Goal: Task Accomplishment & Management: Manage account settings

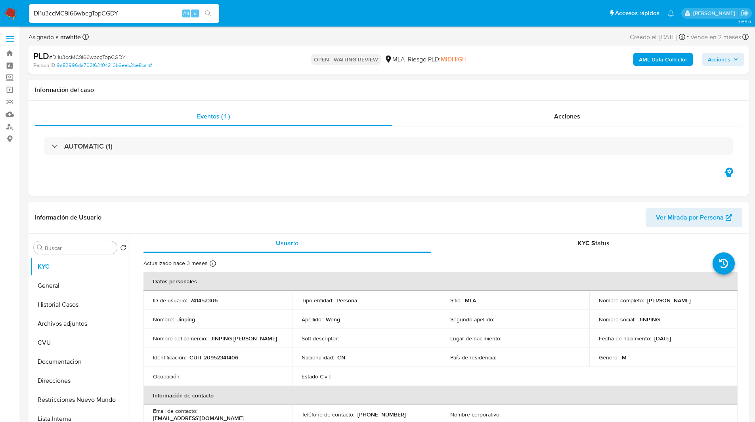
select select "10"
click at [431, 223] on header "Información de Usuario Ver Mirada por Persona" at bounding box center [388, 217] width 707 height 19
click at [54, 288] on button "General" at bounding box center [77, 285] width 93 height 19
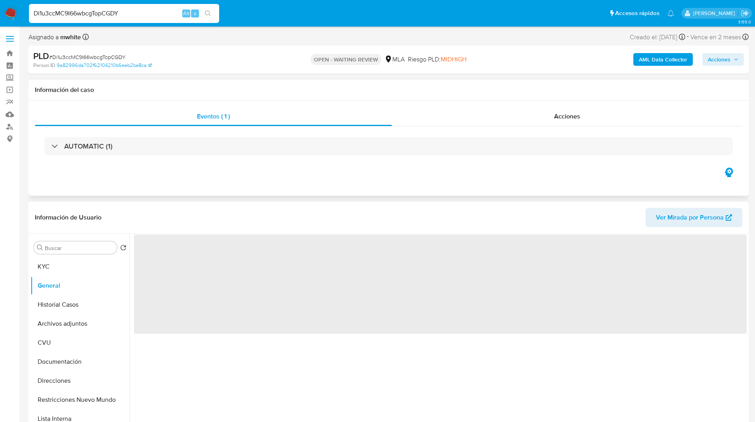
click at [347, 182] on div "Eventos ( 1 ) Acciones AUTOMATIC (1)" at bounding box center [389, 148] width 720 height 95
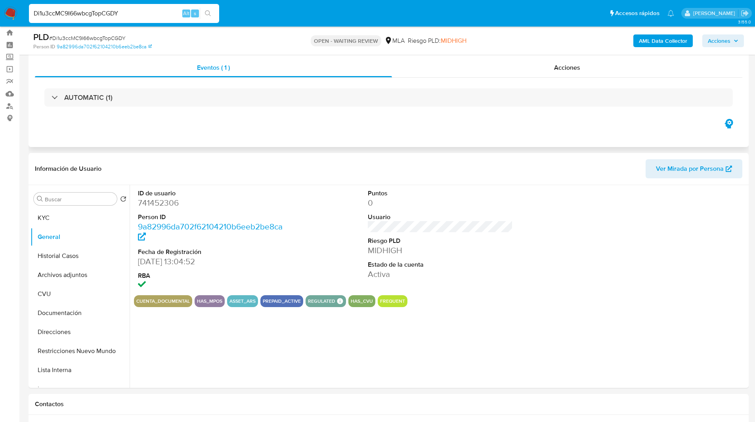
scroll to position [21, 0]
click at [335, 131] on div "Eventos ( 1 ) Acciones AUTOMATIC (1)" at bounding box center [389, 99] width 720 height 95
click at [59, 311] on button "Documentación" at bounding box center [77, 312] width 93 height 19
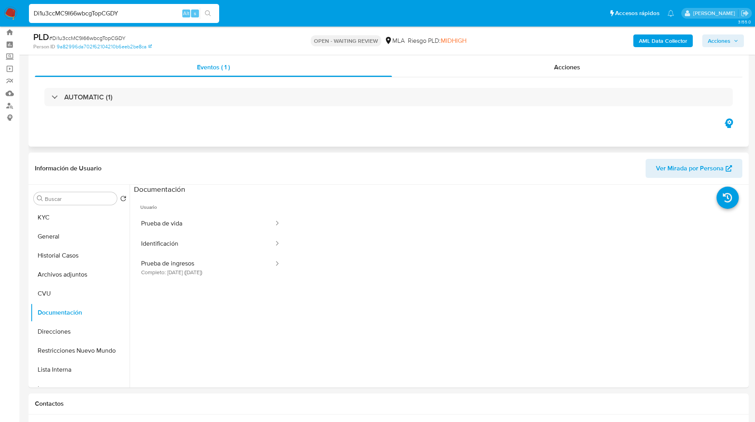
click at [301, 129] on div "Eventos ( 1 ) Acciones AUTOMATIC (1)" at bounding box center [389, 99] width 720 height 95
click at [217, 275] on button "Prueba de ingresos Completo: 31/10/2024 (hace 10 meses)" at bounding box center [204, 267] width 141 height 27
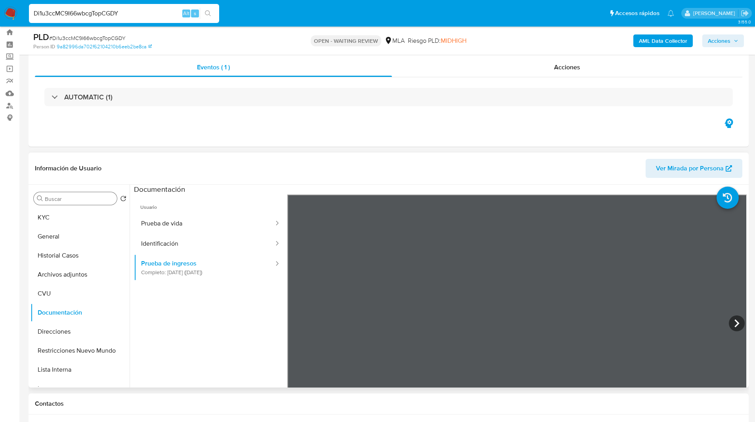
click at [90, 202] on input "Buscar" at bounding box center [79, 198] width 69 height 7
click at [88, 218] on button "KYC" at bounding box center [77, 217] width 93 height 19
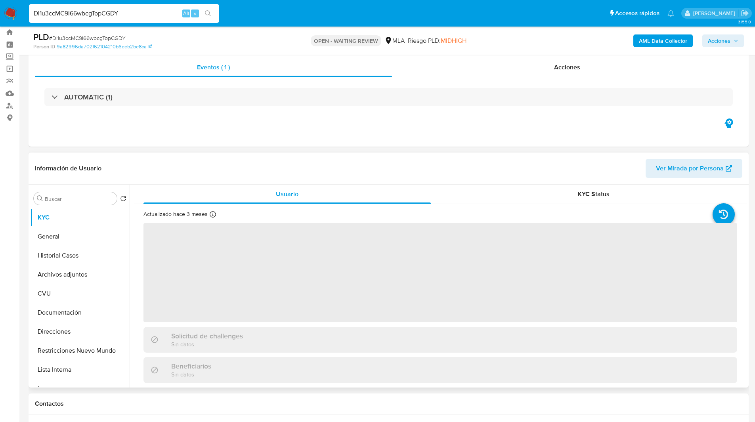
click at [268, 153] on div "Información de Usuario Ver Mirada por Persona" at bounding box center [389, 169] width 720 height 32
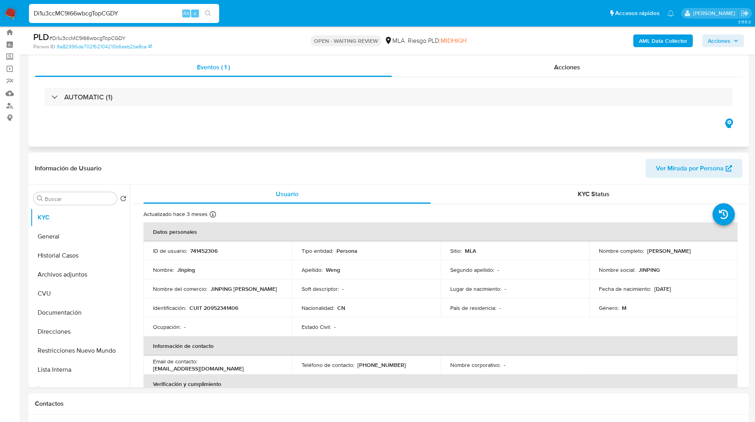
click at [492, 127] on div "Eventos ( 1 ) Acciones AUTOMATIC (1)" at bounding box center [389, 99] width 720 height 95
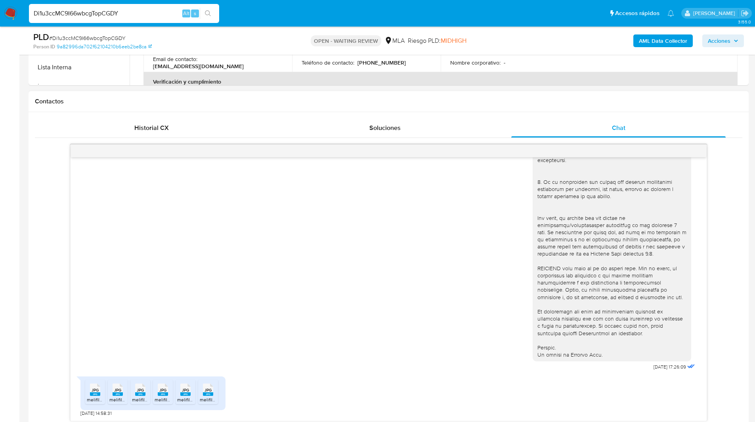
scroll to position [357, 0]
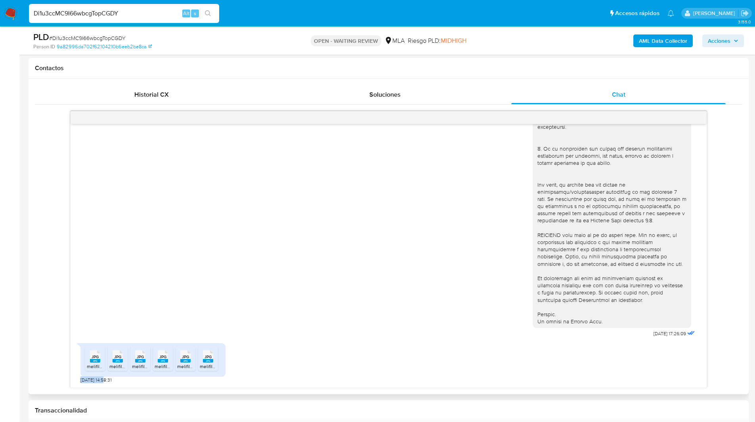
drag, startPoint x: 77, startPoint y: 381, endPoint x: 105, endPoint y: 382, distance: 28.1
click at [105, 382] on div "18/08/2025 17:26:09 JPG JPG melifile1056956464694940340.jpg JPG JPG melifile372…" at bounding box center [389, 256] width 636 height 264
copy span "19/08/2025"
click at [451, 58] on div "Contactos" at bounding box center [389, 68] width 720 height 21
click at [107, 12] on input "Di1u3ccMC9I66wbcgTopCGDY" at bounding box center [124, 13] width 190 height 10
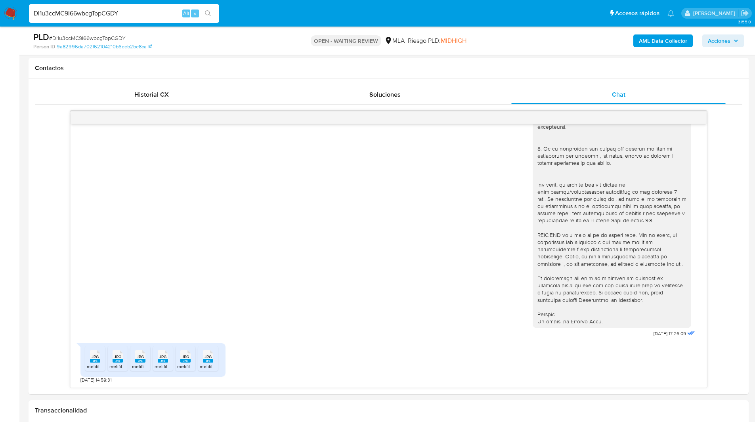
click at [107, 12] on input "Di1u3ccMC9I66wbcgTopCGDY" at bounding box center [124, 13] width 190 height 10
paste input "RWCAjwxKPLH8S8C9he9mGDbM"
type input "RWCAjwxKPLH8S8C9he9mGDbM"
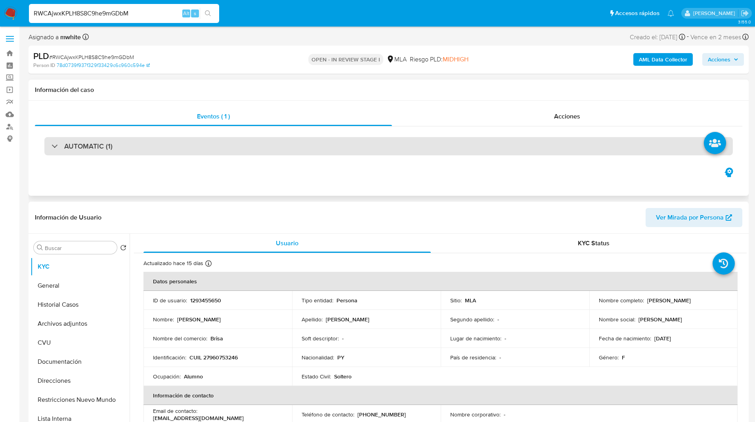
select select "10"
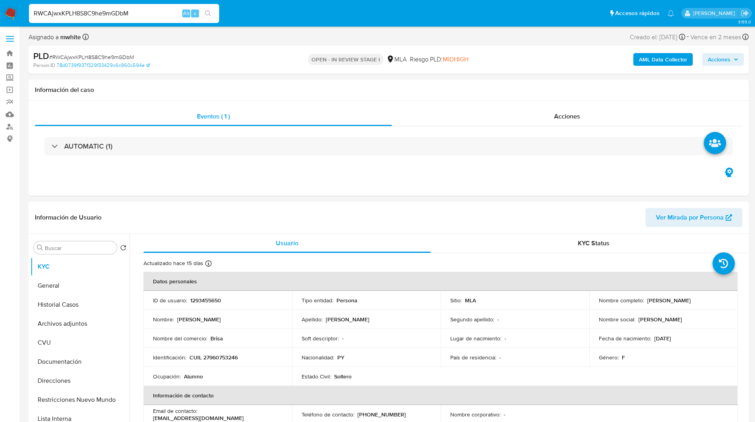
click at [256, 25] on nav "Pausado Ver notificaciones RWCAjwxKPLH8S8C9he9mGDbM Alt s Accesos rápidos Presi…" at bounding box center [377, 13] width 755 height 27
click at [276, 20] on ul "Pausado Ver notificaciones RWCAjwxKPLH8S8C9he9mGDbM Alt s Accesos rápidos Presi…" at bounding box center [351, 13] width 653 height 20
click at [533, 46] on div "PLD # RWCAjwxKPLH8S8C9he9mGDbM Person ID 78d0739f937f329f33429c6c960c594e OPEN …" at bounding box center [389, 60] width 720 height 28
click at [8, 12] on img at bounding box center [10, 13] width 13 height 13
click at [98, 17] on input "RWCAjwxKPLH8S8C9he9mGDbM" at bounding box center [124, 13] width 190 height 10
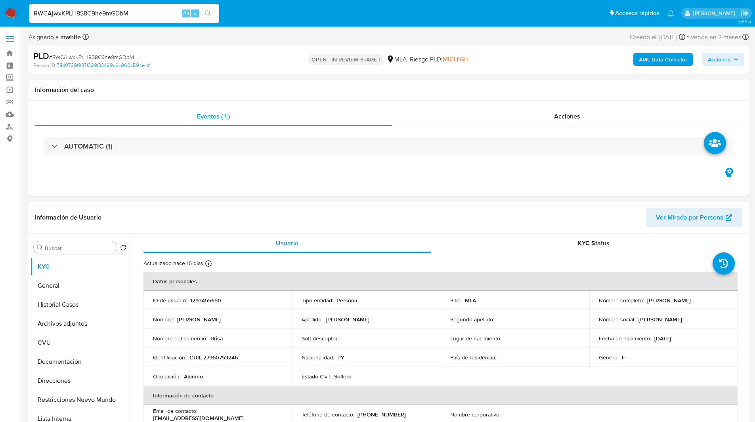
click at [98, 17] on input "RWCAjwxKPLH8S8C9he9mGDbM" at bounding box center [124, 13] width 190 height 10
paste input "Di1u3ccMC9I66wbcgTopCGDY"
type input "Di1u3ccMC9I66wbcgTopCGDY"
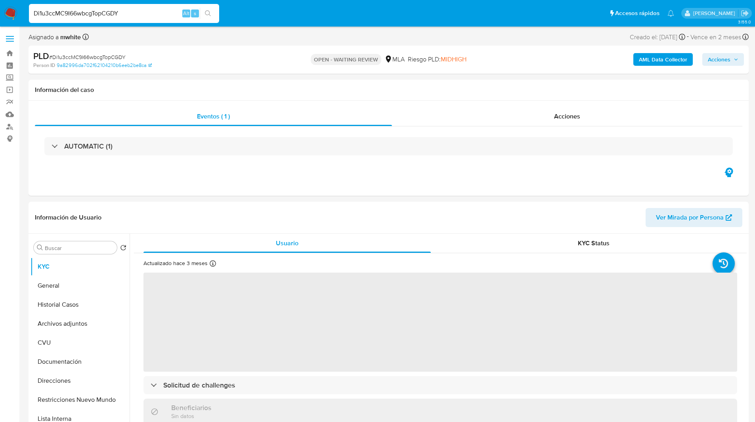
select select "10"
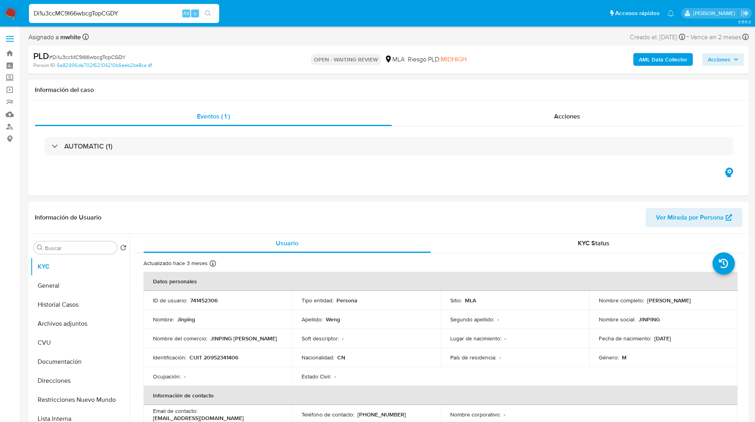
click at [309, 48] on div "PLD # Di1u3ccMC9I66wbcgTopCGDY Person ID 9a82996da702f62104210b6eeb2be8ca OPEN …" at bounding box center [389, 60] width 720 height 28
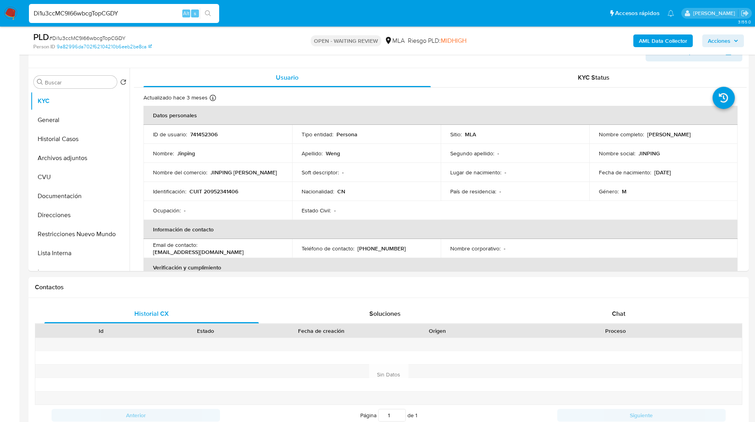
scroll to position [138, 0]
click at [622, 309] on span "Chat" at bounding box center [618, 313] width 13 height 9
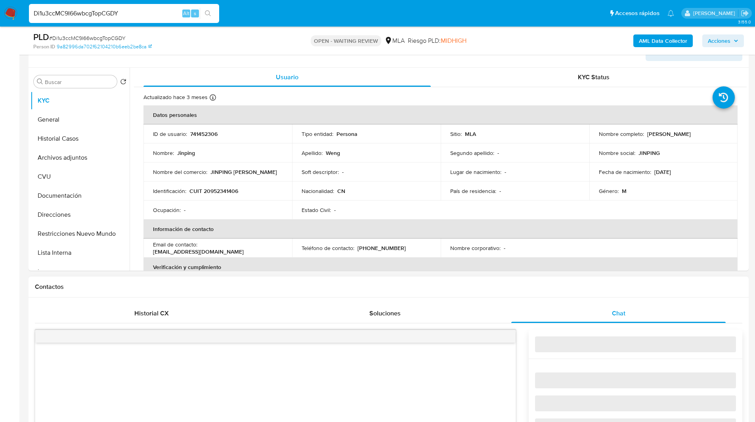
click at [570, 288] on h1 "Contactos" at bounding box center [388, 287] width 707 height 8
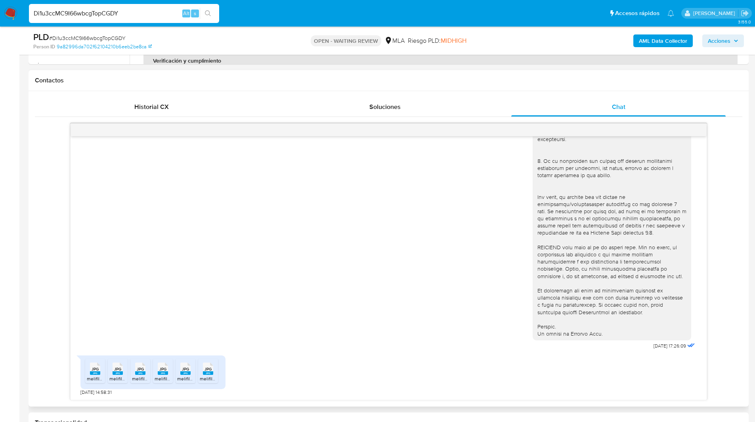
scroll to position [344, 0]
click at [66, 13] on input "Di1u3ccMC9I66wbcgTopCGDY" at bounding box center [124, 13] width 190 height 10
click at [4, 13] on nav "Pausado Ver notificaciones Di1u3ccMC9I66wbcgTopCGDY Alt s Accesos rápidos Presi…" at bounding box center [377, 13] width 755 height 27
click at [10, 11] on img at bounding box center [10, 13] width 13 height 13
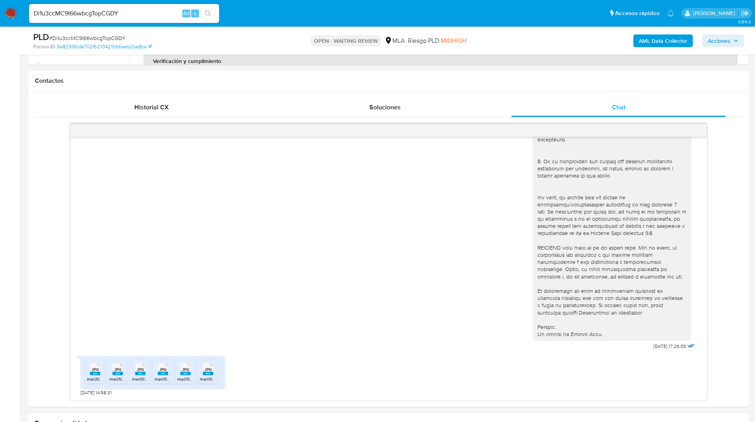
scroll to position [0, 0]
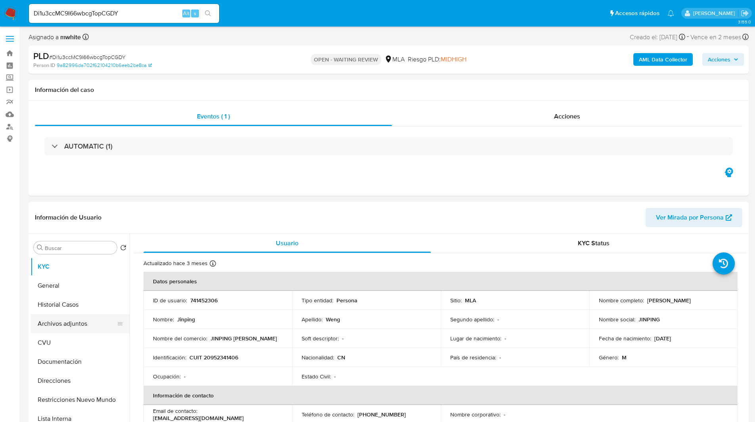
click at [61, 327] on button "Archivos adjuntos" at bounding box center [77, 323] width 93 height 19
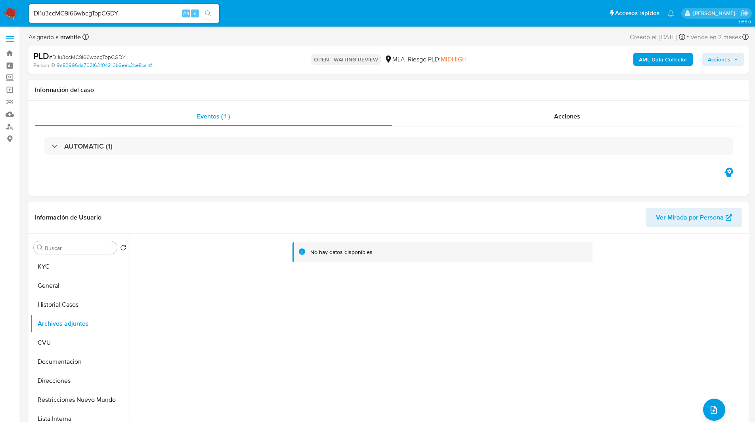
click at [655, 59] on b "AML Data Collector" at bounding box center [663, 59] width 48 height 13
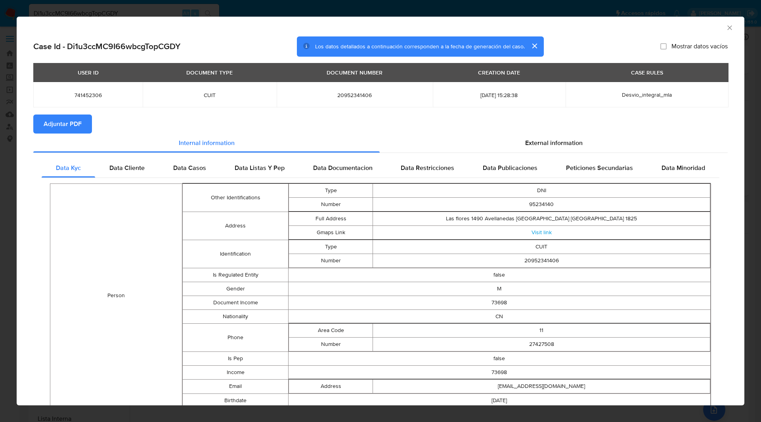
click at [75, 125] on span "Adjuntar PDF" at bounding box center [63, 123] width 38 height 17
click at [178, 111] on div "USER ID DOCUMENT TYPE DOCUMENT NUMBER CREATION DATE CASE RULES 741452306 CUIT 2…" at bounding box center [380, 89] width 694 height 52
click at [726, 25] on icon "Cerrar ventana" at bounding box center [730, 28] width 8 height 8
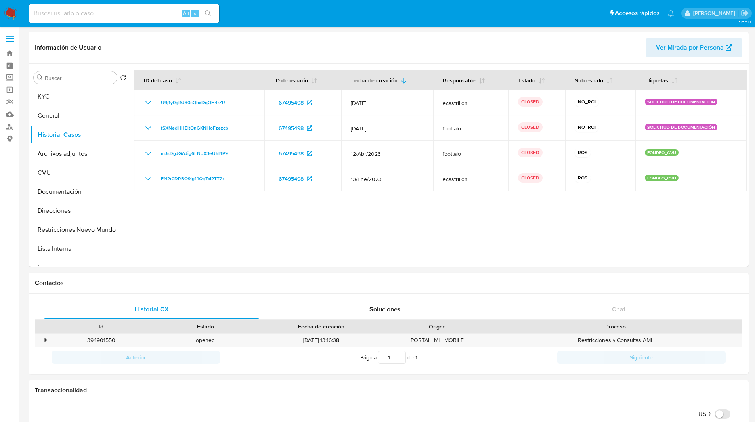
select select "10"
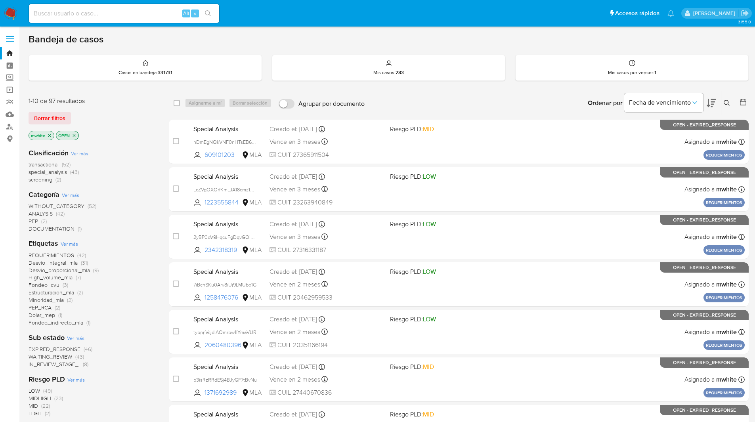
click at [95, 15] on input at bounding box center [124, 13] width 190 height 10
paste input "RWCAjwxKPLH8S8C9he9mGDbM"
type input "RWCAjwxKPLH8S8C9he9mGDbM"
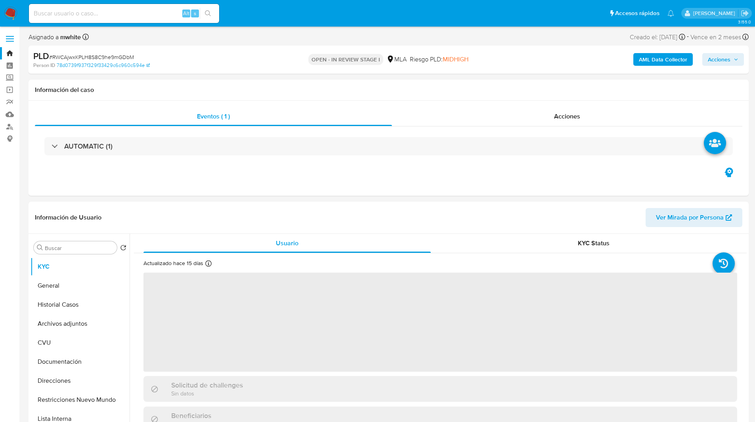
select select "10"
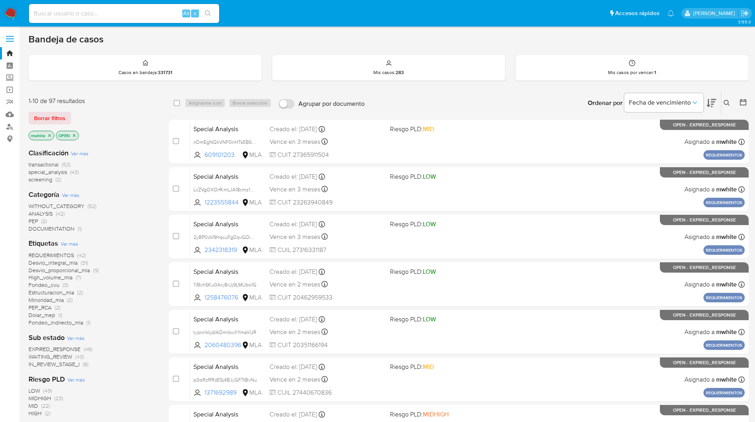
click at [730, 109] on div "Ingrese ID de usuario o caso Buscar Borrar filtros" at bounding box center [727, 103] width 13 height 25
click at [727, 105] on icon at bounding box center [727, 103] width 6 height 6
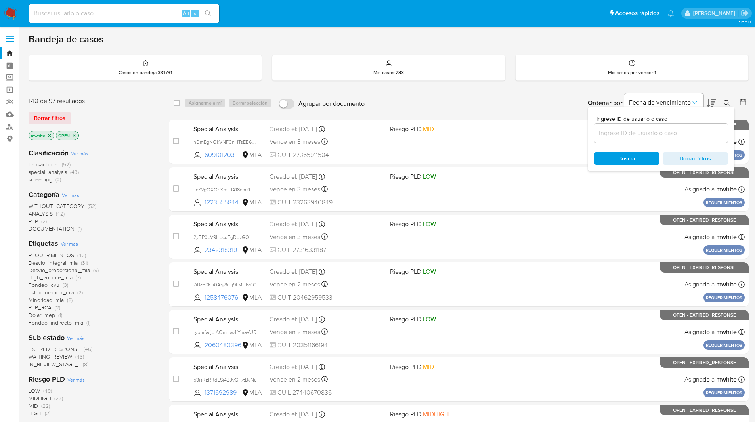
click at [642, 132] on input at bounding box center [661, 133] width 134 height 10
type input "Di1u3ccMC9I66wbcgTopCGDY"
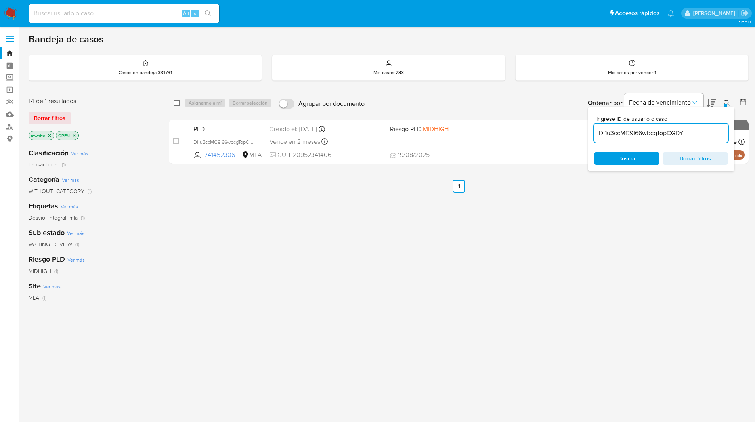
click at [175, 102] on input "checkbox" at bounding box center [177, 103] width 6 height 6
checkbox input "true"
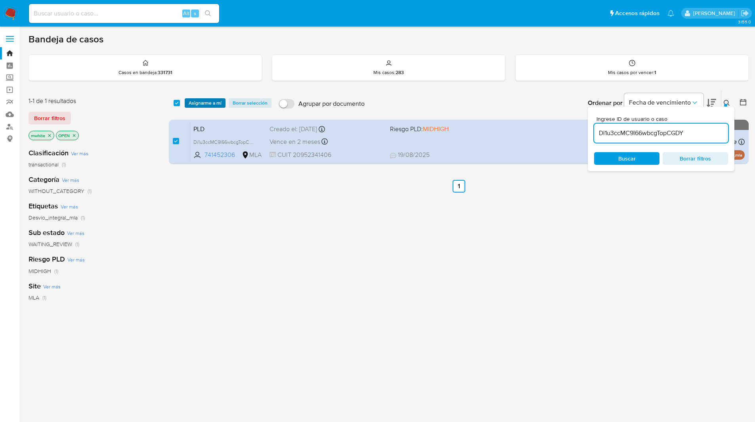
click at [185, 103] on button "Asignarme a mí" at bounding box center [205, 103] width 41 height 10
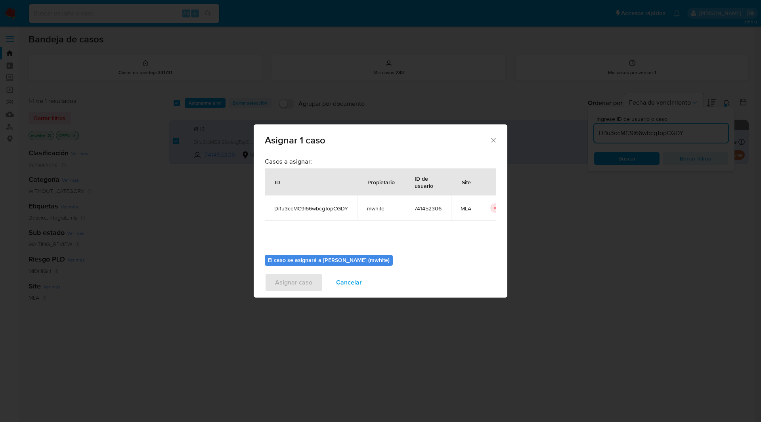
click at [379, 214] on td "mwhite" at bounding box center [380, 207] width 47 height 25
click at [374, 209] on span "mwhite" at bounding box center [381, 208] width 28 height 7
copy span "mwhite"
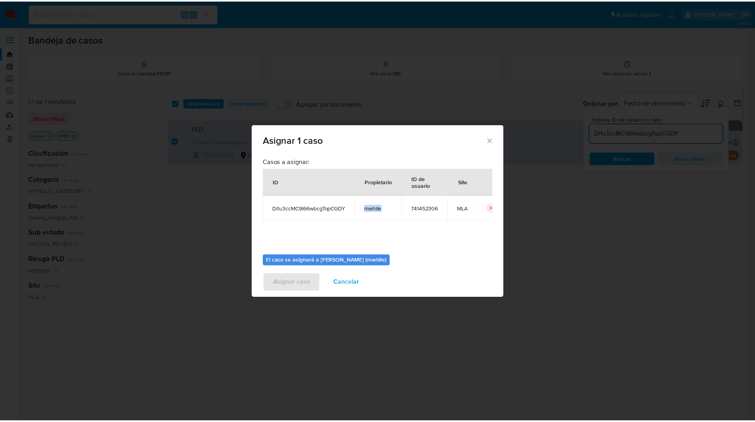
scroll to position [41, 0]
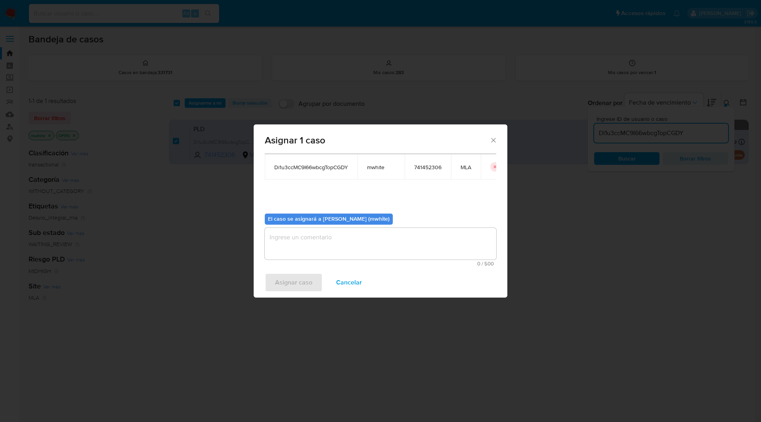
click at [314, 231] on textarea "assign-modal" at bounding box center [380, 244] width 231 height 32
paste textarea "mwhite"
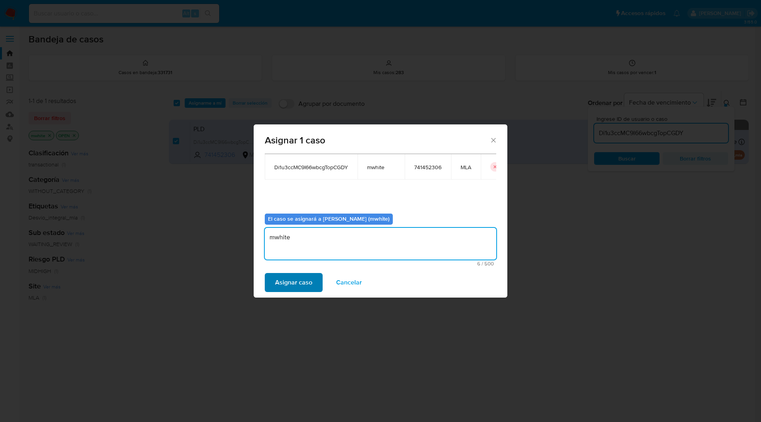
type textarea "mwhite"
click at [288, 276] on span "Asignar caso" at bounding box center [293, 282] width 37 height 17
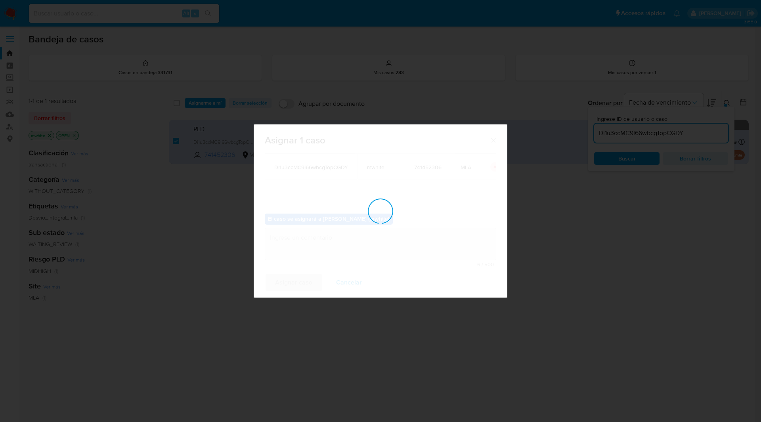
checkbox input "false"
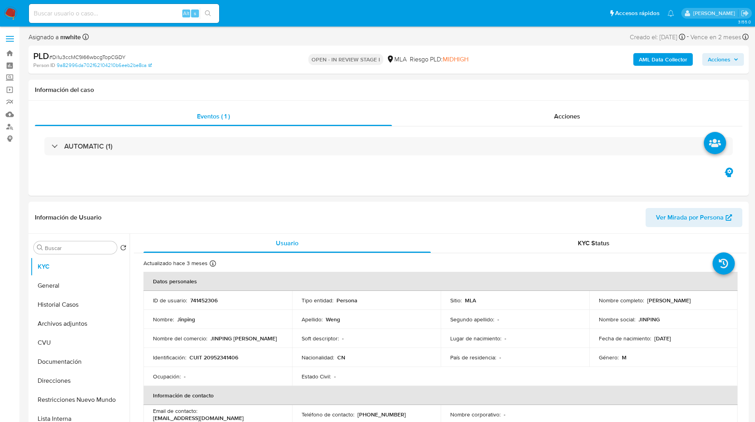
click at [300, 14] on ul "Pausado Ver notificaciones Alt s Accesos rápidos Presiona las siguientes teclas…" at bounding box center [351, 13] width 653 height 20
select select "10"
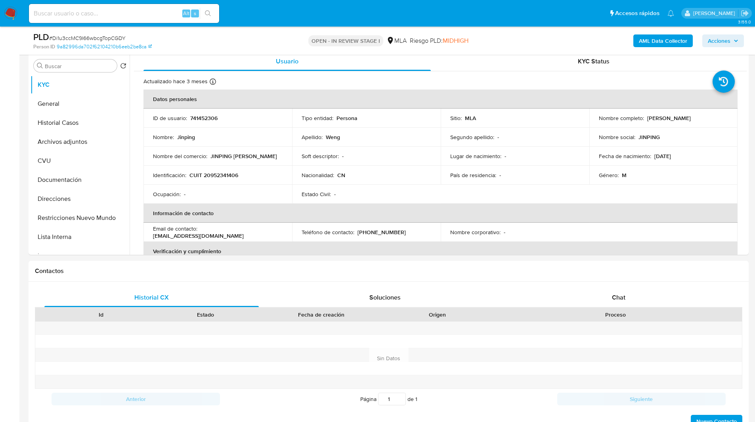
scroll to position [165, 0]
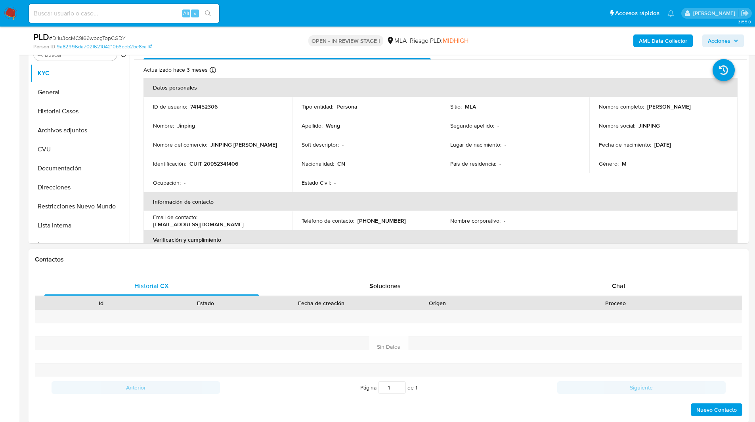
click at [598, 274] on div "Historial CX Soluciones Chat Id Estado Fecha de creación Origen Proceso Anterio…" at bounding box center [389, 346] width 720 height 153
click at [619, 284] on span "Chat" at bounding box center [618, 285] width 13 height 9
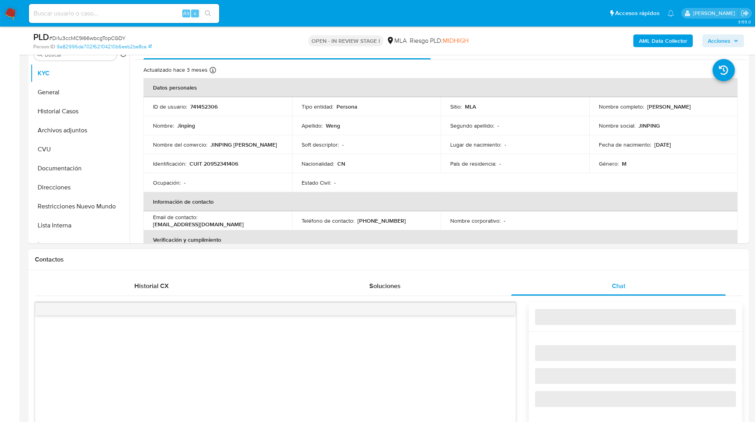
click at [560, 263] on h1 "Contactos" at bounding box center [388, 260] width 707 height 8
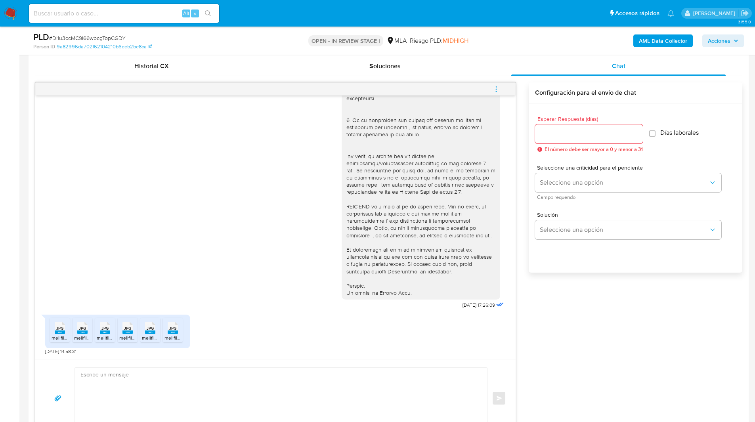
scroll to position [386, 0]
click at [494, 94] on span "menu-action" at bounding box center [496, 88] width 7 height 19
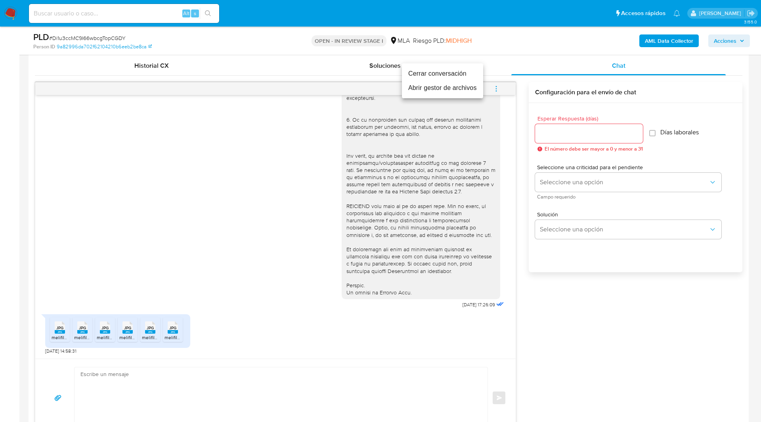
click at [437, 73] on li "Cerrar conversación" at bounding box center [442, 74] width 81 height 14
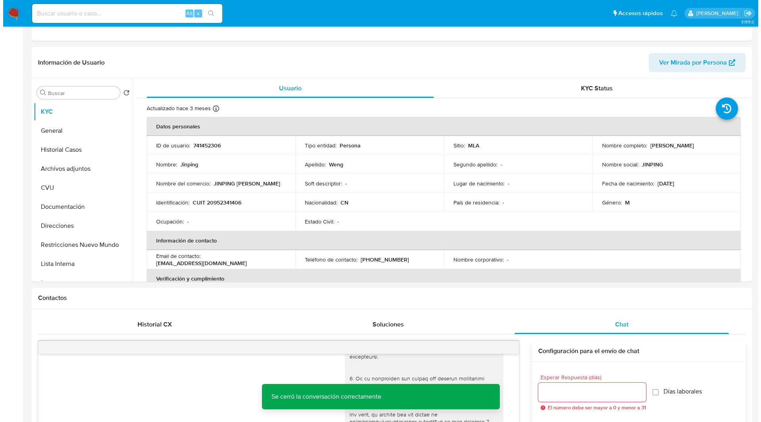
scroll to position [0, 0]
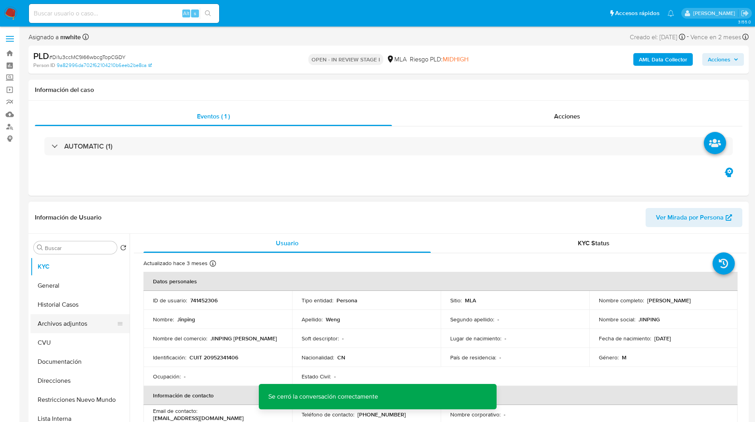
click at [36, 320] on button "Archivos adjuntos" at bounding box center [77, 323] width 93 height 19
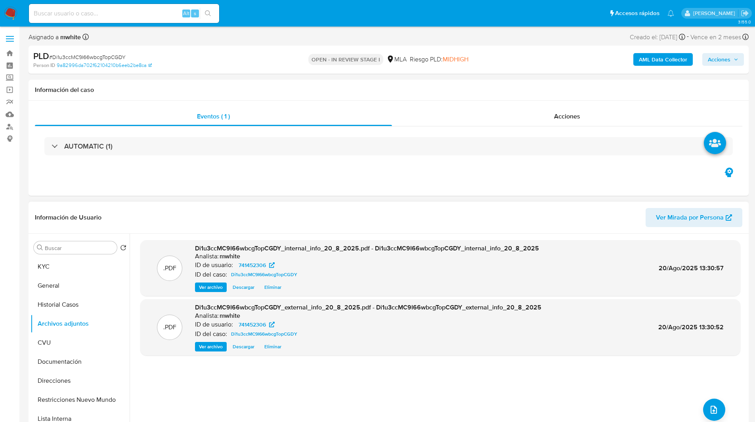
click at [698, 403] on div ".PDF Di1u3ccMC9I66wbcgTopCGDY_internal_info_20_8_2025.pdf - Di1u3ccMC9I66wbcgTo…" at bounding box center [440, 335] width 600 height 190
click at [705, 405] on button "upload-file" at bounding box center [714, 410] width 22 height 22
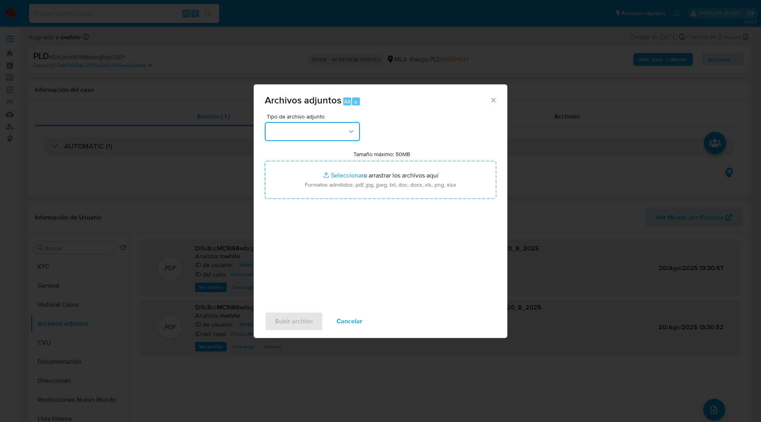
click at [291, 125] on button "button" at bounding box center [312, 131] width 95 height 19
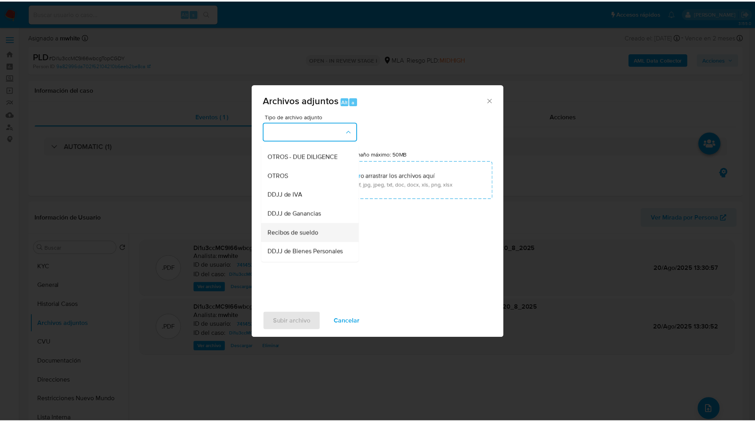
scroll to position [125, 0]
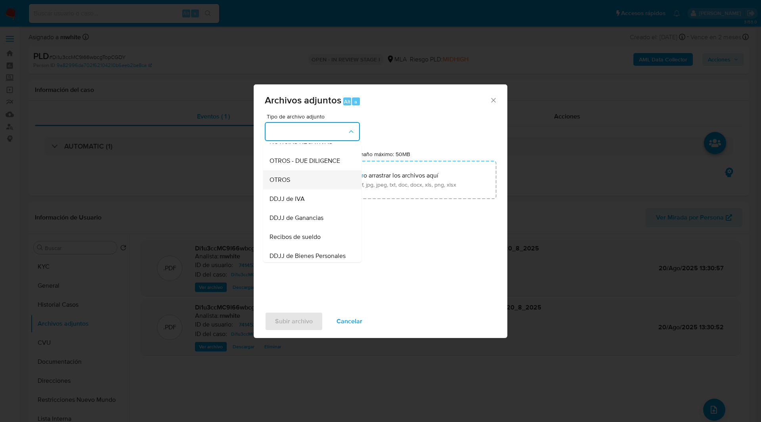
click at [299, 189] on div "OTROS" at bounding box center [309, 179] width 81 height 19
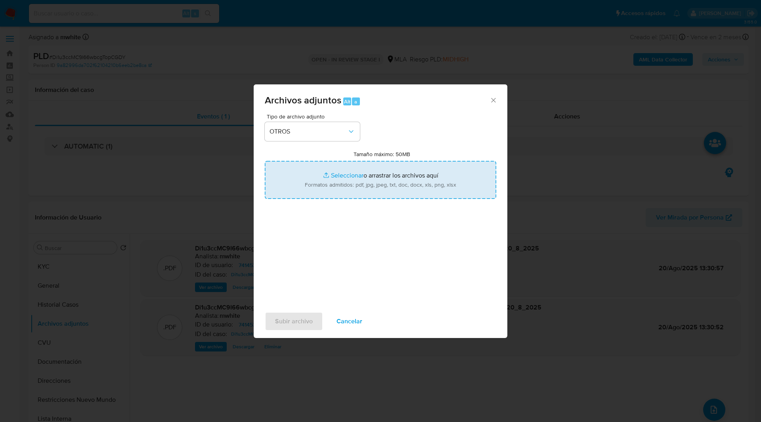
type input "C:\fakepath\Calculador-DDJJs.xlsx"
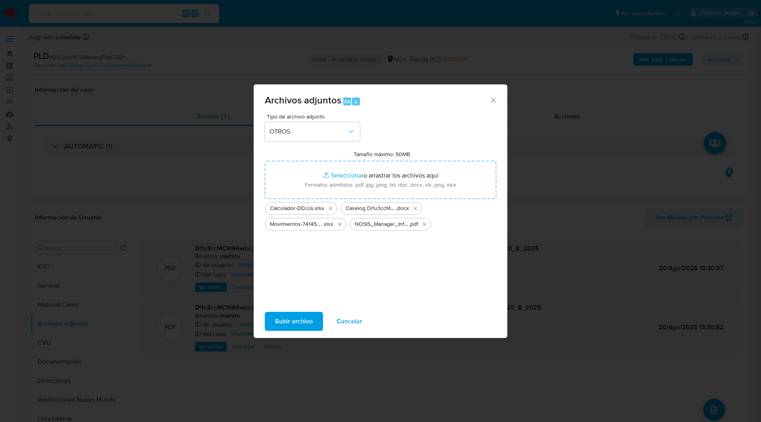
click at [291, 328] on span "Subir archivo" at bounding box center [294, 321] width 38 height 17
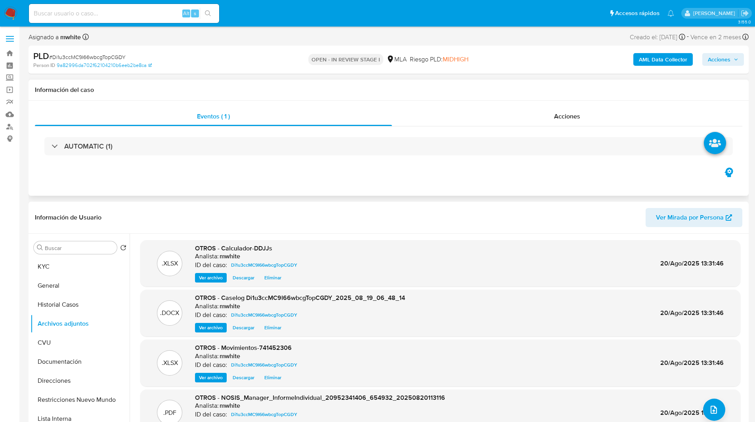
click at [243, 170] on div "Eventos ( 1 ) Acciones AUTOMATIC (1)" at bounding box center [389, 148] width 720 height 95
click at [394, 18] on ul "Pausado Ver notificaciones Alt s Accesos rápidos Presiona las siguientes teclas…" at bounding box center [351, 13] width 653 height 20
click at [724, 56] on span "Acciones" at bounding box center [719, 59] width 23 height 13
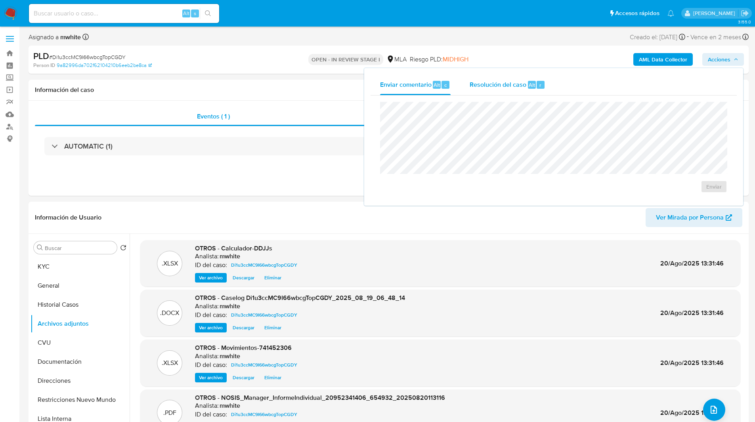
click at [492, 92] on div "Resolución del caso Alt r" at bounding box center [508, 84] width 76 height 21
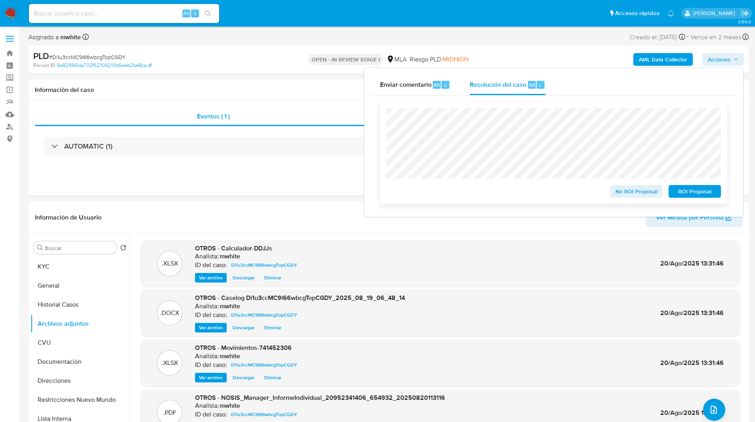
click at [625, 193] on span "No ROI Proposal" at bounding box center [636, 191] width 41 height 11
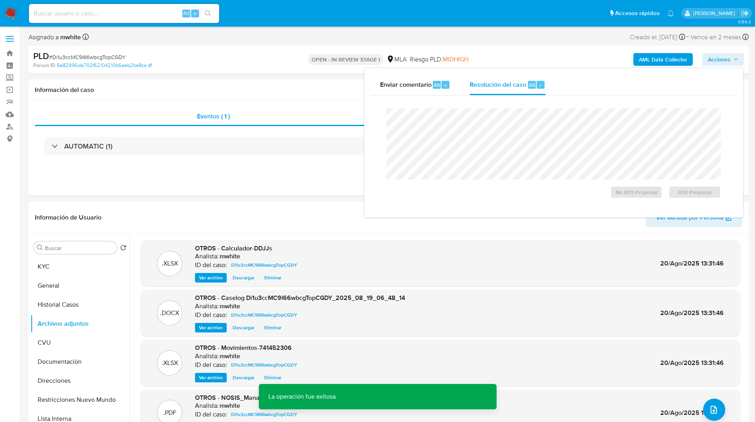
click at [442, 26] on nav "Pausado Ver notificaciones Alt s Accesos rápidos Presiona las siguientes teclas…" at bounding box center [377, 13] width 755 height 27
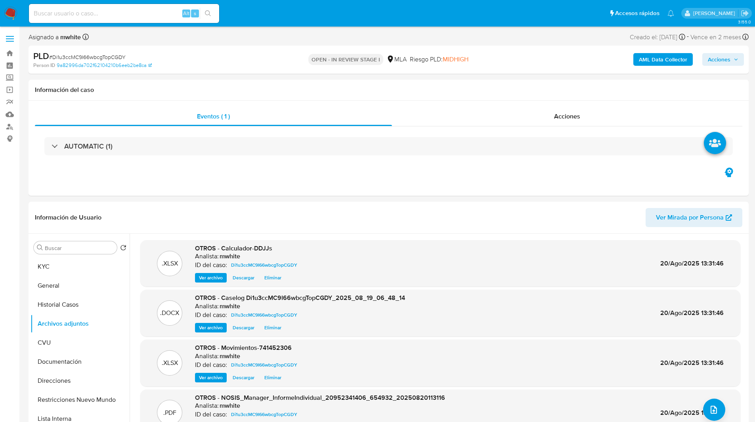
click at [10, 13] on img at bounding box center [10, 13] width 13 height 13
click at [130, 11] on input at bounding box center [124, 13] width 190 height 10
paste input "rX8R2npIMYqPD0veZIAlln9I"
type input "rX8R2npIMYqPD0veZIAlln9I"
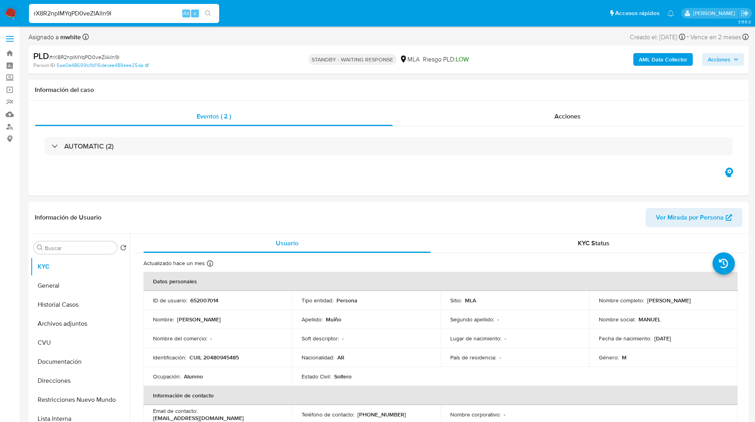
select select "10"
click at [433, 50] on div "Riesgo PLD: LOW" at bounding box center [446, 59] width 46 height 19
click at [280, 193] on div "Eventos ( 2 ) Acciones AUTOMATIC (2)" at bounding box center [389, 148] width 720 height 95
click at [209, 299] on p "652007014" at bounding box center [204, 300] width 28 height 7
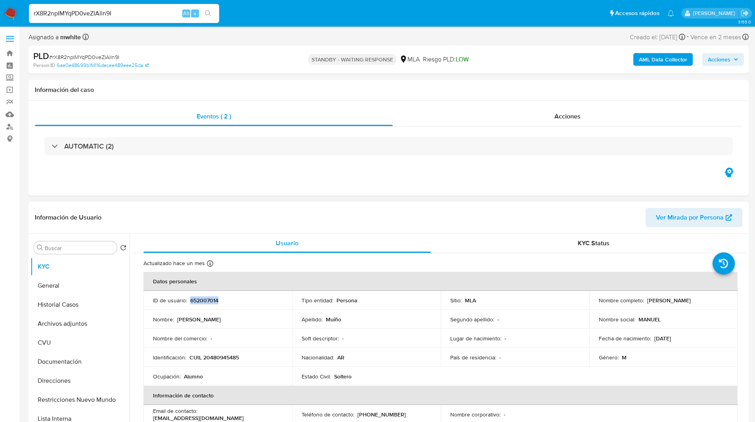
copy p "652007014"
click at [252, 6] on ul "Pausado Ver notificaciones rX8R2npIMYqPD0veZIAlln9I Alt s Accesos rápidos Presi…" at bounding box center [351, 13] width 653 height 20
click at [231, 354] on p "CUIL 20480945485" at bounding box center [214, 357] width 50 height 7
copy p "20480945485"
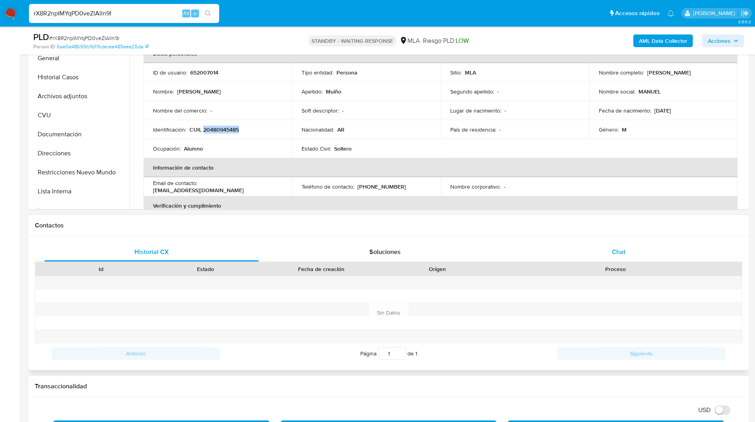
scroll to position [200, 0]
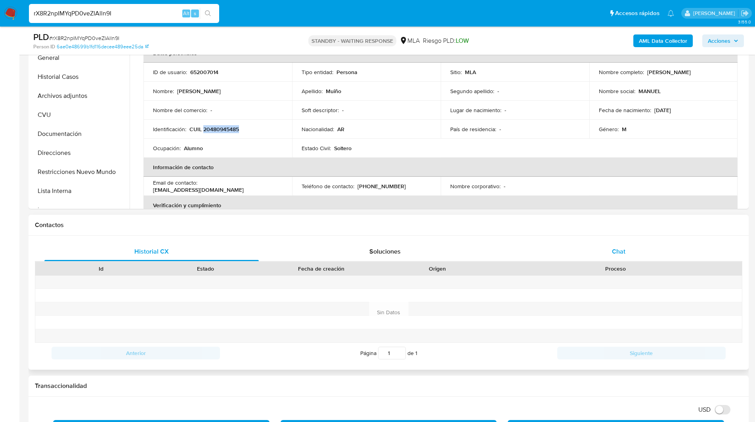
click at [603, 246] on div "Chat" at bounding box center [618, 251] width 214 height 19
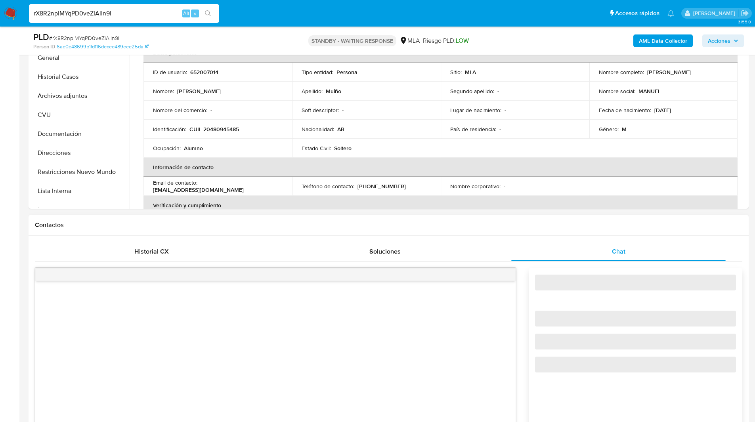
click at [512, 230] on div "Contactos" at bounding box center [389, 225] width 720 height 21
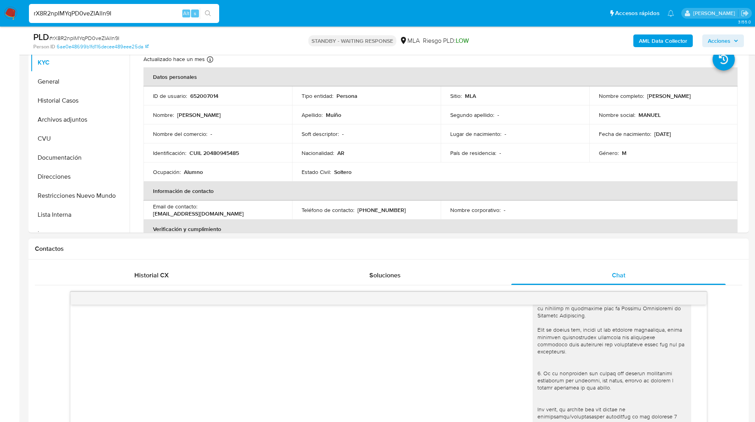
scroll to position [0, 0]
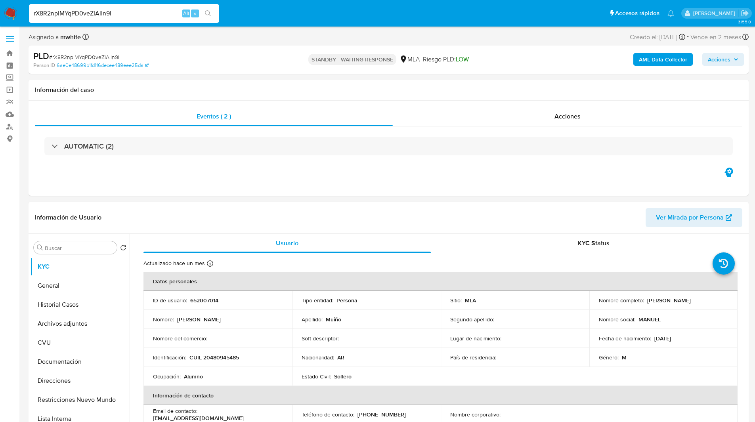
click at [10, 13] on img at bounding box center [10, 13] width 13 height 13
click at [282, 56] on div "STANDBY - WAITING RESPONSE MLA Riesgo PLD: LOW" at bounding box center [388, 59] width 235 height 19
click at [247, 65] on div "Person ID 6ae0e48699b1fd116decee489eee25da" at bounding box center [150, 65] width 235 height 7
click at [198, 59] on div "PLD # rX8R2npIMYqPD0veZIAlln9I" at bounding box center [150, 56] width 234 height 12
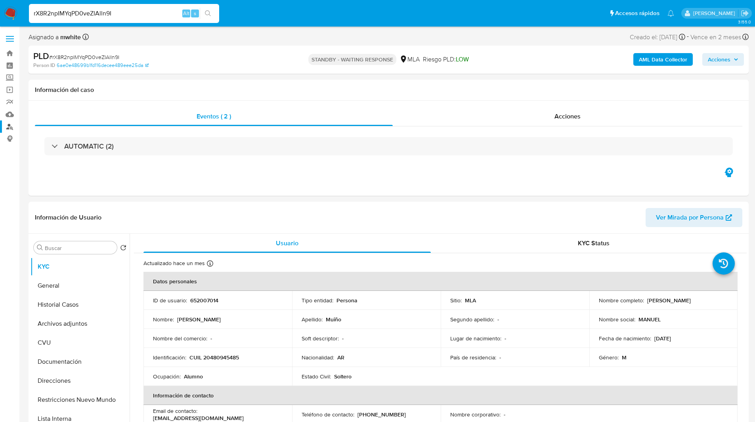
click at [7, 132] on link "Buscador de personas" at bounding box center [47, 126] width 94 height 12
click at [442, 203] on div "Información de Usuario Ver Mirada por Persona" at bounding box center [389, 218] width 720 height 32
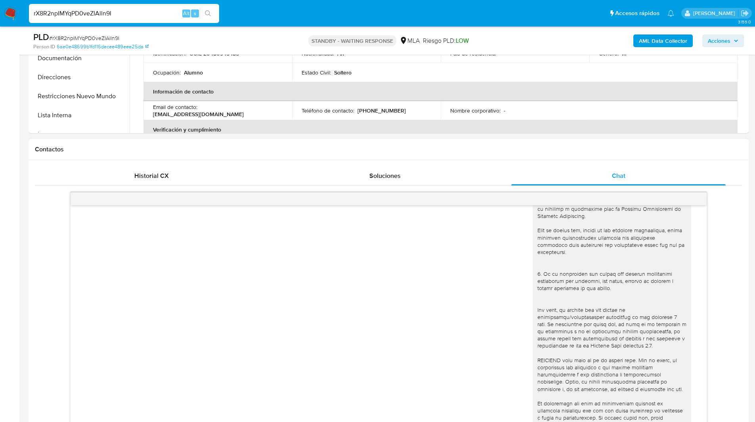
click at [519, 156] on div "Contactos" at bounding box center [389, 149] width 720 height 21
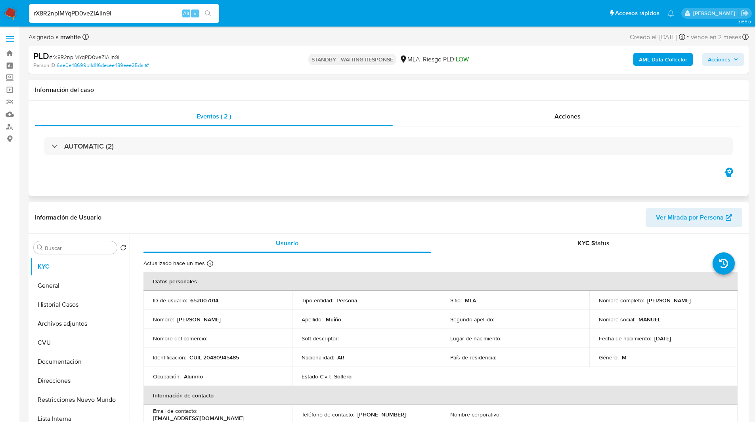
click at [304, 172] on div "Eventos ( 2 ) Acciones AUTOMATIC (2)" at bounding box center [389, 148] width 720 height 95
click at [649, 58] on b "AML Data Collector" at bounding box center [663, 59] width 48 height 13
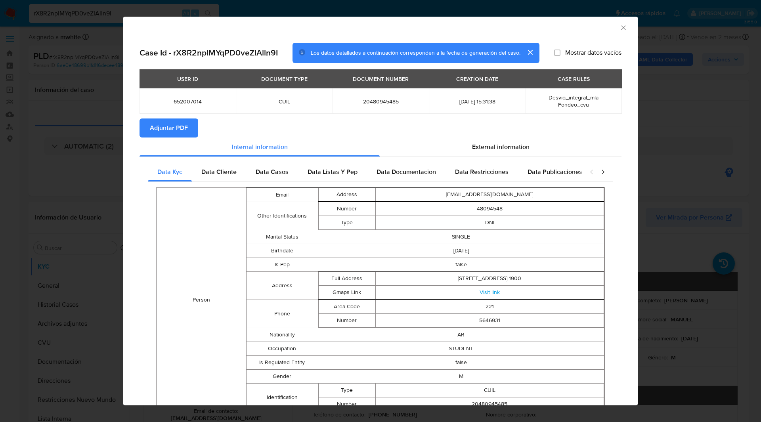
click at [464, 39] on div "Case Id - rX8R2npIMYqPD0veZIAlln9I Los datos detallados a continuación correspo…" at bounding box center [380, 301] width 515 height 530
click at [175, 138] on div "Internal information" at bounding box center [259, 146] width 240 height 19
click at [178, 127] on span "Adjuntar PDF" at bounding box center [169, 127] width 38 height 17
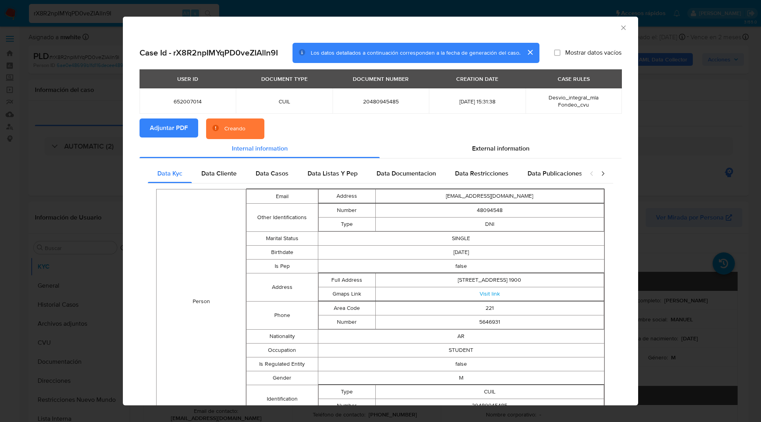
click at [414, 33] on div "AML Data Collector" at bounding box center [380, 27] width 515 height 20
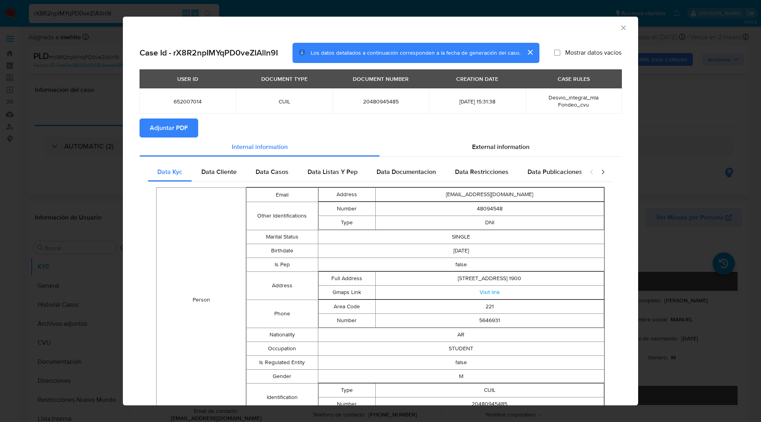
click at [430, 34] on div "AML Data Collector" at bounding box center [380, 27] width 515 height 20
click at [619, 31] on icon "Cerrar ventana" at bounding box center [623, 28] width 8 height 8
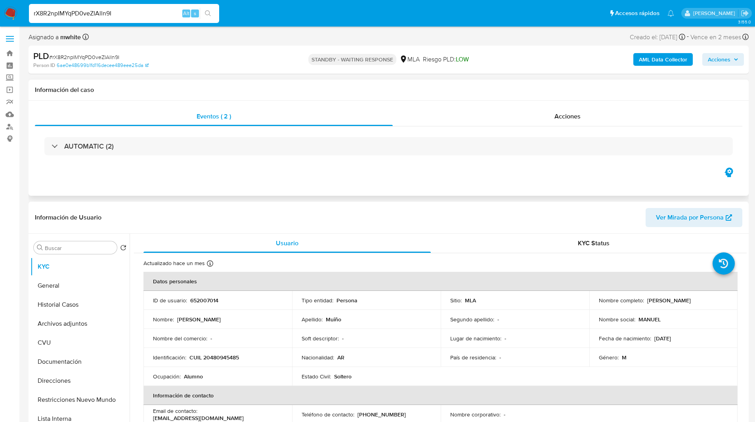
click at [374, 191] on div "Eventos ( 2 ) Acciones AUTOMATIC (2)" at bounding box center [389, 148] width 720 height 95
click at [445, 48] on div "PLD # rX8R2npIMYqPD0veZIAlln9I Person ID 6ae0e48699b1fd116decee489eee25da STAND…" at bounding box center [389, 60] width 720 height 28
click at [98, 11] on input "rX8R2npIMYqPD0veZIAlln9I" at bounding box center [124, 13] width 190 height 10
click at [4, 13] on img at bounding box center [10, 13] width 13 height 13
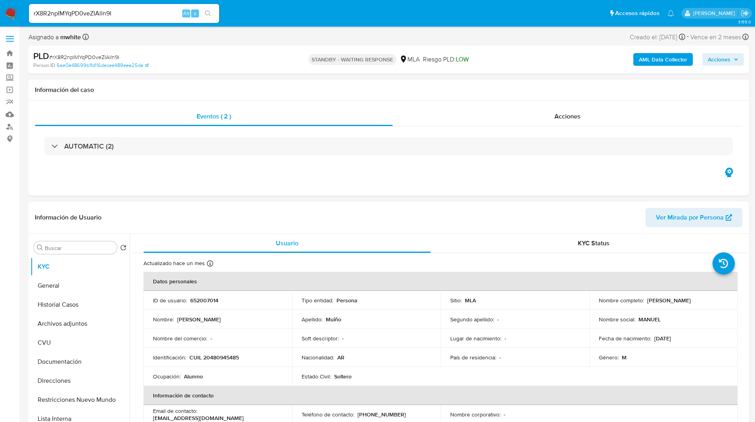
click at [256, 12] on ul "Pausado Ver notificaciones rX8R2npIMYqPD0veZIAlln9I Alt s Accesos rápidos Presi…" at bounding box center [351, 13] width 653 height 20
click at [280, 15] on ul "Pausado Ver notificaciones rX8R2npIMYqPD0veZIAlln9I Alt s Accesos rápidos Presi…" at bounding box center [351, 13] width 653 height 20
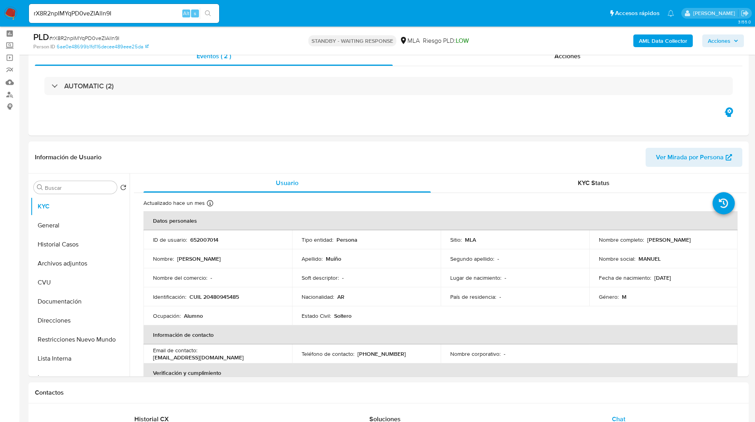
scroll to position [32, 0]
click at [218, 36] on div "PLD # rX8R2npIMYqPD0veZIAlln9I" at bounding box center [150, 37] width 234 height 12
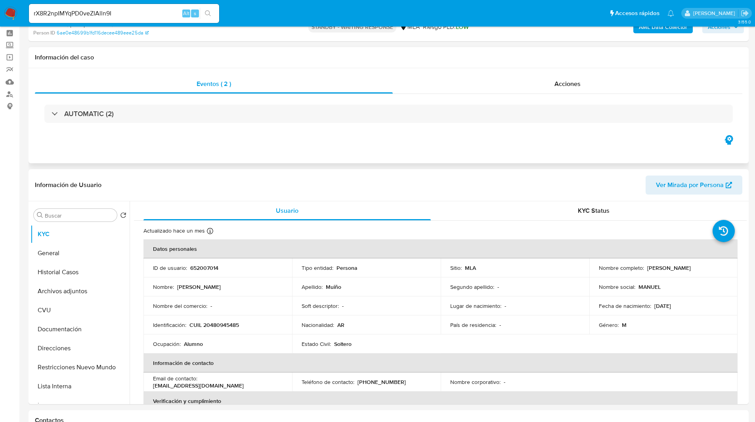
scroll to position [0, 0]
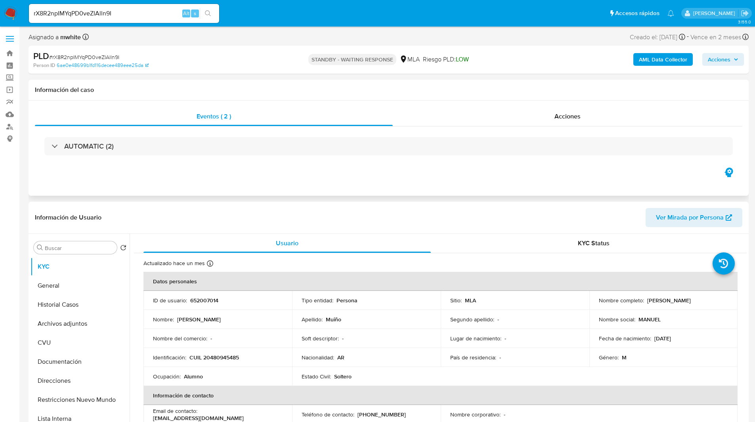
click at [260, 94] on div "Información del caso" at bounding box center [389, 90] width 720 height 21
click at [467, 47] on div "PLD # rX8R2npIMYqPD0veZIAlln9I Person ID 6ae0e48699b1fd116decee489eee25da STAND…" at bounding box center [389, 60] width 720 height 28
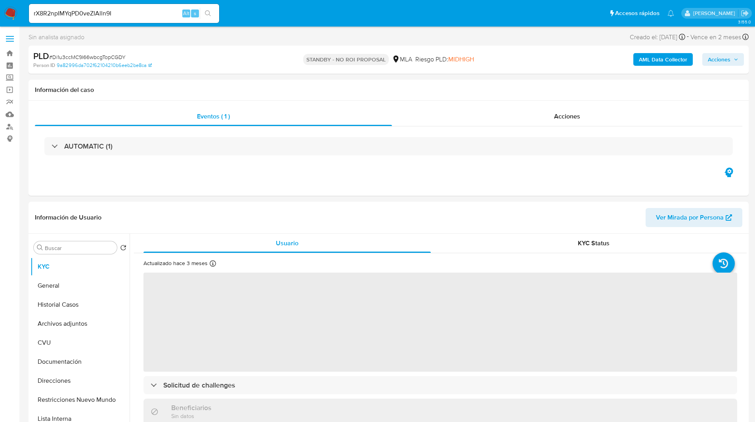
select select "10"
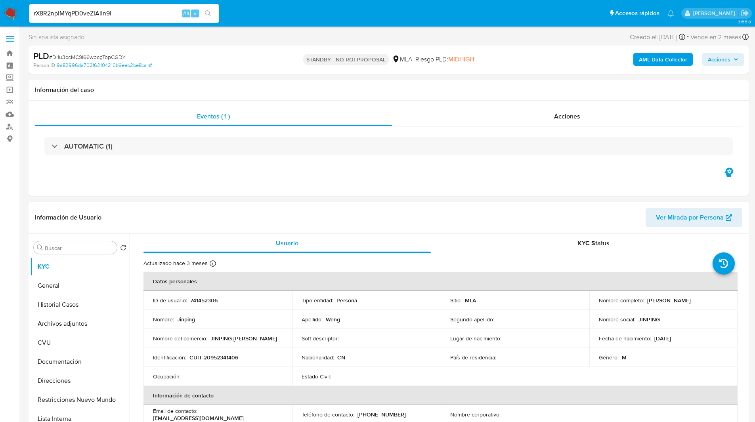
click at [87, 11] on input "rX8R2npIMYqPD0veZIAlln9I" at bounding box center [124, 13] width 190 height 10
paste input "S57x948MAJWFDfMgktImQl0j"
type input "S57x948MAJWFDfMgktImQl0j"
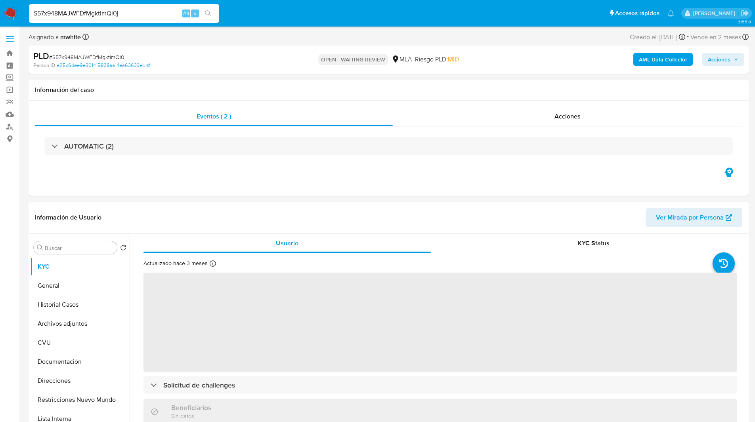
select select "10"
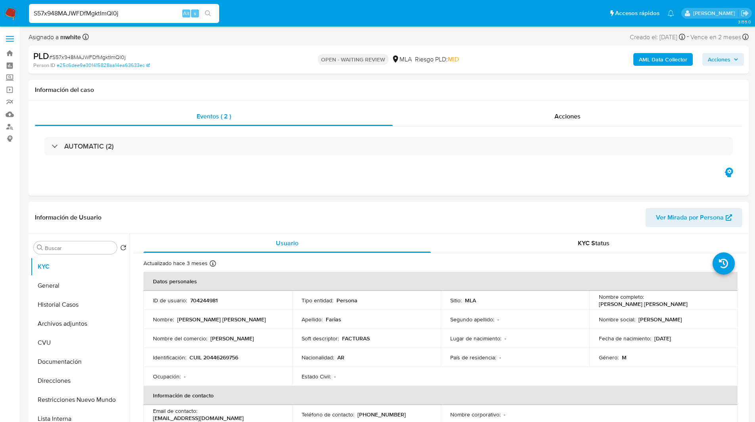
click at [261, 14] on ul "Pausado Ver notificaciones S57x948MAJWFDfMgktImQl0j Alt s Accesos rápidos Presi…" at bounding box center [351, 13] width 653 height 20
click at [401, 51] on div "OPEN - WAITING REVIEW MLA Riesgo PLD: MID" at bounding box center [388, 59] width 235 height 19
click at [198, 297] on p "704244981" at bounding box center [203, 300] width 27 height 7
click at [198, 300] on p "704244981" at bounding box center [203, 300] width 27 height 7
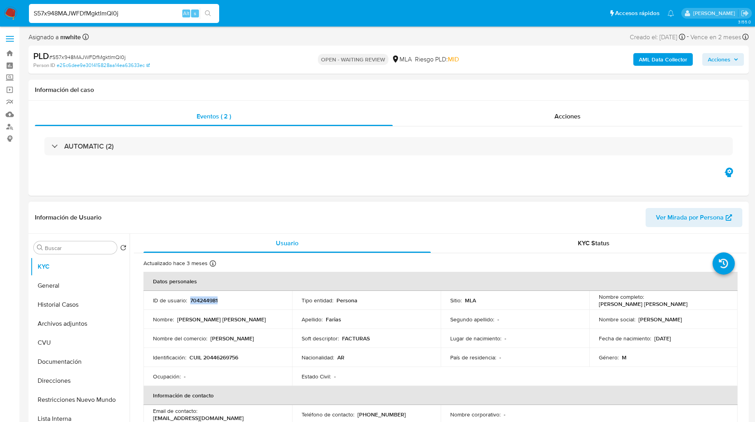
copy p "704244981"
click at [468, 36] on div "Asignado a mwhite Asignado el: 18/08/2025 14:13:13 Creado el: 12/08/2025 Creado…" at bounding box center [389, 39] width 720 height 14
click at [212, 358] on p "CUIL 20446269756" at bounding box center [213, 357] width 49 height 7
copy p "20446269756"
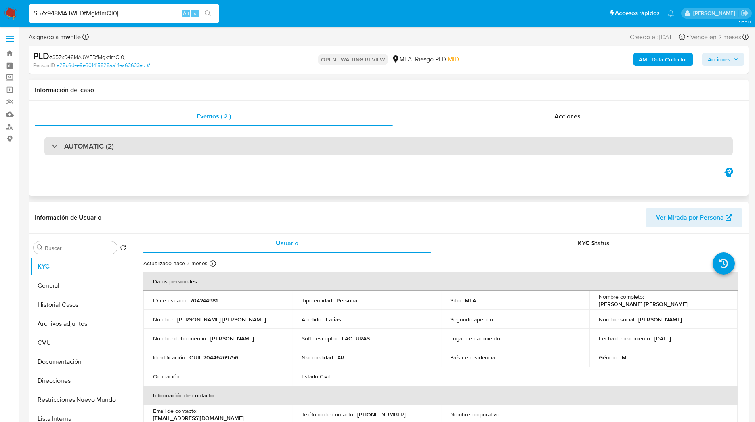
click at [446, 155] on div "AUTOMATIC (2)" at bounding box center [388, 146] width 688 height 18
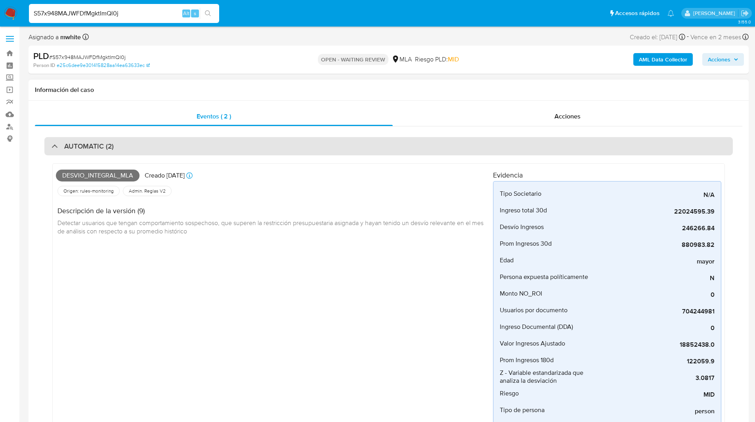
scroll to position [50, 0]
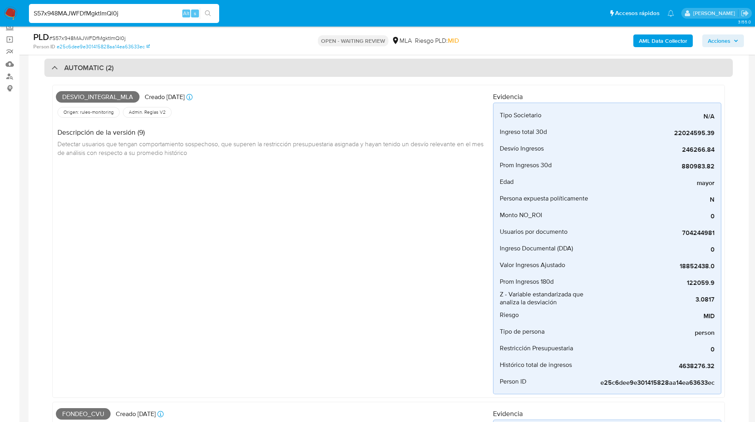
click at [352, 65] on div "AUTOMATIC (2)" at bounding box center [388, 68] width 688 height 18
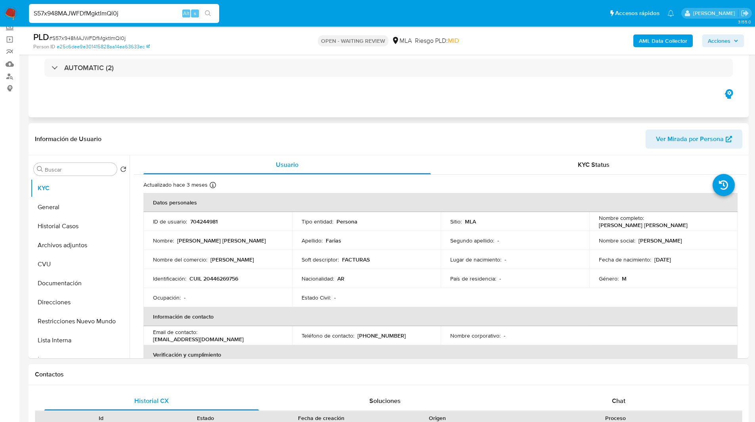
click at [438, 100] on div "Eventos ( 2 ) Acciones AUTOMATIC (2)" at bounding box center [389, 69] width 720 height 95
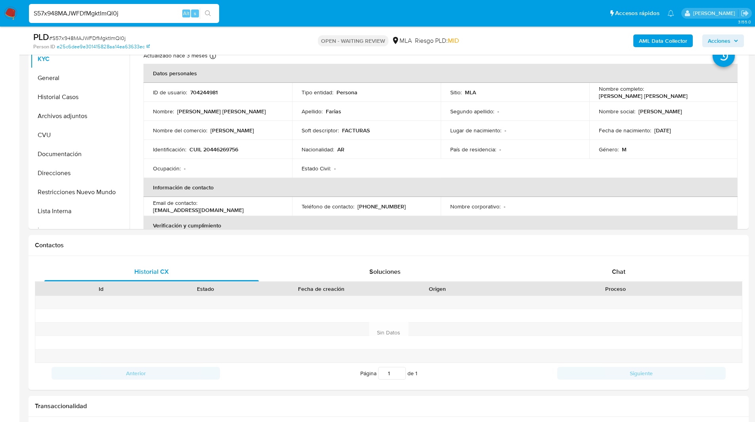
scroll to position [211, 0]
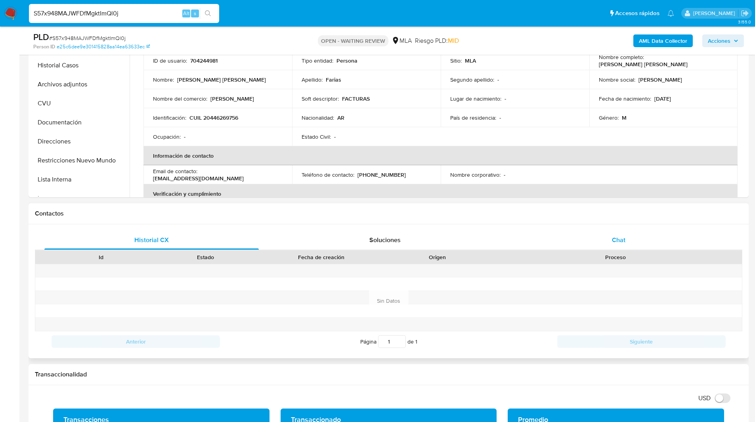
click at [619, 242] on span "Chat" at bounding box center [618, 239] width 13 height 9
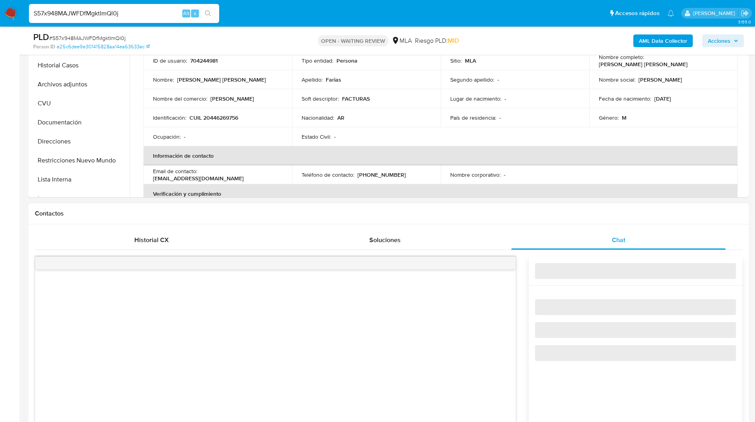
click at [550, 212] on h1 "Contactos" at bounding box center [388, 214] width 707 height 8
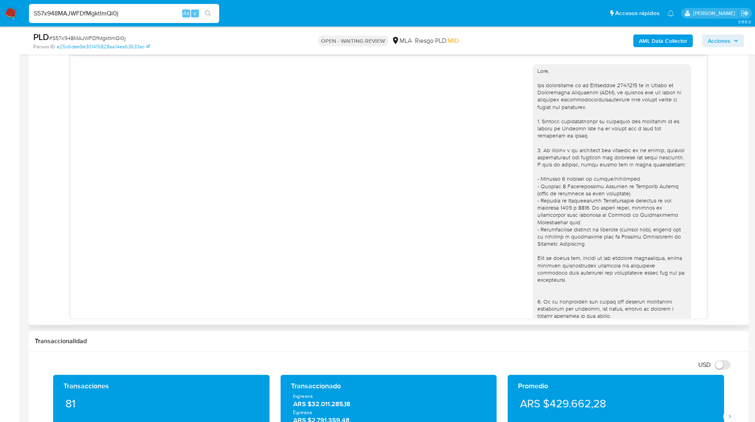
scroll to position [217, 0]
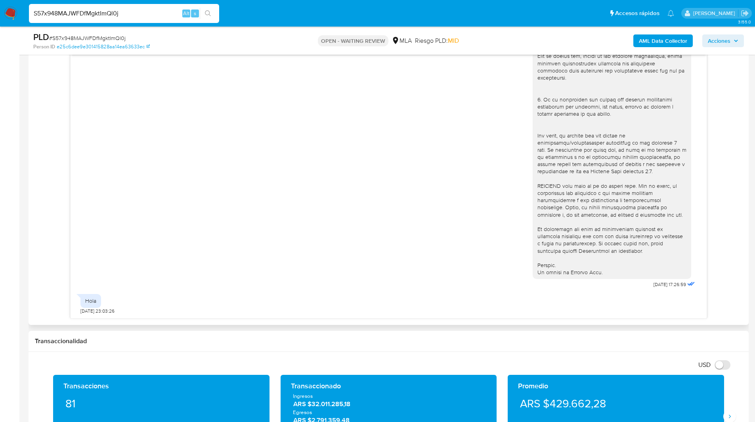
click at [50, 271] on div "18/08/2025 17:26:59 Hola 19/08/2025 23:03:26" at bounding box center [388, 180] width 707 height 277
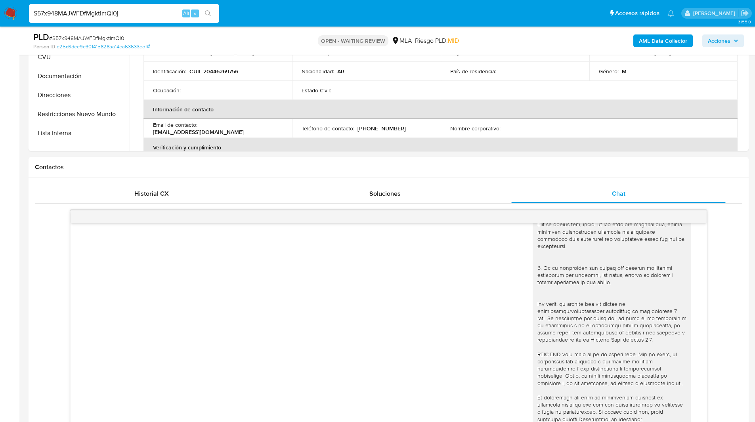
scroll to position [0, 0]
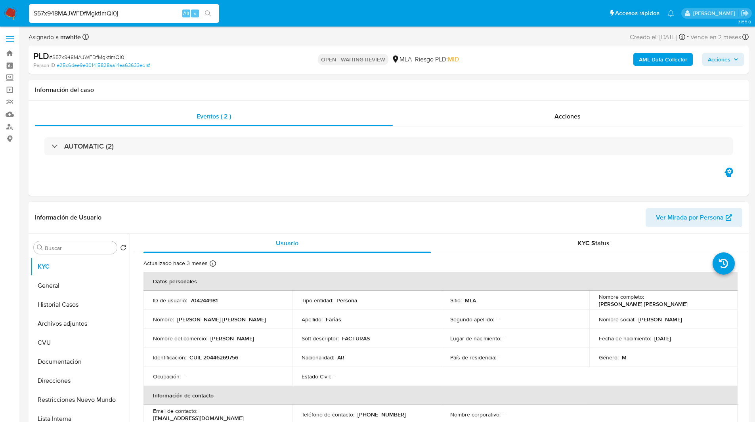
click at [327, 50] on div "PLD # S57x948MAJWFDfMgktImQl0j Person ID e25c6dee9e301415828aa14ea63633ec OPEN …" at bounding box center [389, 60] width 720 height 28
click at [410, 10] on ul "Pausado Ver notificaciones S57x948MAJWFDfMgktImQl0j Alt s Accesos rápidos Presi…" at bounding box center [351, 13] width 653 height 20
click at [13, 13] on img at bounding box center [10, 13] width 13 height 13
click at [471, 36] on div "Asignado a mwhite Asignado el: 18/08/2025 14:13:13 Creado el: 12/08/2025 Creado…" at bounding box center [389, 39] width 720 height 14
click at [366, 188] on div "Eventos ( 2 ) Acciones AUTOMATIC (2)" at bounding box center [389, 148] width 720 height 95
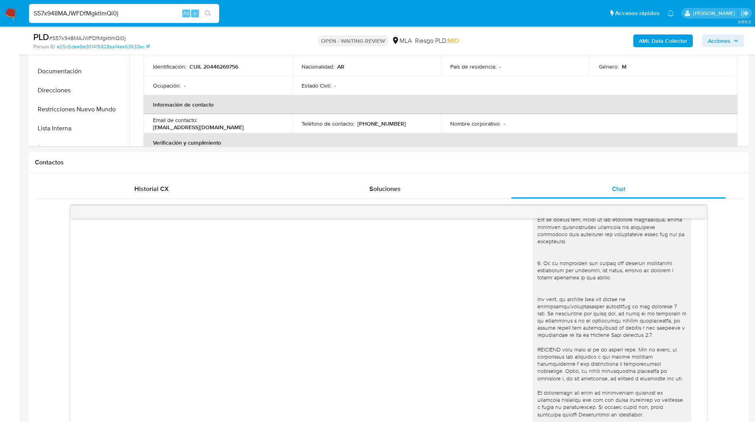
scroll to position [267, 0]
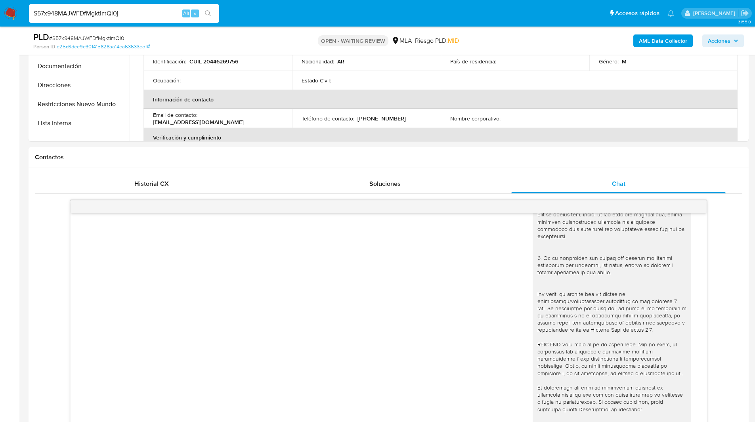
click at [473, 29] on div "PLD # S57x948MAJWFDfMgktImQl0j Person ID e25c6dee9e301415828aa14ea63633ec OPEN …" at bounding box center [389, 41] width 720 height 28
drag, startPoint x: 10, startPoint y: 14, endPoint x: 31, endPoint y: 14, distance: 21.8
click at [10, 14] on img at bounding box center [10, 13] width 13 height 13
click at [71, 14] on input "S57x948MAJWFDfMgktImQl0j" at bounding box center [124, 13] width 190 height 10
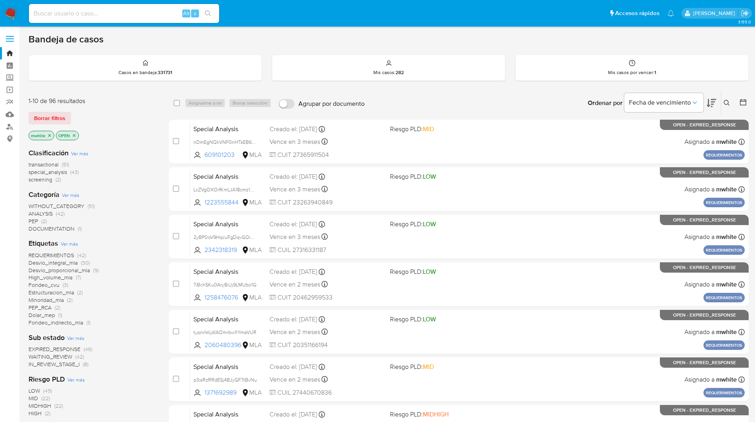
click at [124, 18] on input at bounding box center [124, 13] width 190 height 10
paste input "7cuoFzu28yAivuKOzGy30TaC"
type input "7cuoFzu28yAivuKOzGy30TaC"
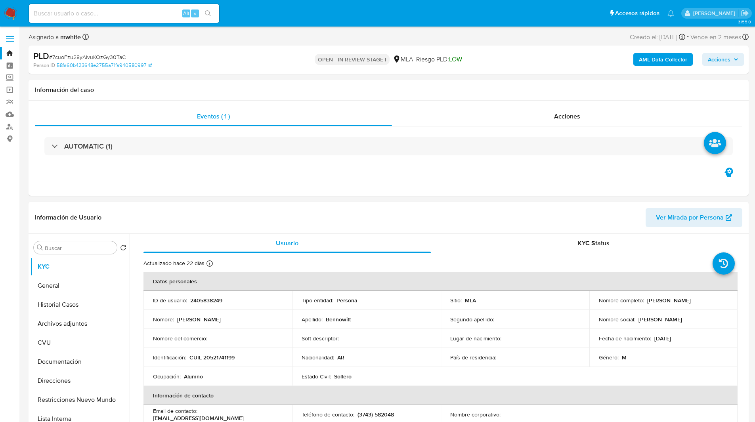
select select "10"
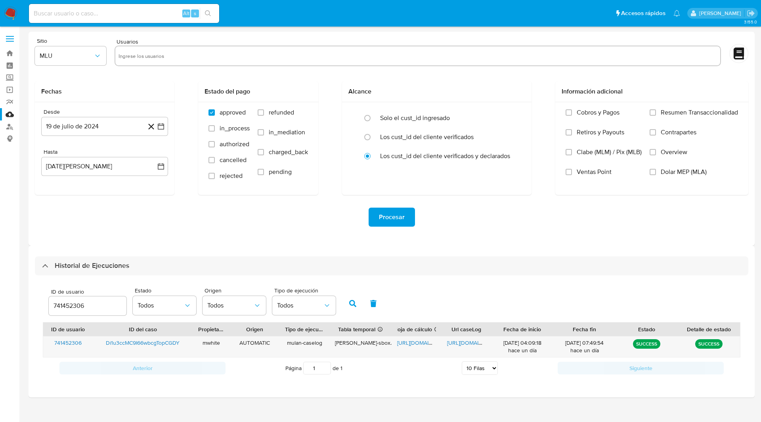
select select "10"
click at [77, 306] on input "741452306" at bounding box center [88, 306] width 78 height 10
paste input "652007014"
click at [352, 304] on icon "button" at bounding box center [352, 303] width 7 height 7
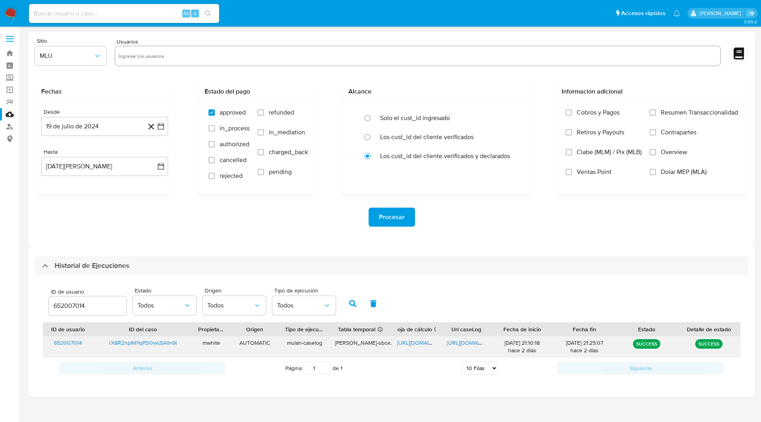
click at [420, 342] on span "[URL][DOMAIN_NAME]" at bounding box center [424, 343] width 55 height 8
click at [457, 344] on span "[URL][DOMAIN_NAME]" at bounding box center [474, 343] width 55 height 8
click at [291, 25] on nav "Pausado Ver notificaciones Alt s Accesos rápidos Presiona las siguientes teclas…" at bounding box center [380, 13] width 761 height 27
click at [465, 343] on span "https://docs.google.com/document/d/1ByoRc327pFG3wPDZ6IDRL-aqlyI0qkTENtkY7AnrHWM…" at bounding box center [474, 343] width 55 height 8
drag, startPoint x: 418, startPoint y: 340, endPoint x: 477, endPoint y: 305, distance: 68.4
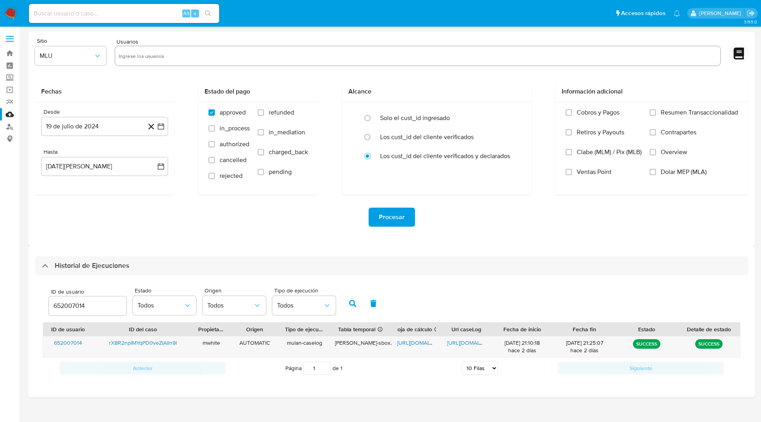
click at [487, 306] on div "ID de usuario 652007014 Estado Todos Origen Todos Tipo de ejecución Todos ID de…" at bounding box center [391, 330] width 713 height 111
click at [468, 305] on div "ID de usuario 652007014 Estado Todos Origen Todos Tipo de ejecución Todos" at bounding box center [391, 302] width 697 height 39
click at [440, 309] on div "ID de usuario 652007014 Estado Todos Origen Todos Tipo de ejecución Todos" at bounding box center [391, 302] width 697 height 39
click at [75, 306] on input "652007014" at bounding box center [88, 306] width 78 height 10
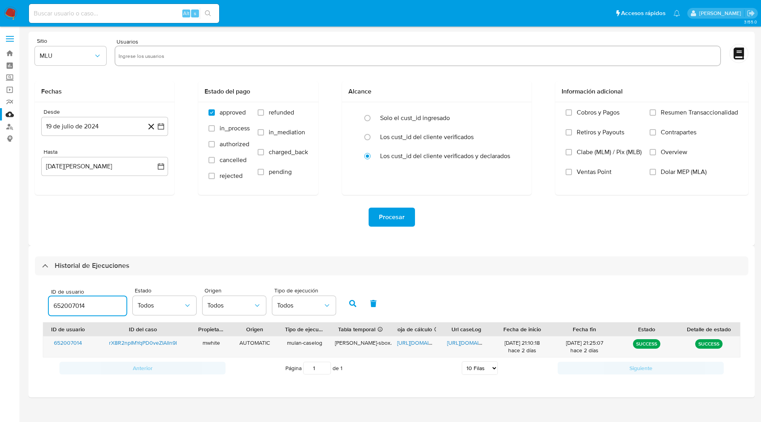
paste input "704244981"
click at [350, 306] on icon "button" at bounding box center [352, 303] width 7 height 7
click at [411, 345] on span "https://docs.google.com/spreadsheets/d/134EGRcFOzoM4TjTINJh-QbdjS4qbuX4-twYTgQe…" at bounding box center [424, 343] width 55 height 8
click at [479, 343] on span "https://docs.google.com/document/d/1tMVULP05TAU51RwaojiicA-XDo9rj_T0zS_r_7jlYec…" at bounding box center [474, 343] width 55 height 8
click at [489, 237] on div "Procesar" at bounding box center [391, 217] width 713 height 44
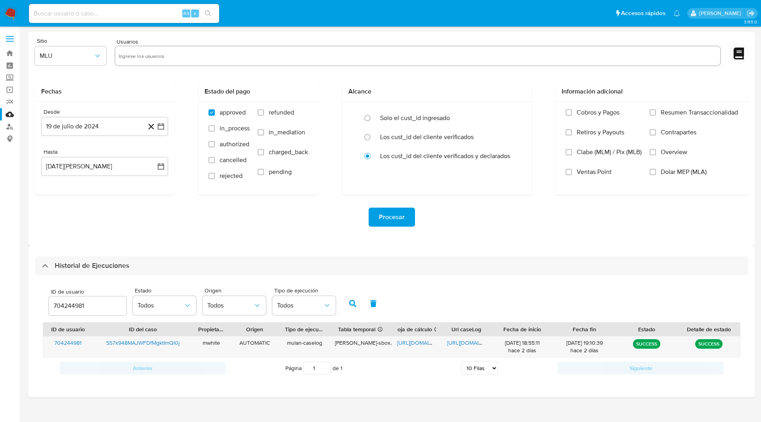
click at [296, 218] on div "Procesar" at bounding box center [391, 217] width 713 height 19
click at [246, 217] on div "Procesar" at bounding box center [391, 217] width 713 height 19
click at [217, 221] on div "Procesar" at bounding box center [391, 217] width 713 height 19
click at [145, 236] on div "Procesar" at bounding box center [391, 217] width 713 height 44
click at [163, 224] on div "Procesar" at bounding box center [391, 217] width 713 height 19
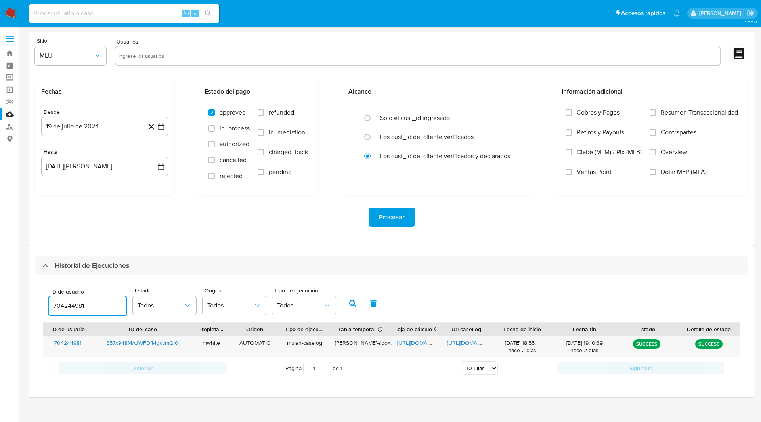
click at [75, 306] on input "704244981" at bounding box center [88, 306] width 78 height 10
click at [361, 309] on button "button" at bounding box center [352, 303] width 21 height 19
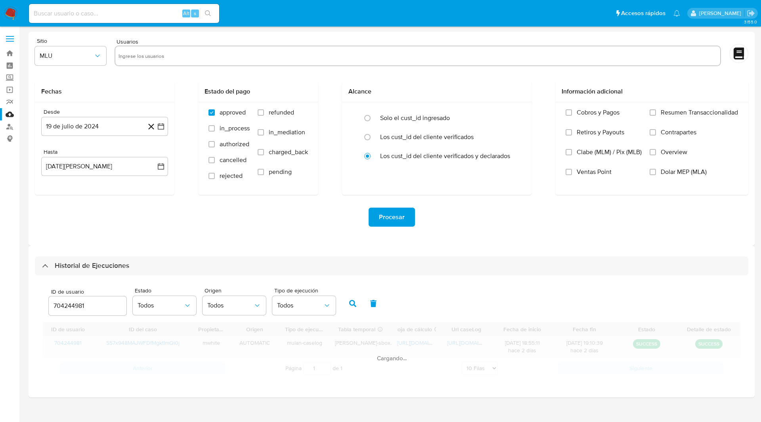
click at [218, 245] on div "Sitio MLU Usuarios Fechas Desde 19 de julio de 2024 19-07-2024 Hasta 19 de agos…" at bounding box center [392, 139] width 726 height 214
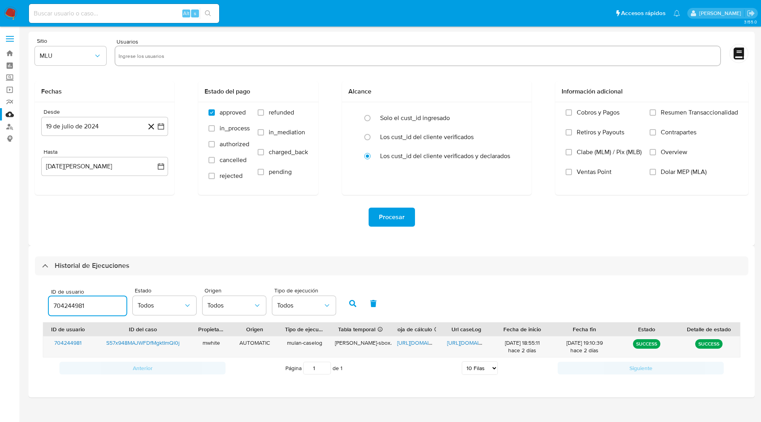
click at [74, 303] on input "704244981" at bounding box center [88, 306] width 78 height 10
paste input "17115797"
type input "171157971"
click at [352, 304] on icon "button" at bounding box center [352, 303] width 7 height 7
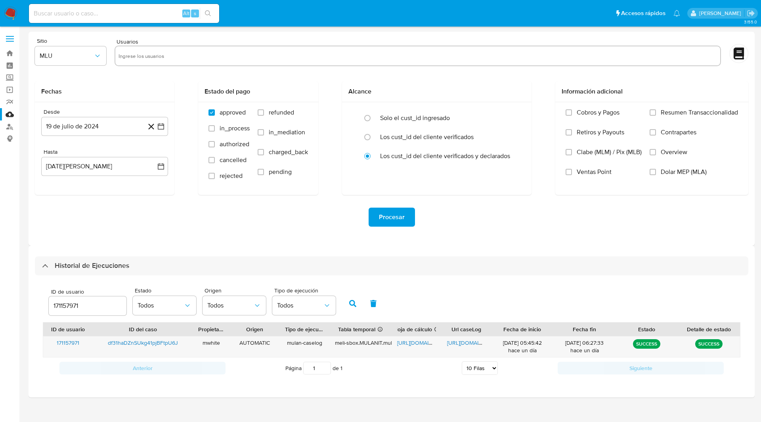
click at [468, 32] on div "Sitio MLU Usuarios Fechas Desde 19 de julio de 2024 19-07-2024 Hasta 19 de agos…" at bounding box center [392, 139] width 726 height 214
click at [428, 42] on div "Usuarios" at bounding box center [418, 53] width 606 height 30
click at [63, 305] on input "171157971" at bounding box center [88, 306] width 78 height 10
click at [356, 296] on button "button" at bounding box center [352, 303] width 21 height 19
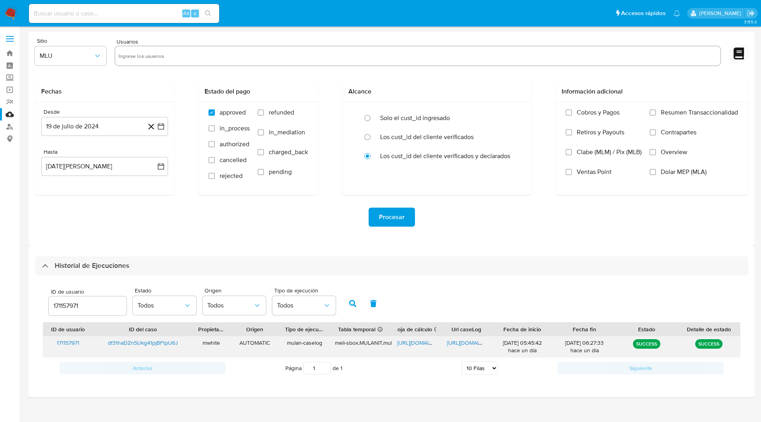
click at [416, 343] on span "https://docs.google.com/spreadsheets/d/1Jq8nez_34jAmMlU-tIw_AA7knjCZzc0FCT7hkMf…" at bounding box center [424, 343] width 55 height 8
click at [472, 342] on span "https://docs.google.com/document/d/1rZfeTxkGFreTXfO0oBLzontZLbAD8r9U7dV7yLeWiZc…" at bounding box center [474, 343] width 55 height 8
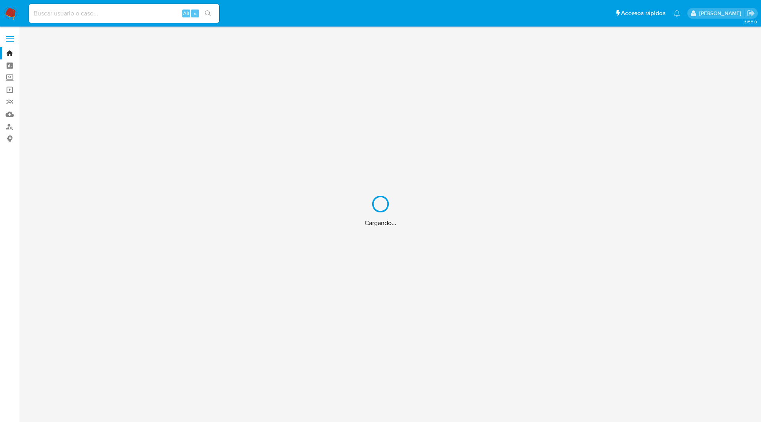
click at [79, 14] on div "Cargando..." at bounding box center [380, 211] width 761 height 422
click at [98, 14] on div "Cargando..." at bounding box center [380, 211] width 761 height 422
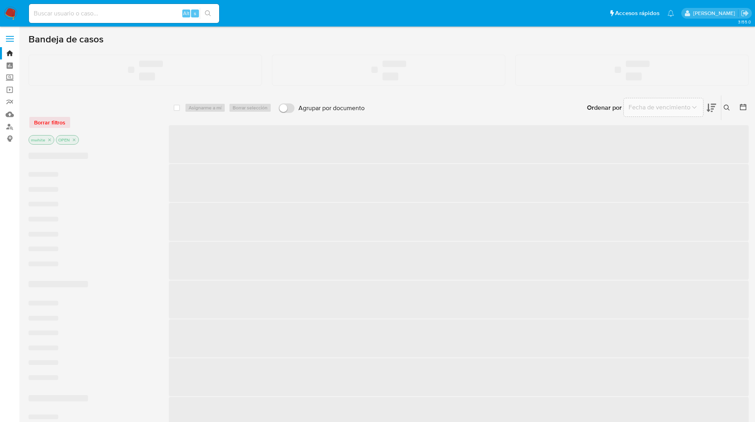
click at [105, 14] on input at bounding box center [124, 13] width 190 height 10
paste input "vT4Bl9c3zzVKAo3C6LHadM4m"
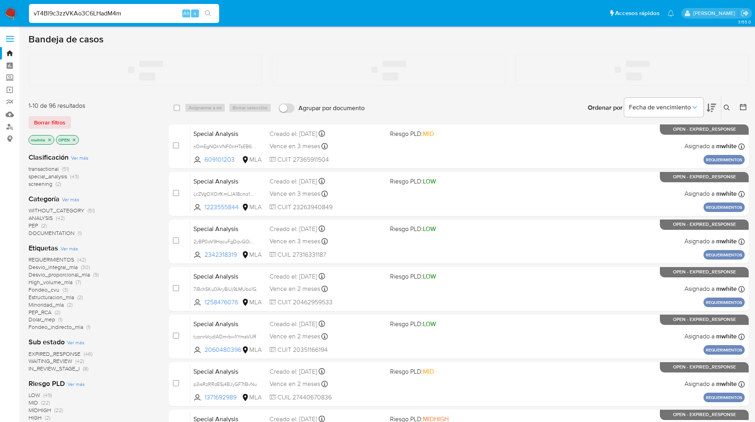
type input "vT4Bl9c3zzVKAo3C6LHadM4m"
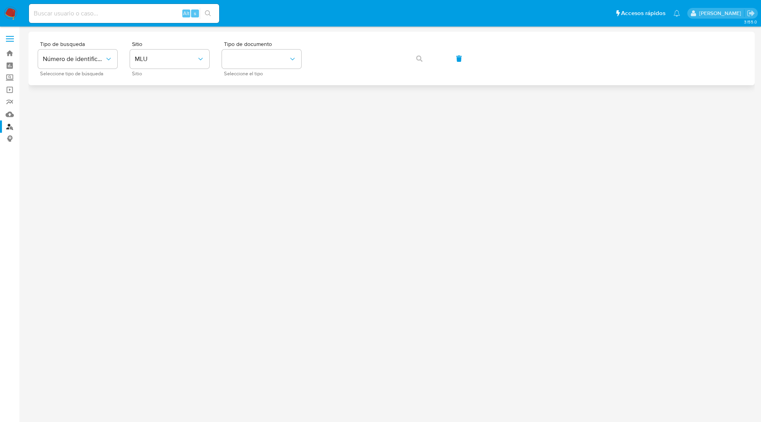
click at [550, 51] on div "Tipo de busqueda Número de identificación Seleccione tipo de búsqueda Sitio MLU…" at bounding box center [391, 58] width 707 height 34
click at [155, 63] on span "MLU" at bounding box center [166, 59] width 62 height 8
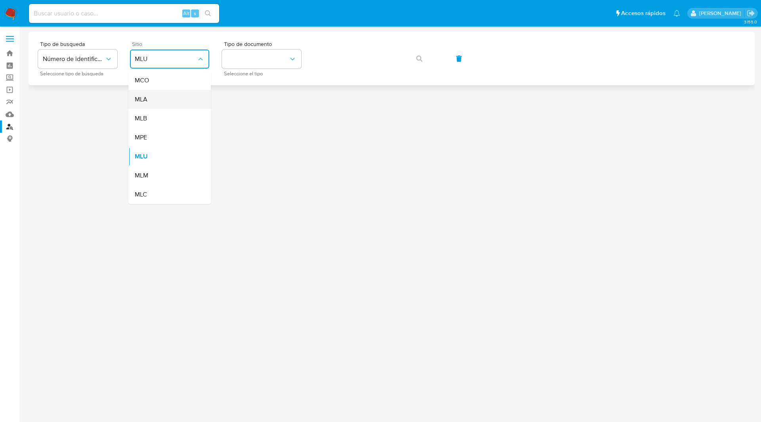
click at [141, 102] on span "MLA" at bounding box center [141, 99] width 13 height 8
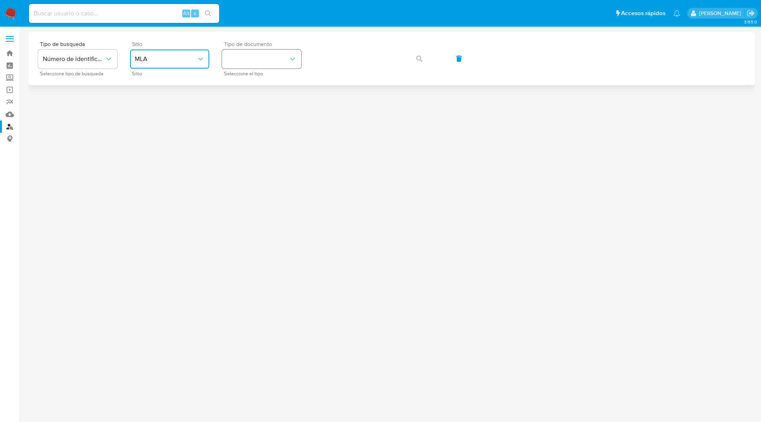
click at [267, 59] on button "identificationType" at bounding box center [261, 59] width 79 height 19
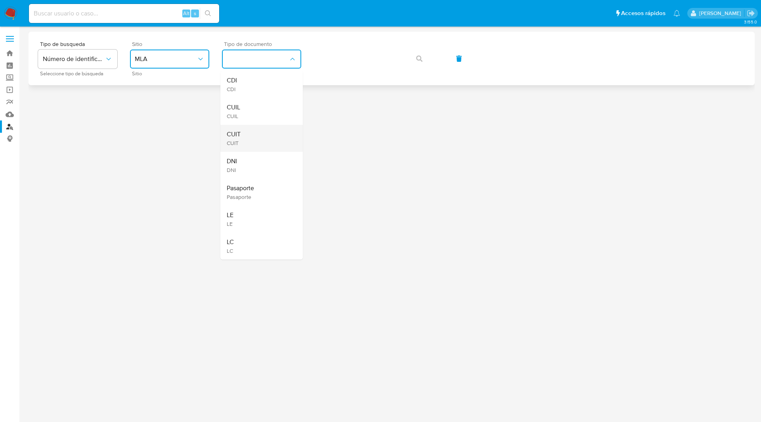
click at [254, 143] on div "CUIT CUIT" at bounding box center [259, 138] width 65 height 27
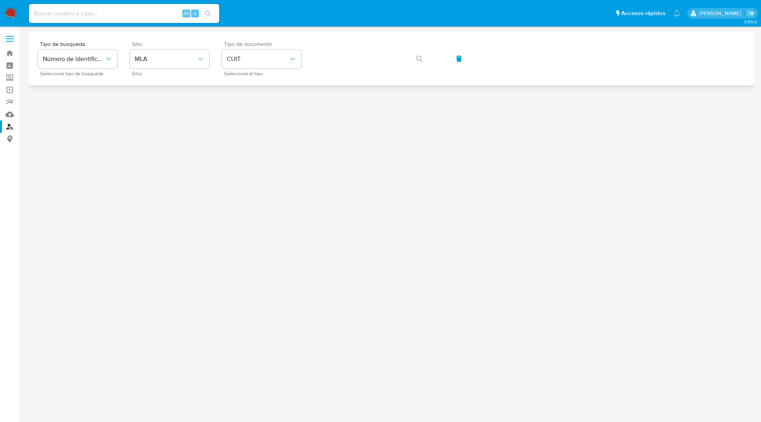
click at [355, 47] on div "Tipo de busqueda Número de identificación Seleccione tipo de búsqueda Sitio MLA…" at bounding box center [391, 58] width 707 height 34
click at [157, 56] on span "MLA" at bounding box center [166, 59] width 62 height 8
click at [12, 13] on img at bounding box center [10, 13] width 13 height 13
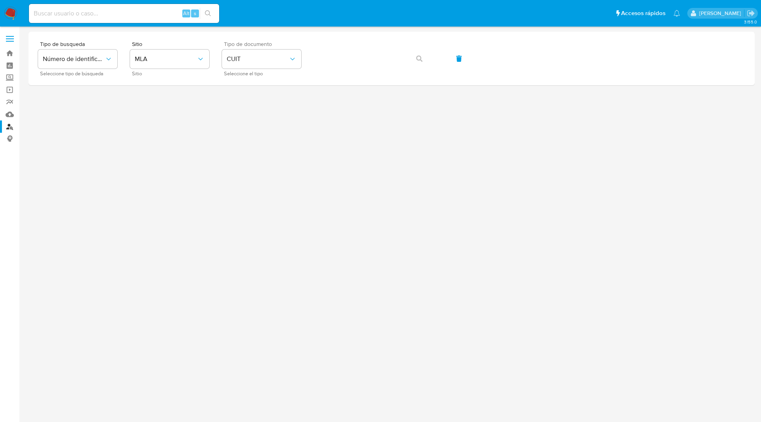
click at [12, 13] on img at bounding box center [10, 13] width 13 height 13
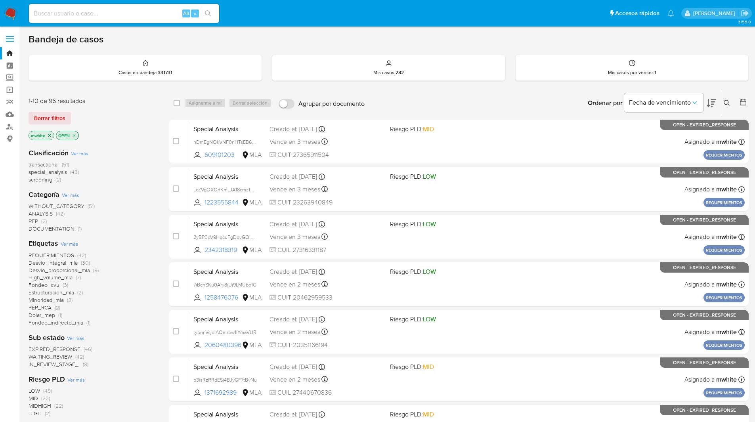
click at [148, 11] on input at bounding box center [124, 13] width 190 height 10
paste input "TpsHyEyEzKNZnCUoTv0M6cWO"
type input "TpsHyEyEzKNZnCUoTv0M6cWO"
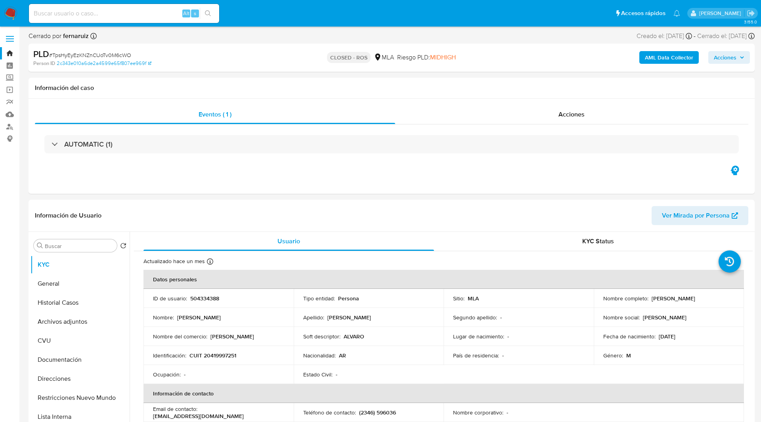
select select "10"
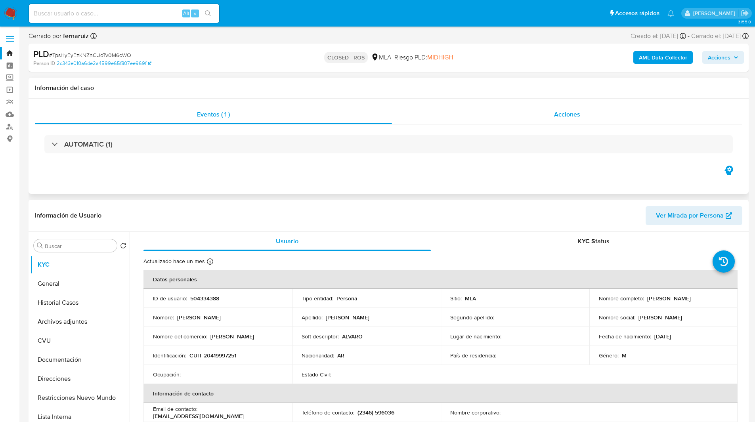
click at [544, 109] on div "Acciones" at bounding box center [567, 114] width 350 height 19
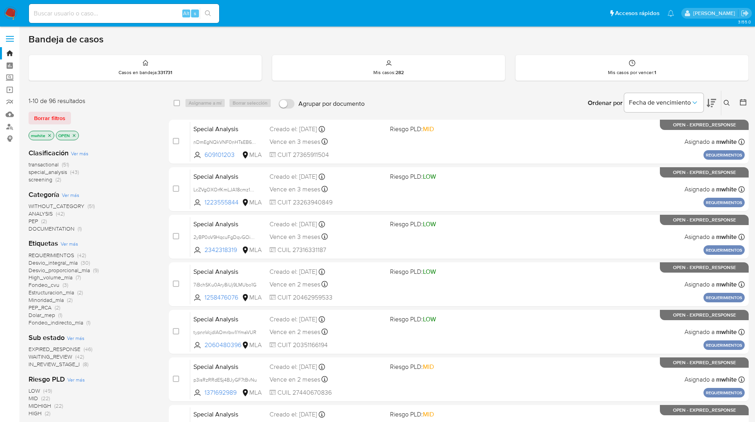
click at [168, 10] on input at bounding box center [124, 13] width 190 height 10
paste input "xYqyccwvp5KV2Wz5d6iCukkB"
type input "xYqyccwvp5KV2Wz5d6iCukkB"
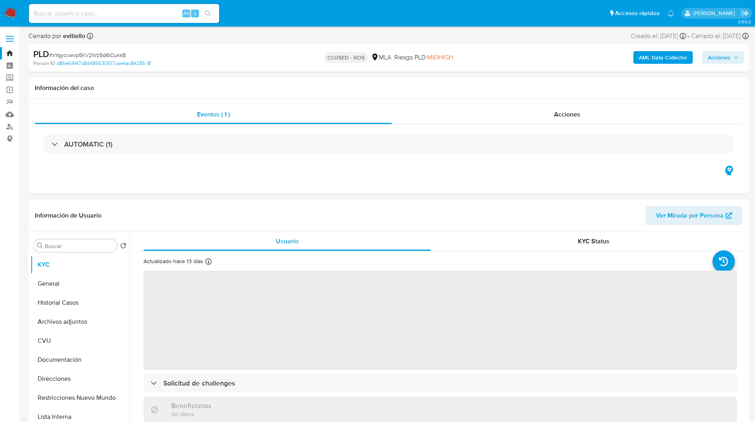
select select "10"
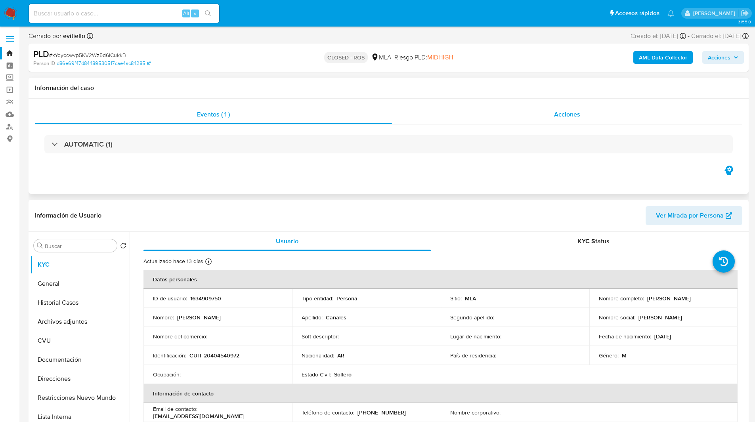
click at [580, 117] on span "Acciones" at bounding box center [567, 114] width 26 height 9
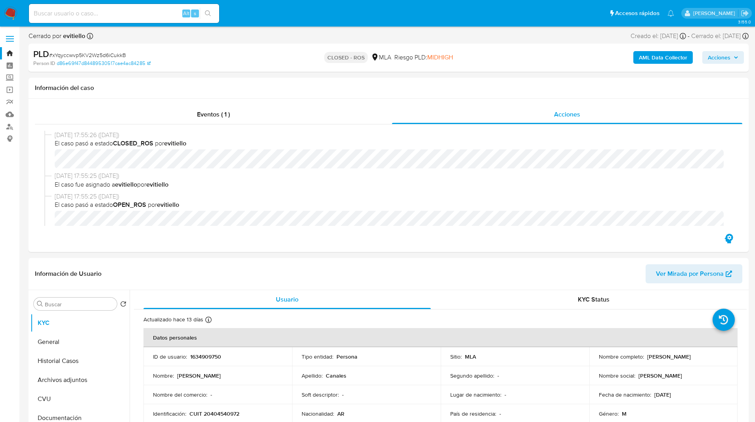
click at [293, 20] on ul "Pausado Ver notificaciones Alt s Accesos rápidos Presiona las siguientes teclas…" at bounding box center [351, 13] width 653 height 20
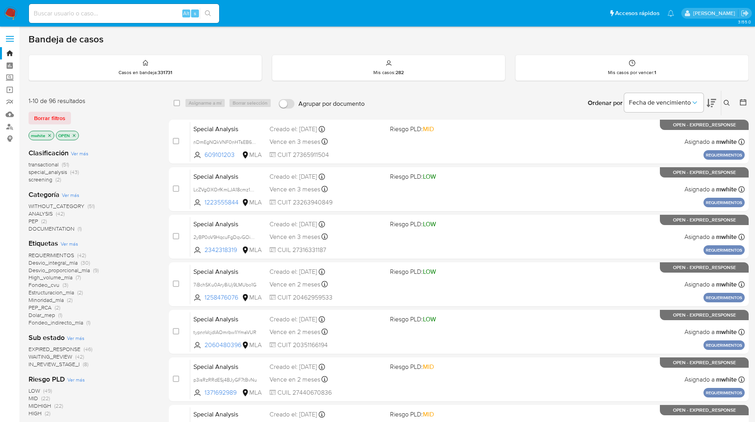
click at [133, 11] on input at bounding box center [124, 13] width 190 height 10
paste input "JQeRMrIZlu5B7P5tMsG8ZMML"
type input "JQeRMrIZlu5B7P5tMsG8ZMML"
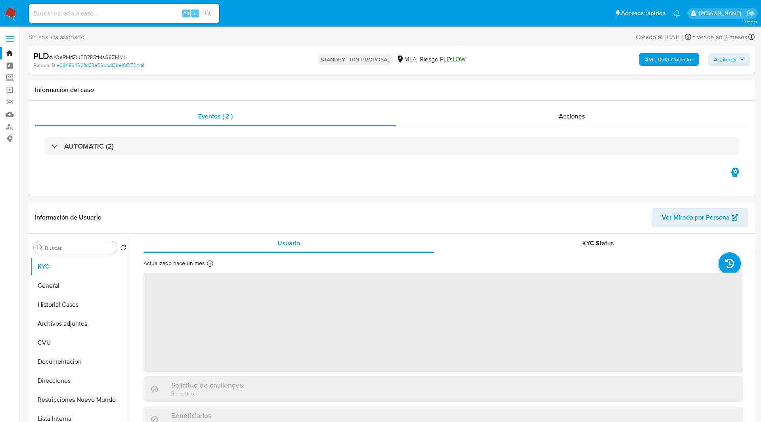
select select "10"
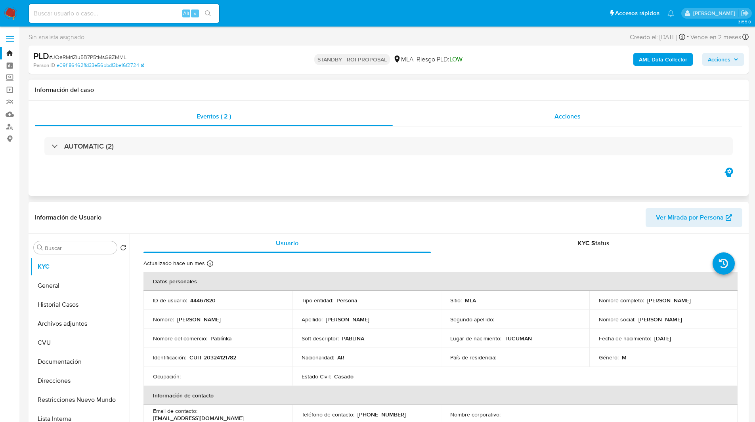
click at [542, 110] on div "Acciones" at bounding box center [567, 116] width 349 height 19
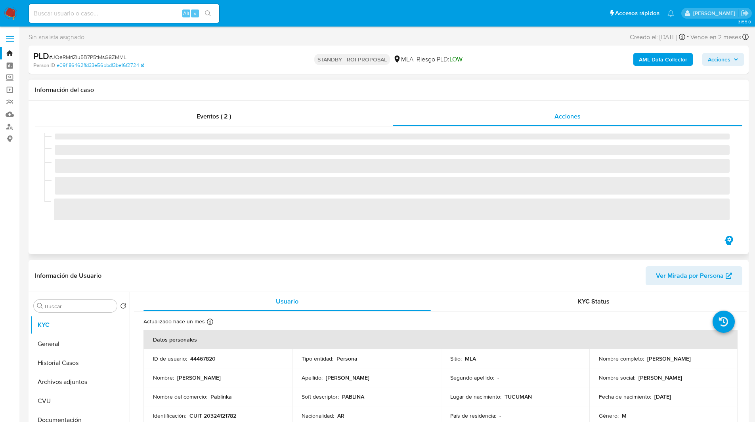
click at [437, 93] on h1 "Información del caso" at bounding box center [388, 90] width 707 height 8
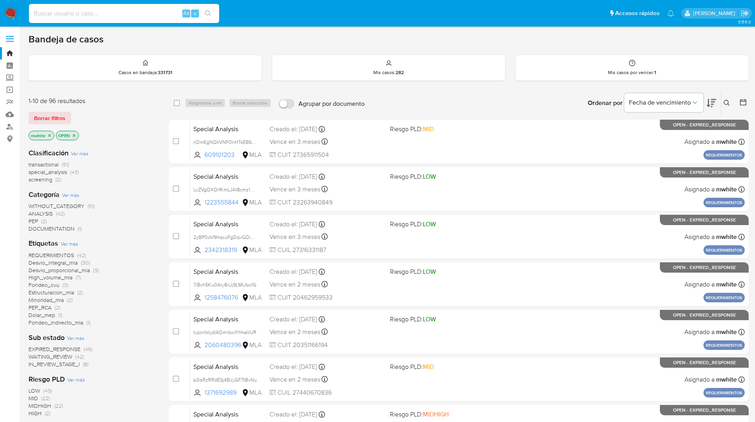
click at [166, 13] on input at bounding box center [124, 13] width 190 height 10
paste input "VbjLnpJiOyqVFCOQyZ2paDhp"
type input "VbjLnpJiOyqVFCOQyZ2paDhp"
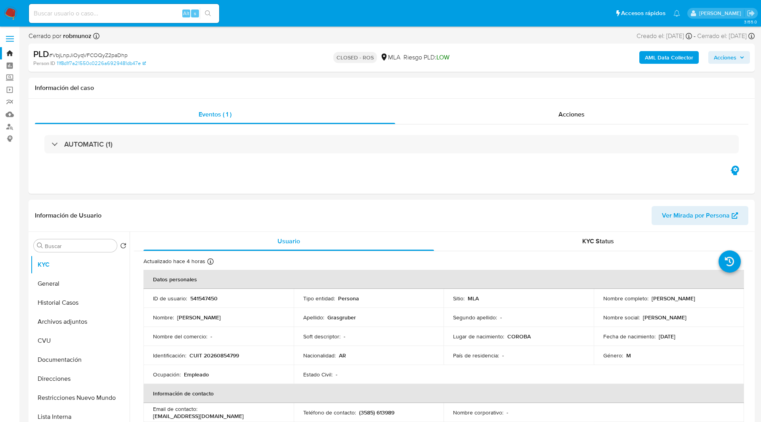
select select "10"
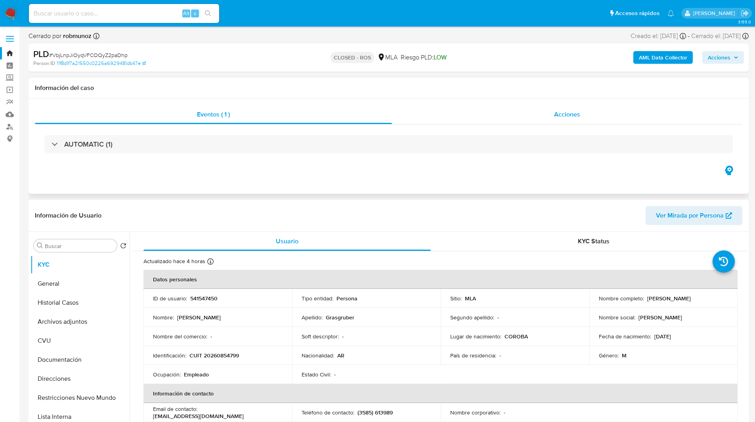
click at [532, 113] on div "Acciones" at bounding box center [567, 114] width 350 height 19
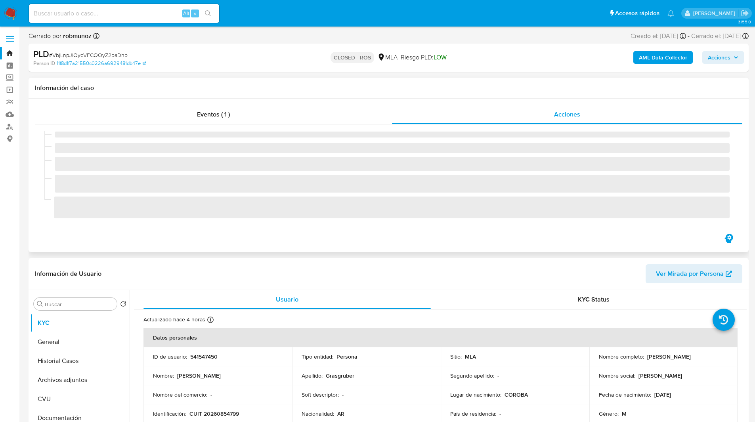
click at [441, 91] on h1 "Información del caso" at bounding box center [388, 88] width 707 height 8
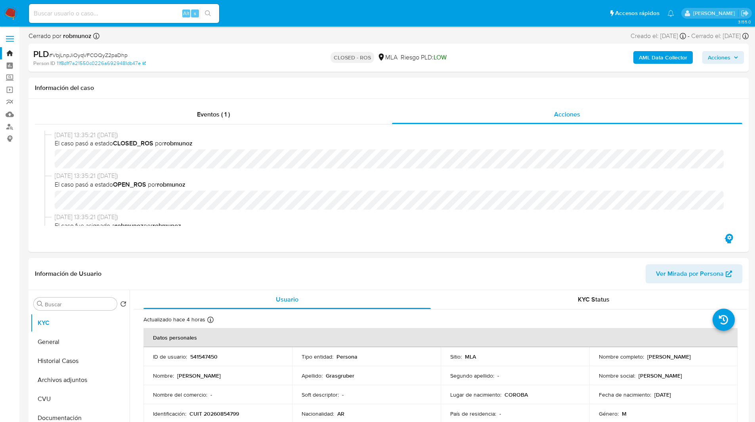
click at [416, 21] on ul "Pausado Ver notificaciones Alt s Accesos rápidos Presiona las siguientes teclas…" at bounding box center [351, 13] width 653 height 20
click at [105, 13] on input at bounding box center [124, 13] width 190 height 10
paste input "PMlRTOfhHNNNnJIObuhdzKWn"
type input "PMlRTOfhHNNNnJIObuhdzKWn"
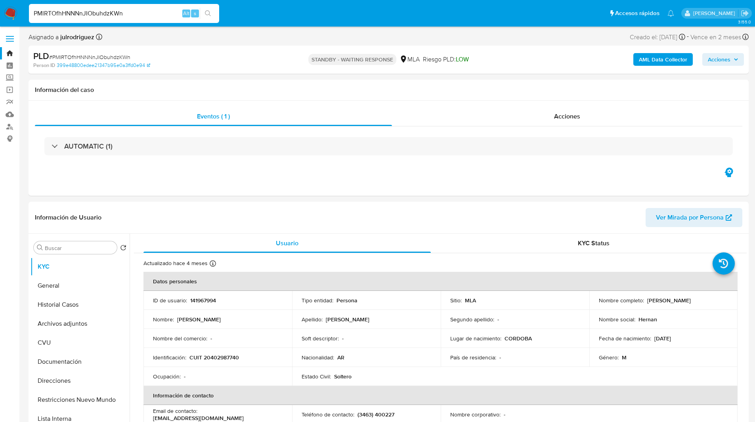
select select "10"
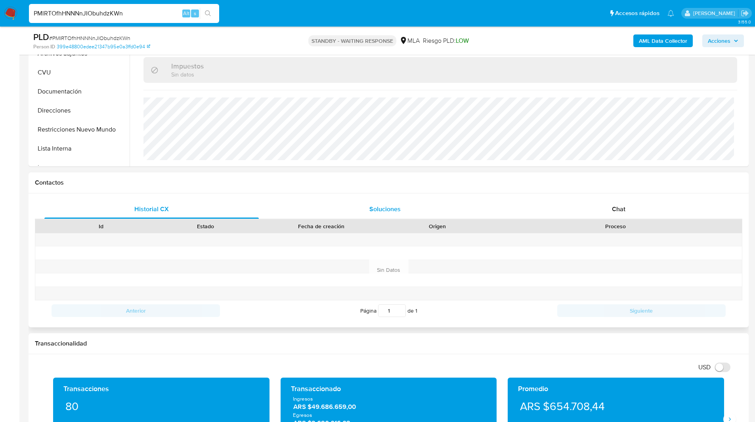
scroll to position [272, 0]
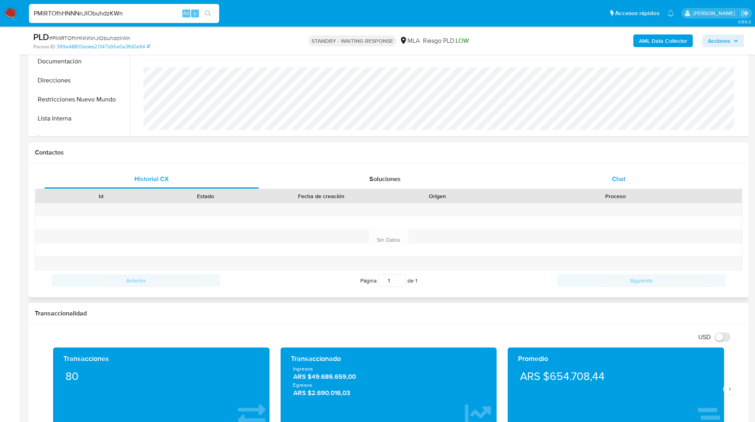
click at [581, 181] on div "Chat" at bounding box center [618, 179] width 214 height 19
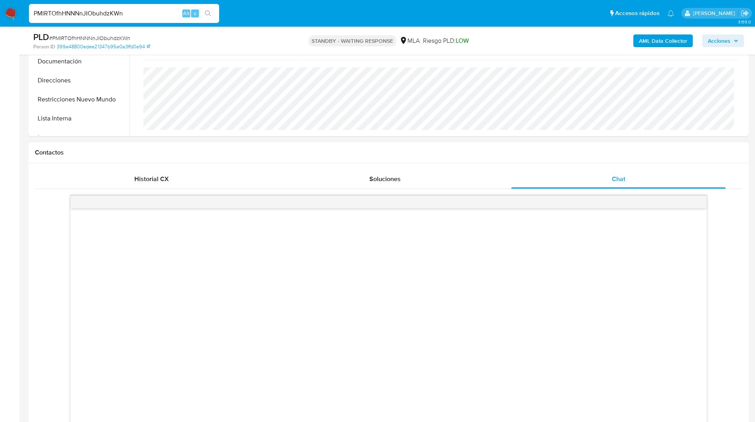
click at [550, 159] on div "Contactos" at bounding box center [389, 152] width 720 height 21
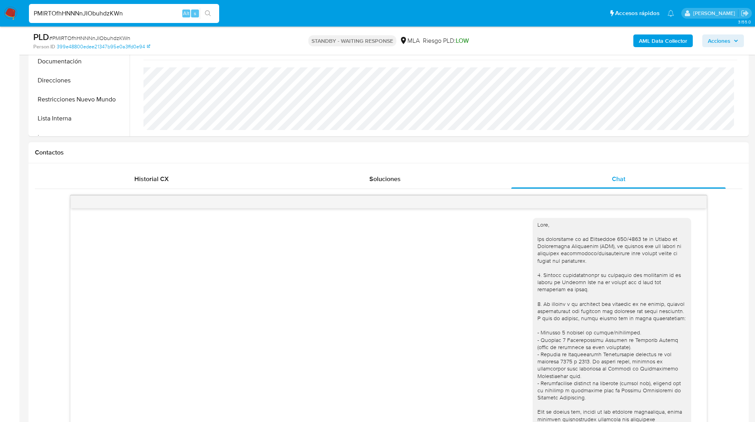
scroll to position [193, 0]
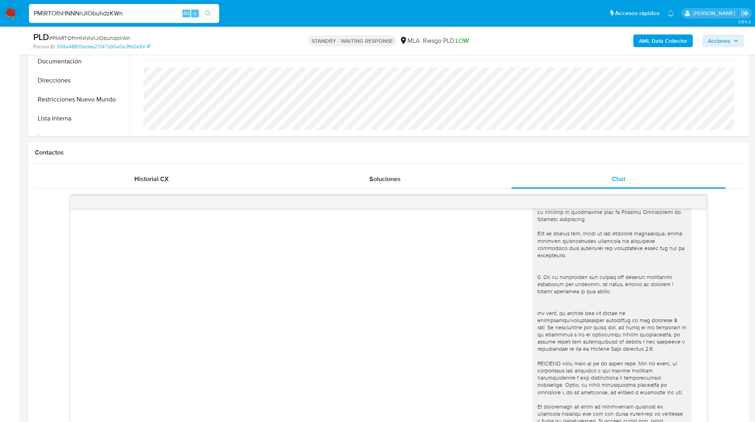
click at [374, 10] on ul "Pausado Ver notificaciones PMlRTOfhHNNNnJIObuhdzKWn Alt s Accesos rápidos Presi…" at bounding box center [351, 13] width 653 height 20
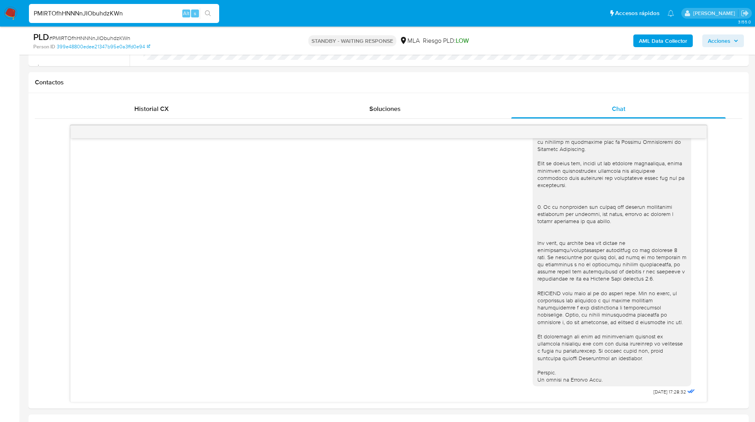
scroll to position [344, 0]
click at [332, 88] on div "Contactos" at bounding box center [389, 81] width 720 height 21
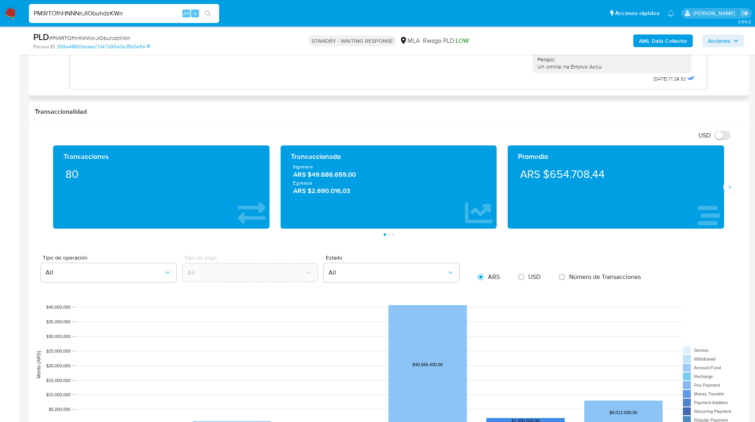
scroll to position [661, 0]
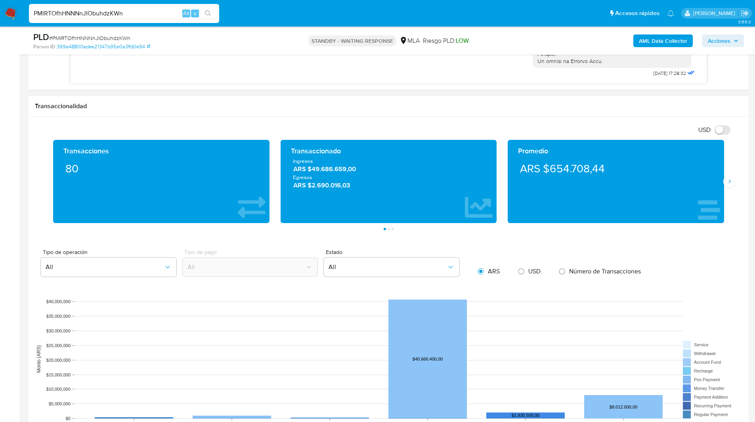
click at [338, 111] on div "Transaccionalidad" at bounding box center [389, 106] width 720 height 21
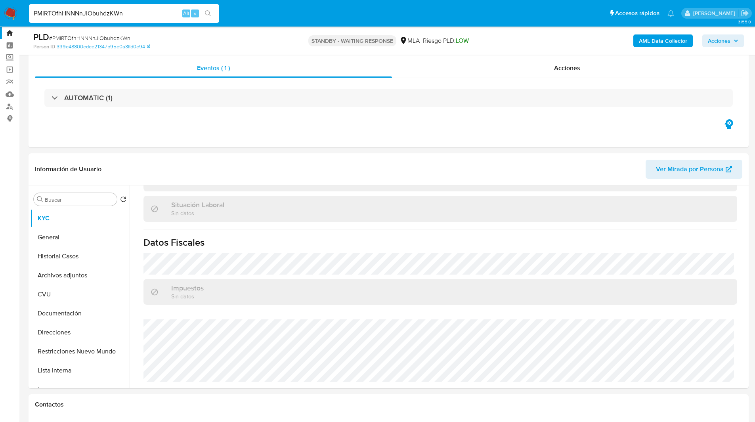
scroll to position [0, 0]
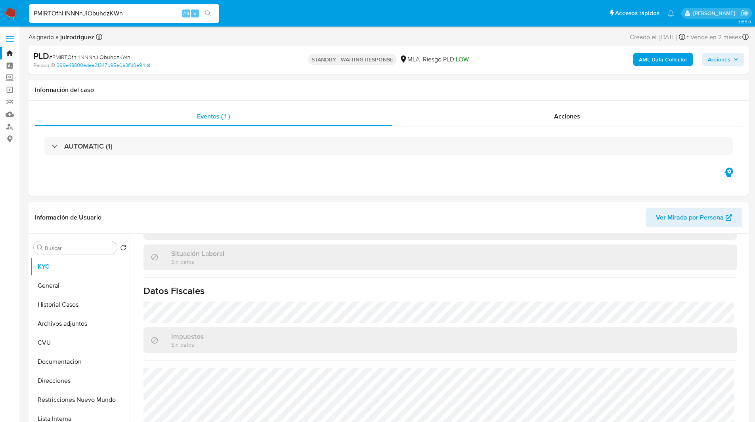
click at [128, 10] on input "PMlRTOfhHNNNnJIObuhdzKWn" at bounding box center [124, 13] width 190 height 10
paste input "S57x948MAJWFDfMgktImQl0j"
type input "S57x948MAJWFDfMgktImQl0j"
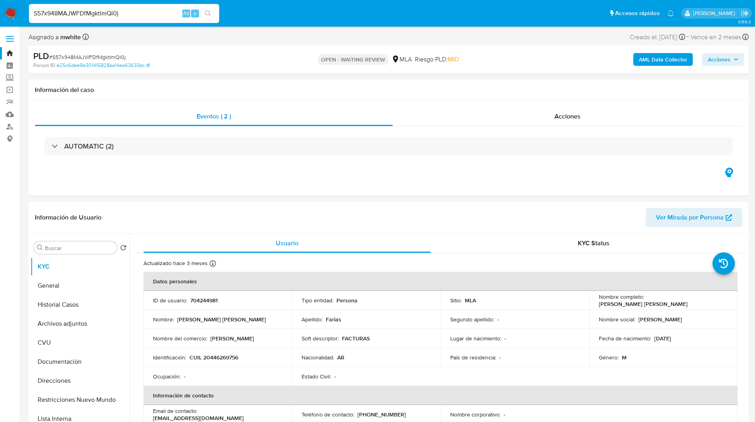
select select "10"
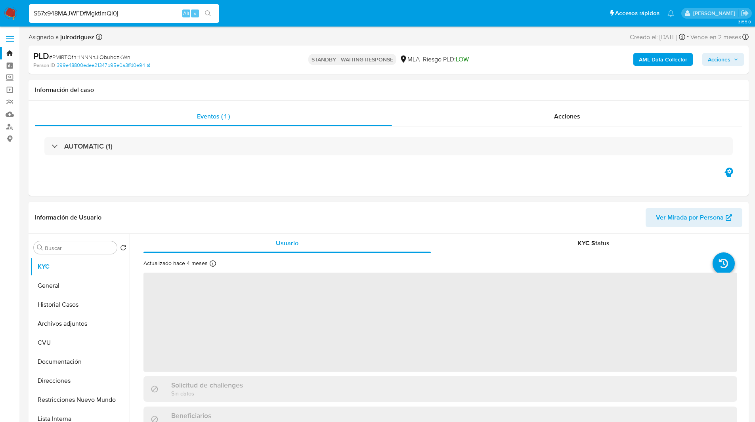
click at [95, 17] on input "S57x948MAJWFDfMgktImQl0j" at bounding box center [124, 13] width 190 height 10
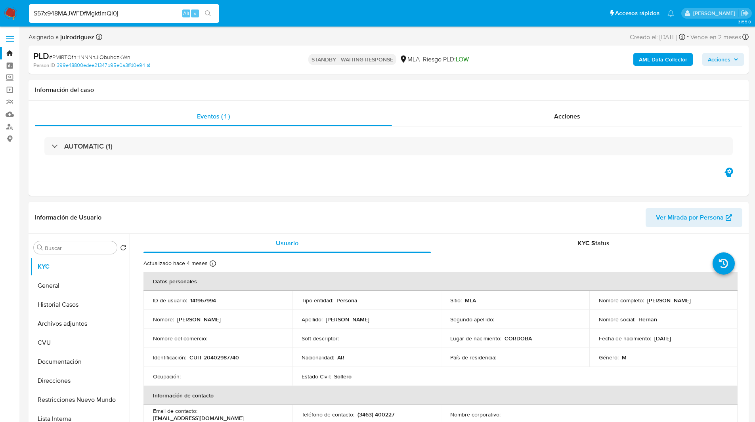
click at [95, 17] on input "S57x948MAJWFDfMgktImQl0j" at bounding box center [124, 13] width 190 height 10
select select "10"
click at [200, 300] on p "141967994" at bounding box center [203, 300] width 26 height 7
copy p "141967994"
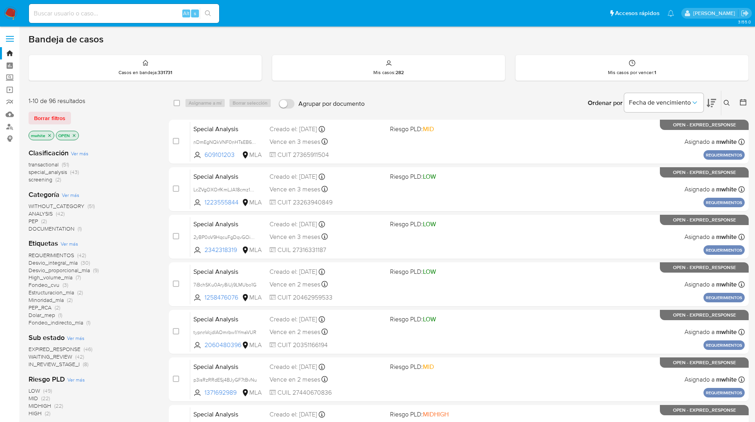
click at [724, 100] on icon at bounding box center [727, 103] width 6 height 6
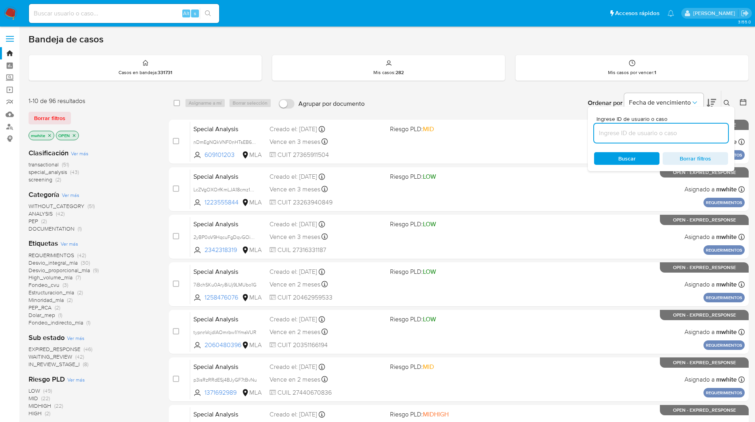
click at [656, 130] on input at bounding box center [661, 133] width 134 height 10
type input "rX8R2npIMYqPD0veZIAlln9I"
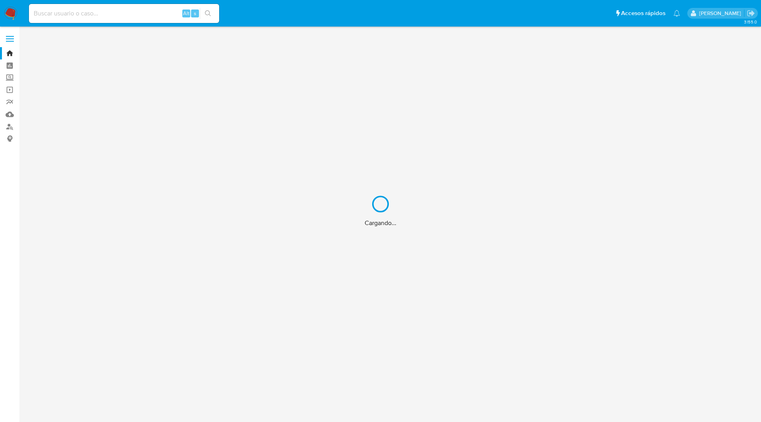
click at [117, 13] on div "Cargando..." at bounding box center [380, 211] width 761 height 422
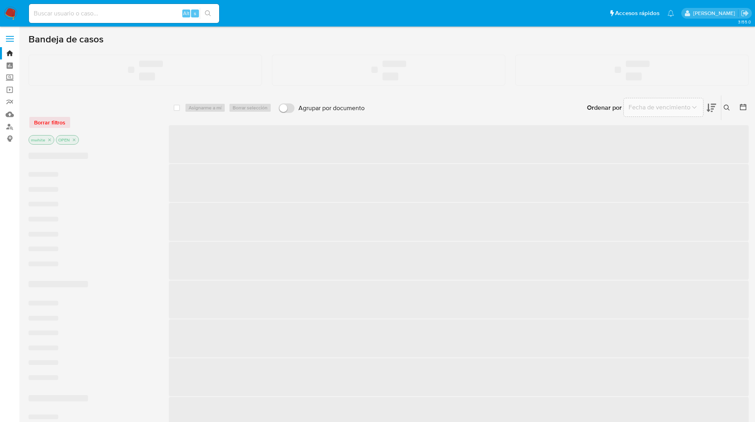
click at [45, 14] on input at bounding box center [124, 13] width 190 height 10
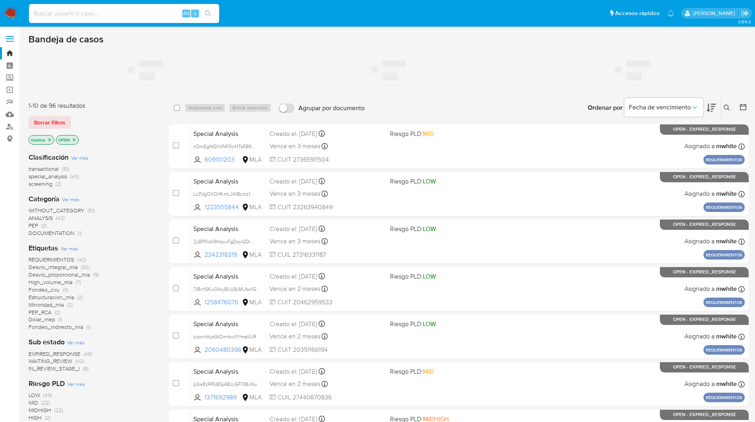
paste input "tMbhtjrU97JsVSluWSjmrckw"
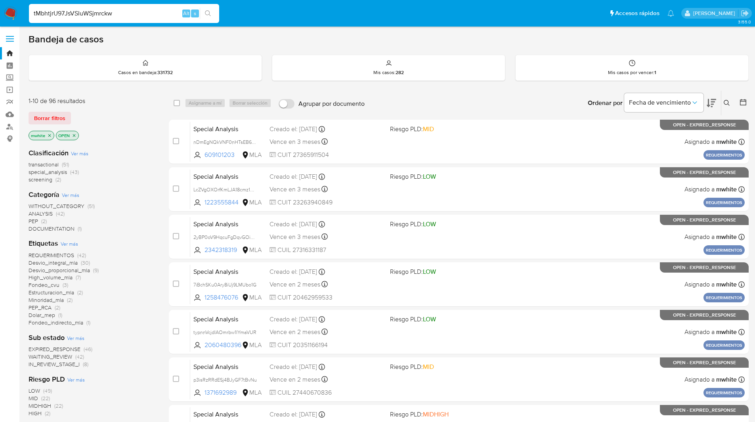
type input "tMbhtjrU97JsVSluWSjmrckw"
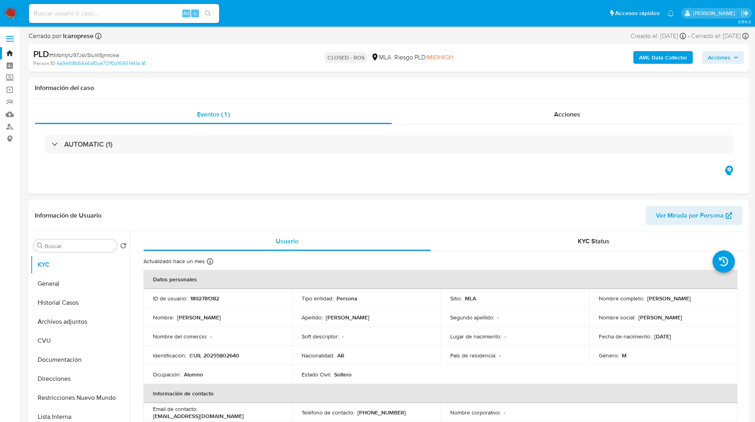
select select "10"
click at [452, 41] on div "Cerrado por lcaroprese Asignado el: [DATE] 10:33:47 Creado el: [DATE] Creado el…" at bounding box center [389, 38] width 720 height 12
click at [52, 298] on button "Historial Casos" at bounding box center [77, 302] width 93 height 19
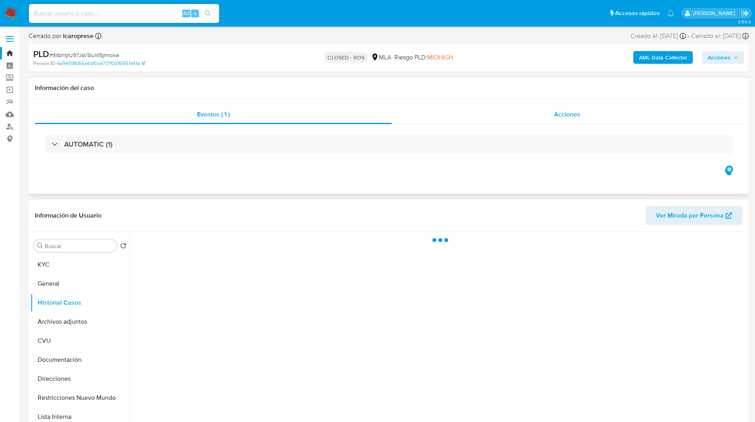
click at [528, 115] on div "Acciones" at bounding box center [567, 114] width 350 height 19
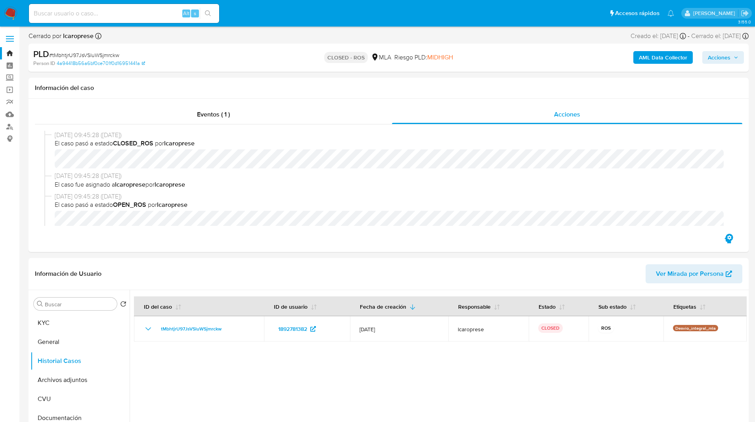
scroll to position [9, 0]
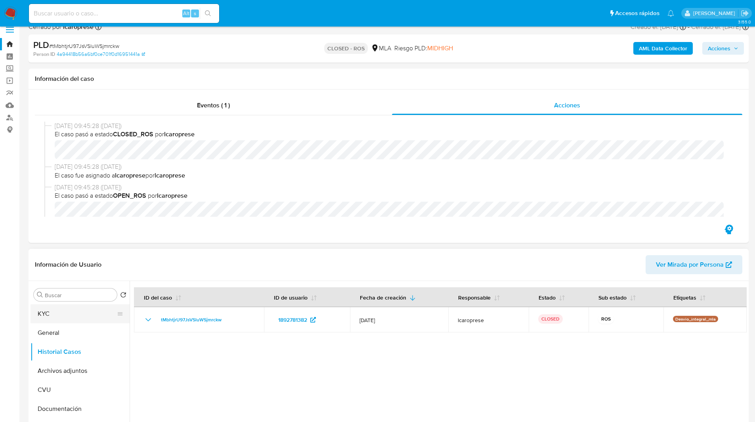
click at [61, 314] on button "KYC" at bounding box center [77, 313] width 93 height 19
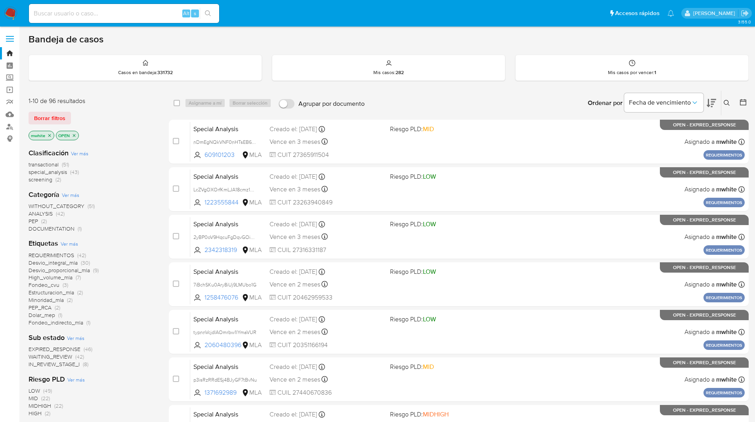
click at [730, 103] on icon at bounding box center [727, 103] width 6 height 6
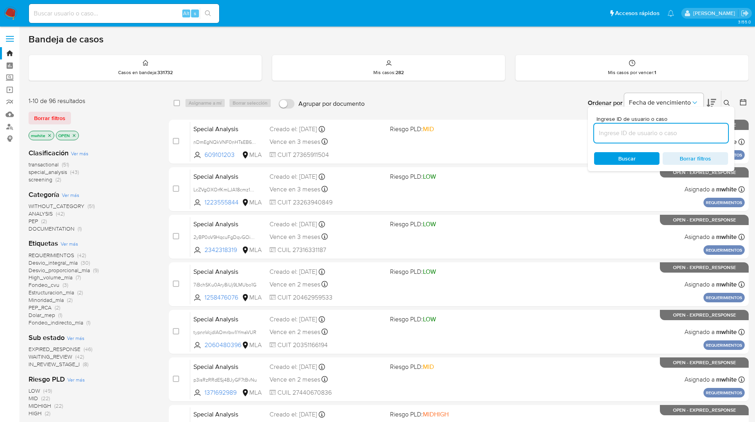
click at [652, 132] on input at bounding box center [661, 133] width 134 height 10
type input "S57x948MAJWFDfMgktImQl0j"
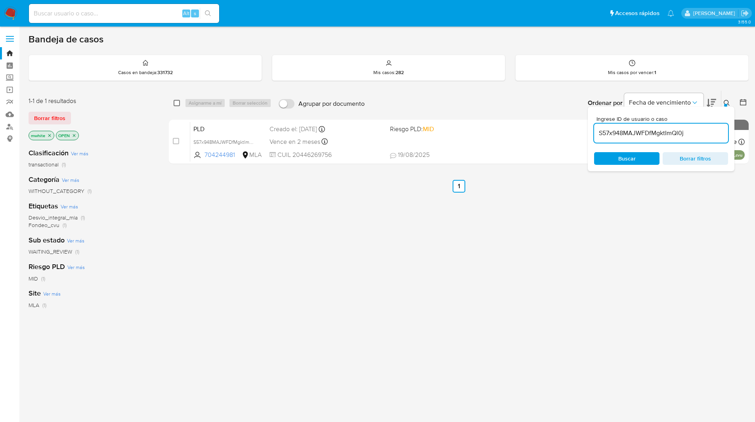
click at [177, 101] on input "checkbox" at bounding box center [177, 103] width 6 height 6
checkbox input "true"
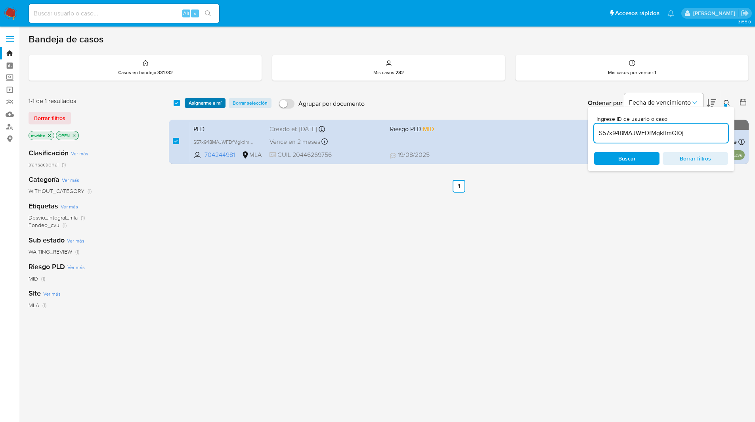
click at [210, 103] on span "Asignarme a mí" at bounding box center [205, 103] width 33 height 8
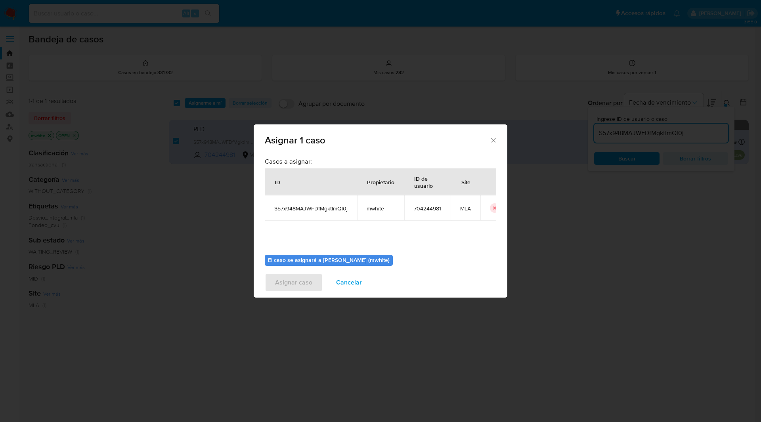
click at [378, 207] on span "mwhite" at bounding box center [381, 208] width 28 height 7
copy span "mwhite"
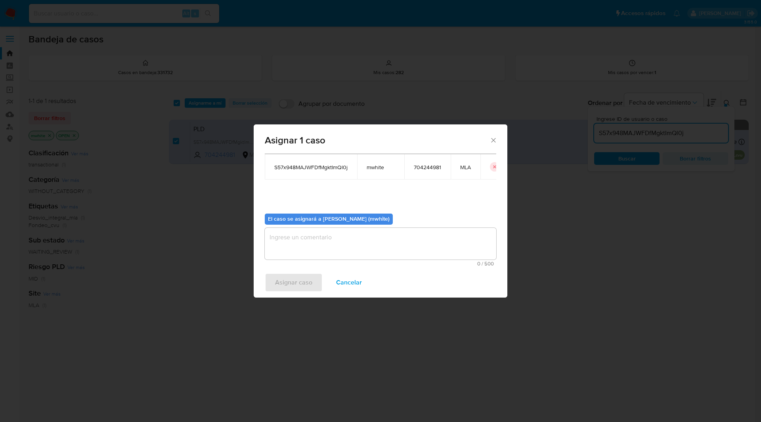
click at [314, 231] on textarea "assign-modal" at bounding box center [380, 244] width 231 height 32
paste textarea "mwhite"
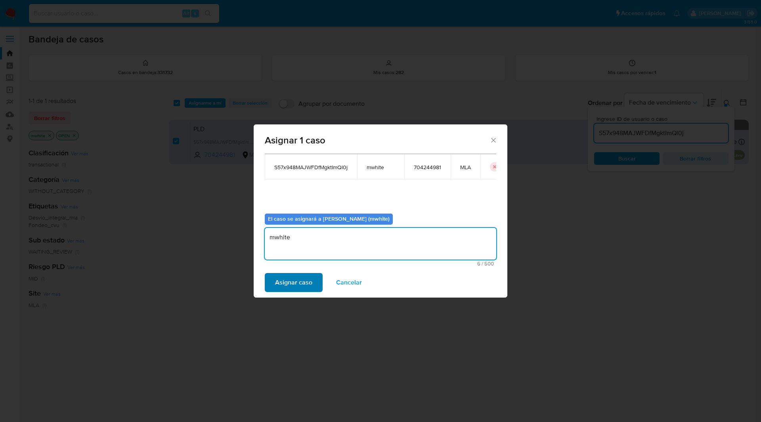
type textarea "mwhite"
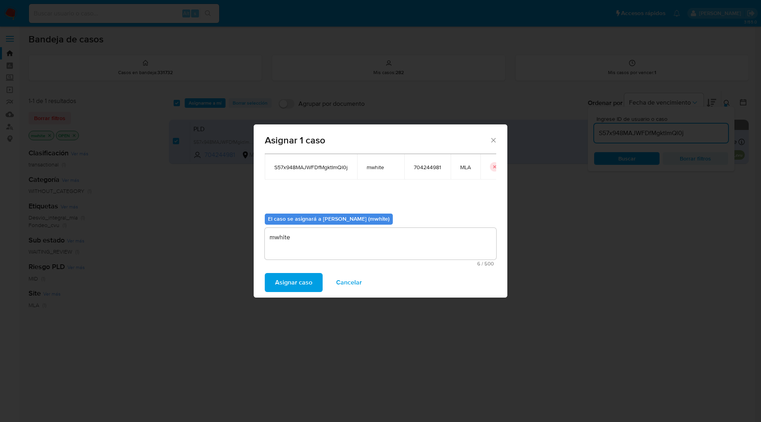
click at [297, 285] on span "Asignar caso" at bounding box center [293, 282] width 37 height 17
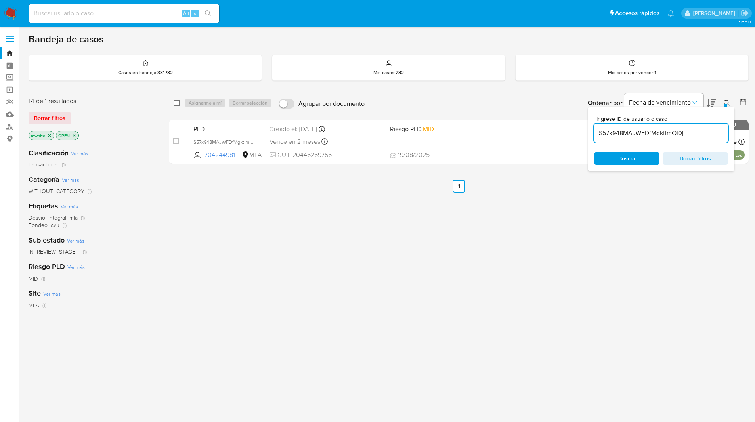
click at [177, 102] on input "checkbox" at bounding box center [177, 103] width 6 height 6
checkbox input "true"
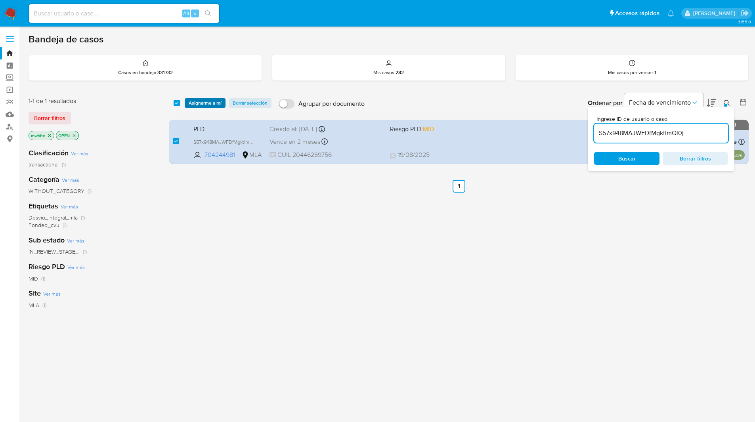
click at [199, 100] on span "Asignarme a mí" at bounding box center [205, 103] width 33 height 8
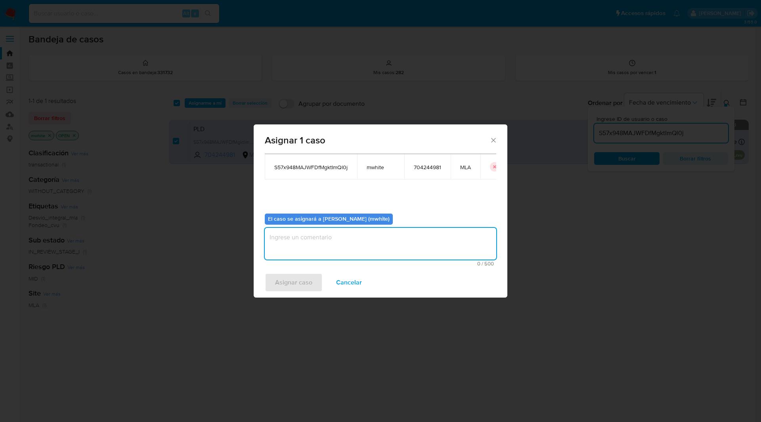
click at [326, 246] on textarea "assign-modal" at bounding box center [380, 244] width 231 height 32
paste textarea "mwhite"
type textarea "mwhite"
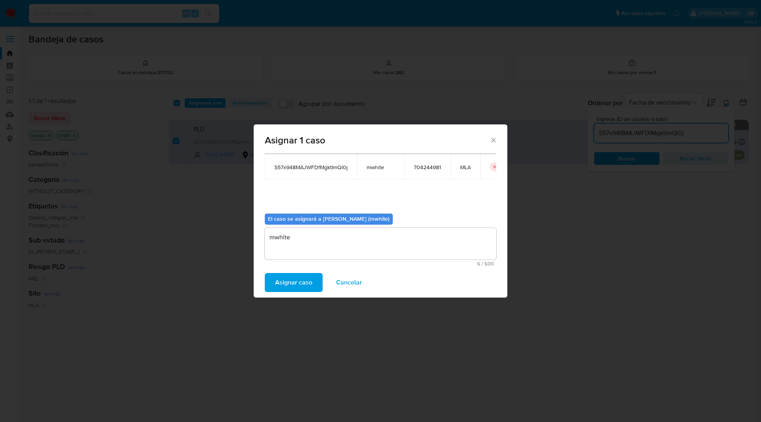
drag, startPoint x: 283, startPoint y: 285, endPoint x: 275, endPoint y: 284, distance: 8.1
click at [275, 284] on span "Asignar caso" at bounding box center [293, 282] width 37 height 17
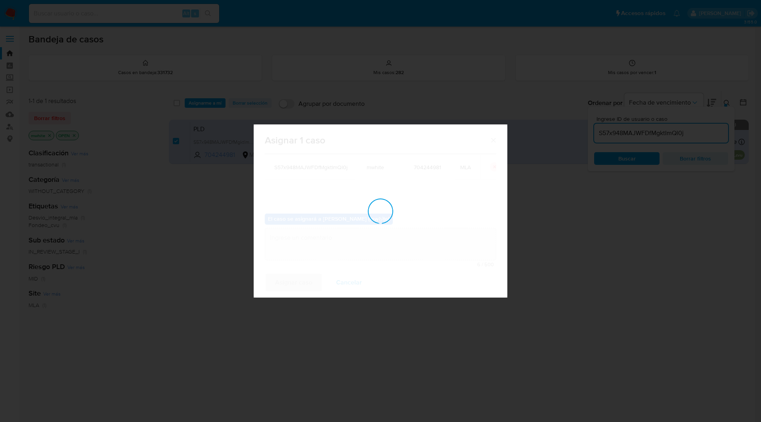
checkbox input "false"
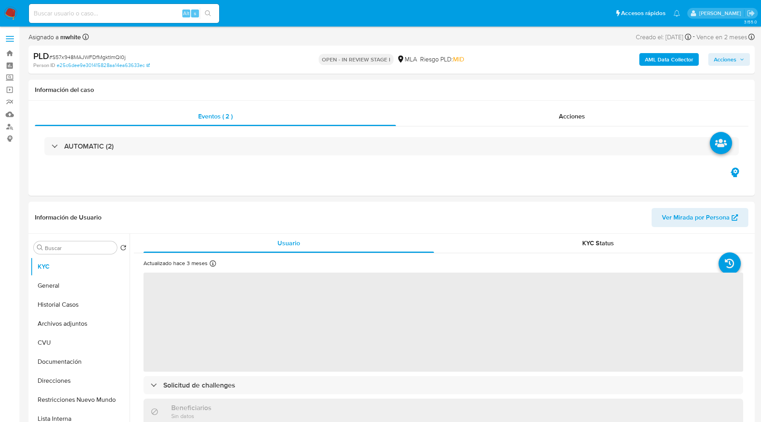
select select "10"
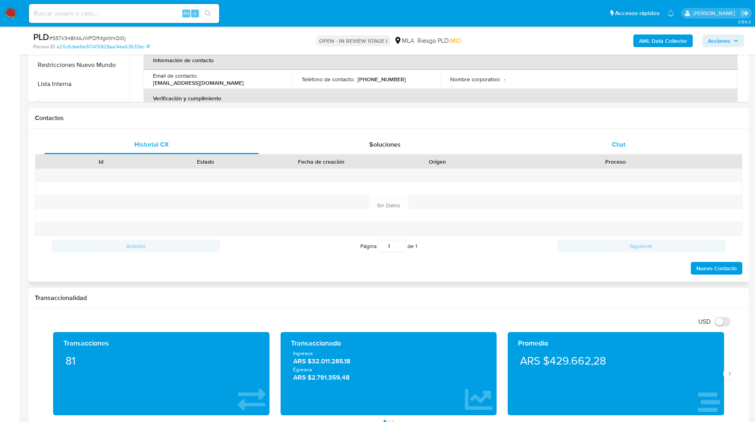
scroll to position [311, 0]
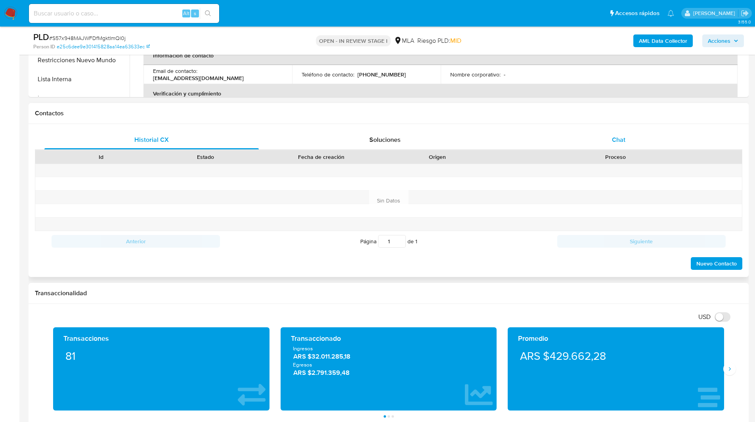
click at [647, 133] on div "Chat" at bounding box center [618, 139] width 214 height 19
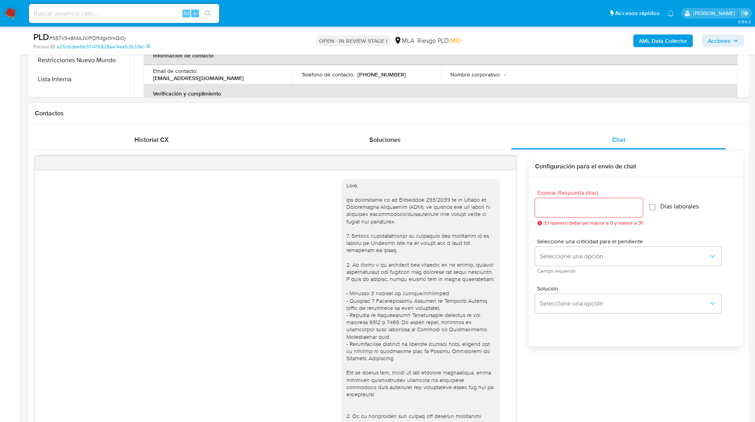
scroll to position [217, 0]
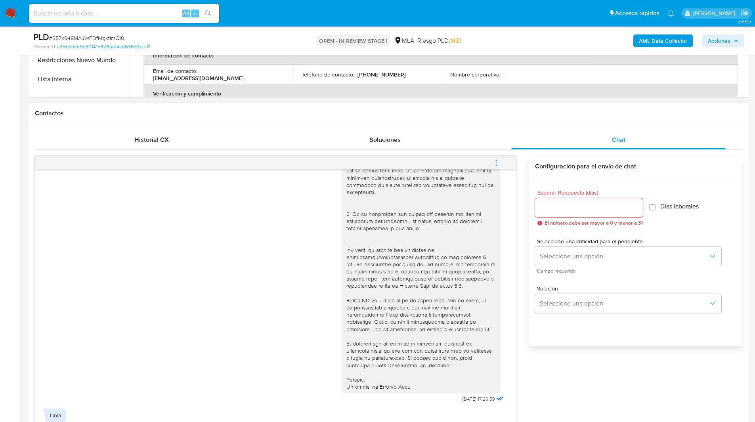
click at [572, 208] on input "Esperar Respuesta (días)" at bounding box center [589, 207] width 108 height 10
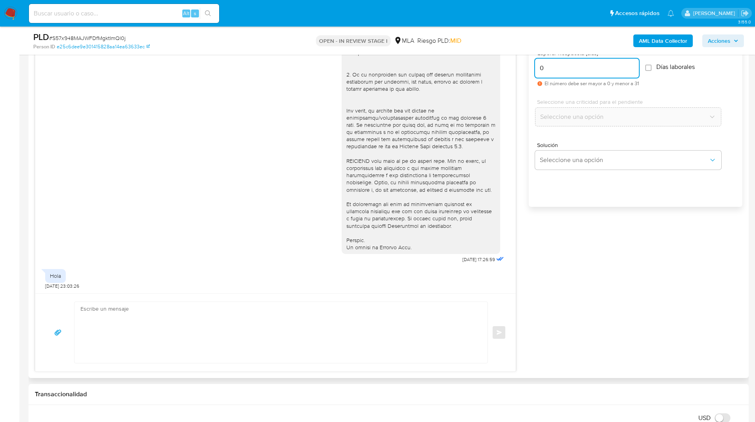
scroll to position [474, 0]
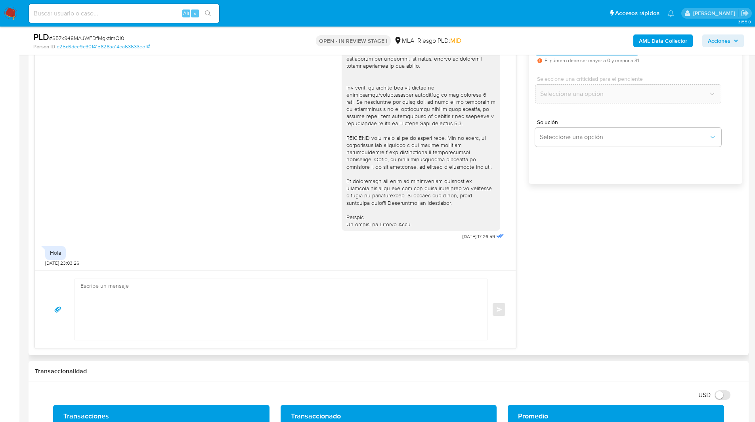
type input "0"
click at [357, 287] on textarea at bounding box center [278, 309] width 397 height 61
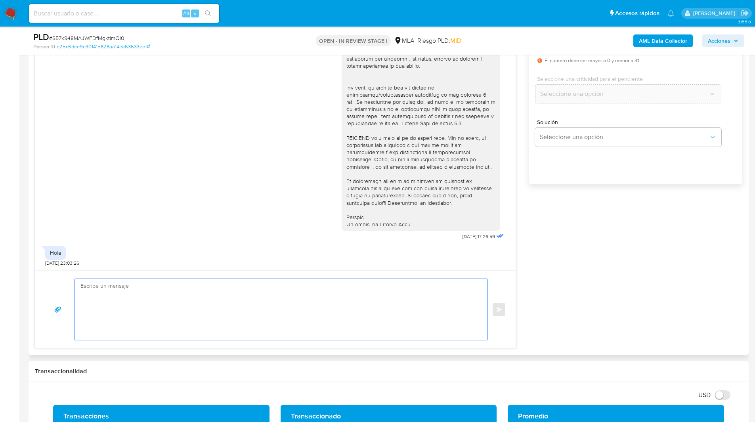
paste textarea "Hola XXX, Muchas gracias por tu respuesta. Analizamos tu caso y verificamos que…"
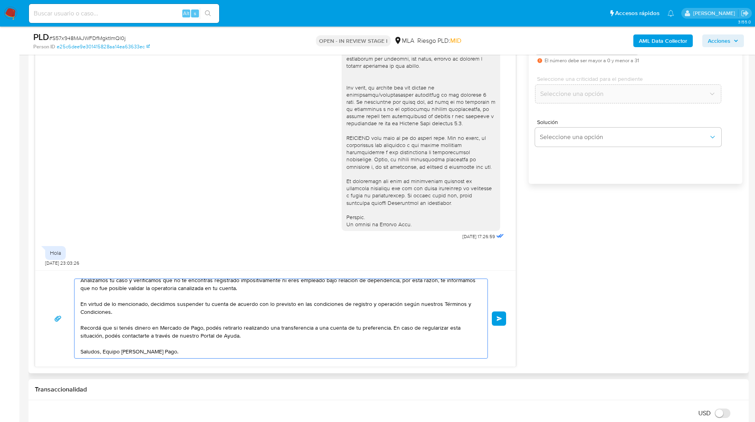
scroll to position [0, 0]
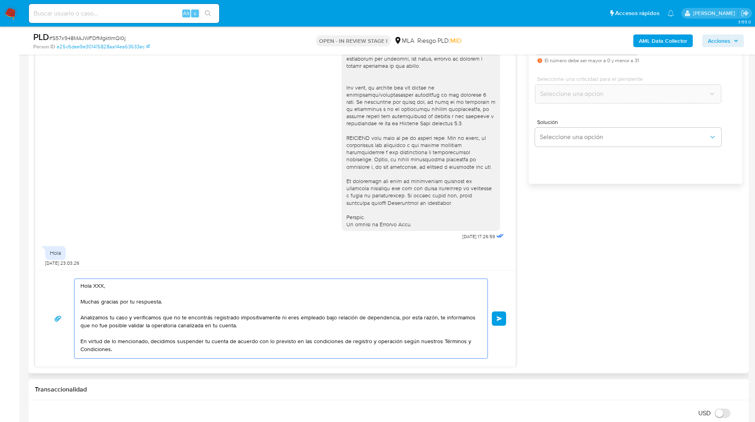
click at [94, 285] on textarea "Hola XXX, Muchas gracias por tu respuesta. Analizamos tu caso y verificamos que…" at bounding box center [278, 318] width 397 height 79
type textarea "Hola, Muchas gracias por tu respuesta. Analizamos tu caso y verificamos que no …"
click at [506, 317] on div "Hola, Muchas gracias por tu respuesta. Analizamos tu caso y verificamos que no …" at bounding box center [275, 318] width 480 height 96
click at [497, 317] on span "Enviar" at bounding box center [500, 318] width 6 height 5
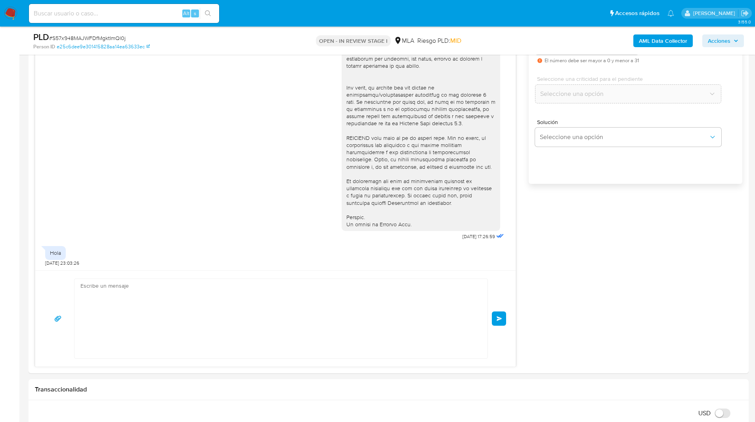
scroll to position [376, 0]
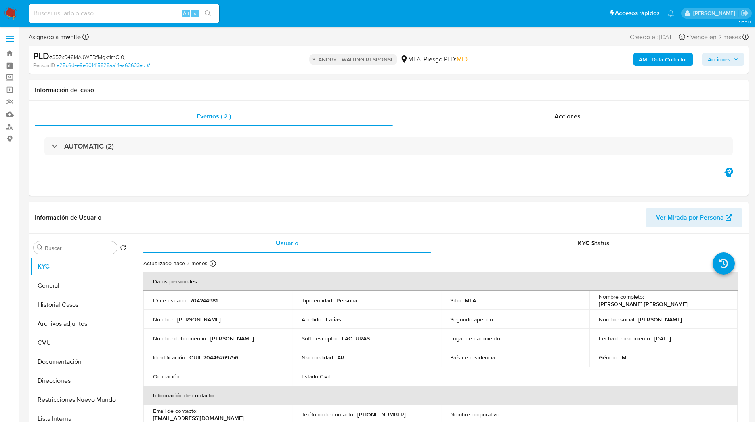
select select "10"
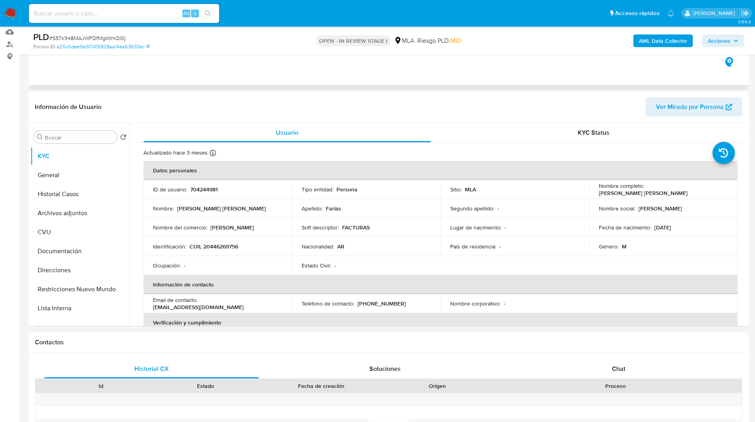
select select "10"
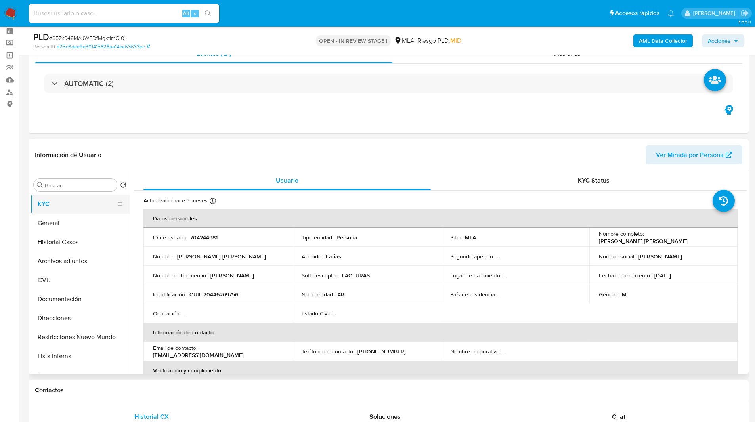
scroll to position [29, 0]
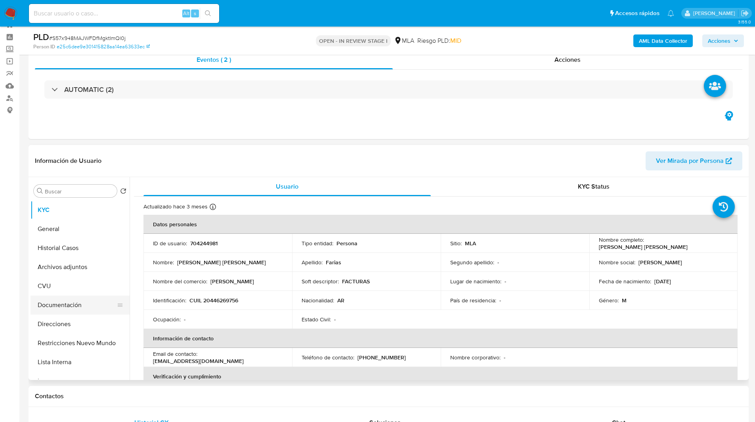
click at [62, 312] on button "Documentación" at bounding box center [77, 305] width 93 height 19
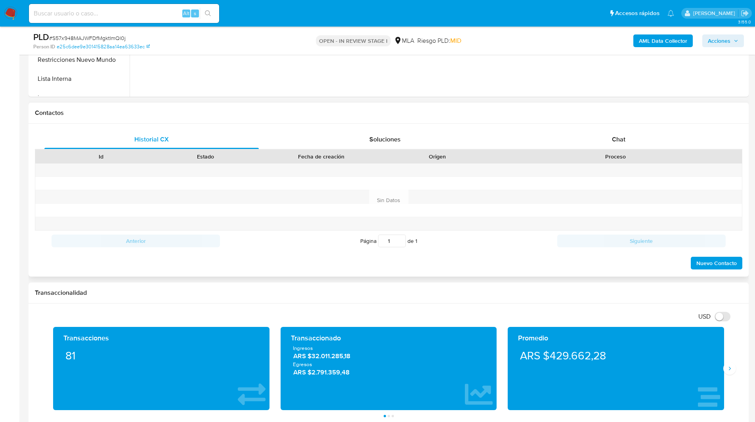
scroll to position [311, 0]
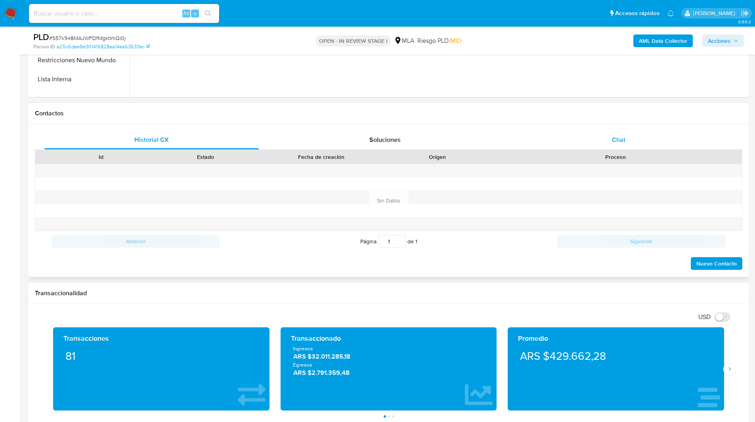
click at [615, 130] on div "Chat" at bounding box center [618, 139] width 214 height 19
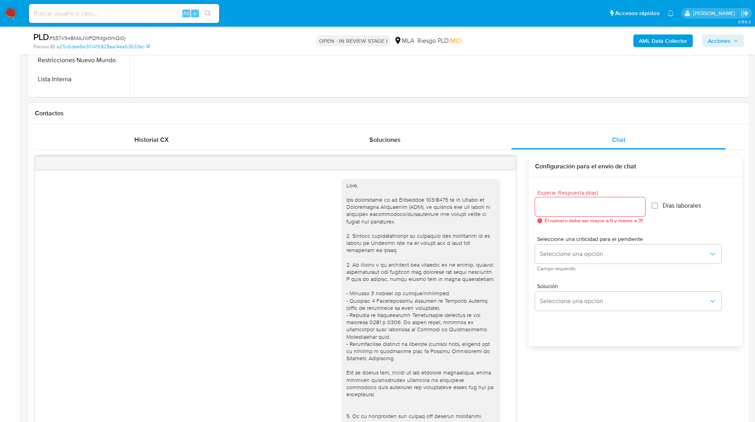
scroll to position [376, 0]
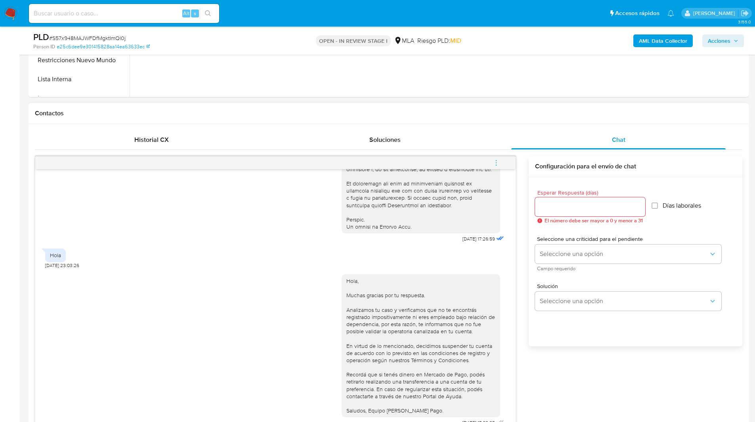
click at [489, 165] on button "menu-action" at bounding box center [496, 162] width 26 height 19
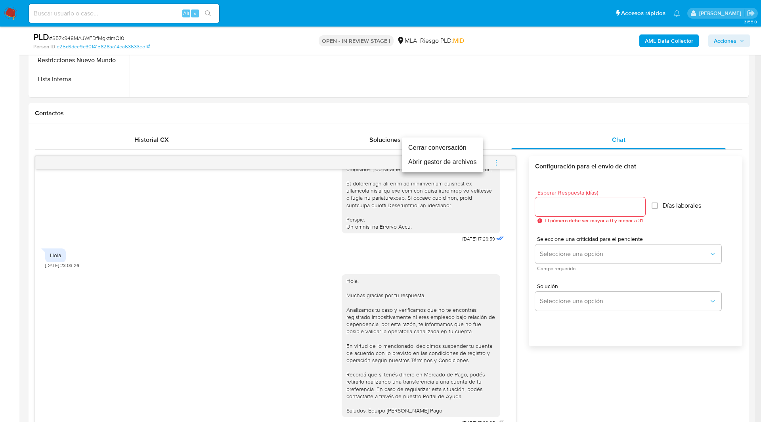
click at [450, 149] on li "Cerrar conversación" at bounding box center [442, 148] width 81 height 14
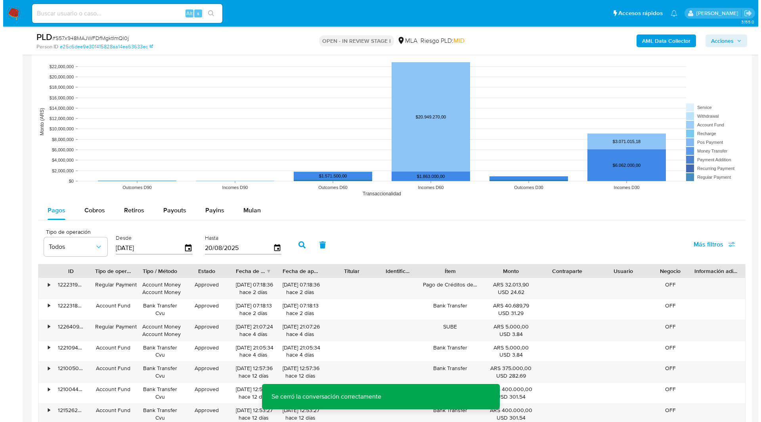
scroll to position [1394, 0]
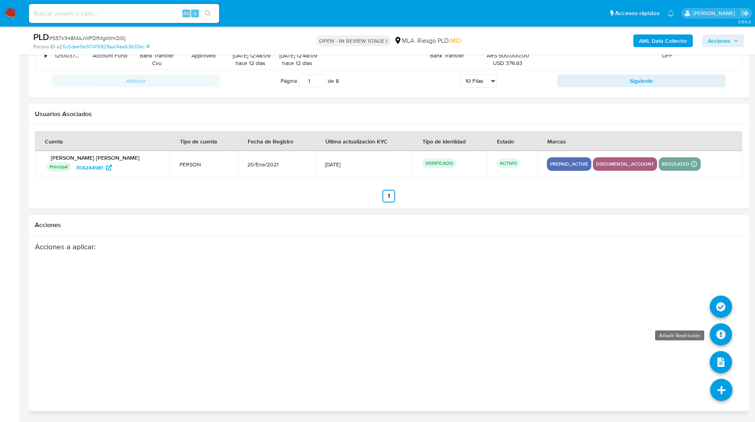
click at [719, 336] on icon at bounding box center [721, 334] width 22 height 22
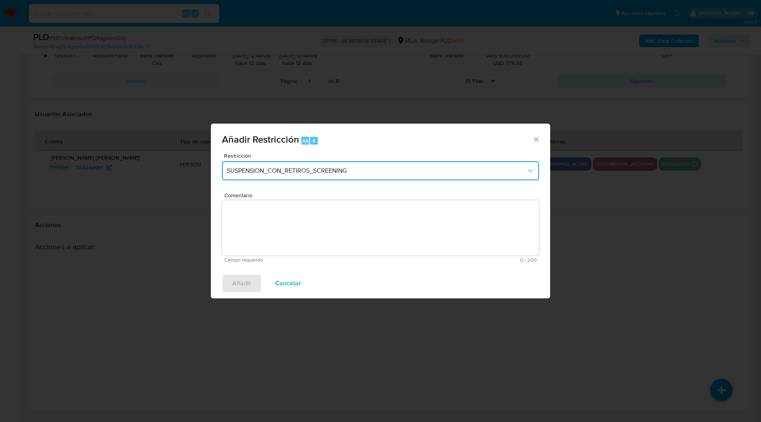
click at [372, 171] on span "SUSPENSION_CON_RETIROS_SCREENING" at bounding box center [377, 171] width 300 height 8
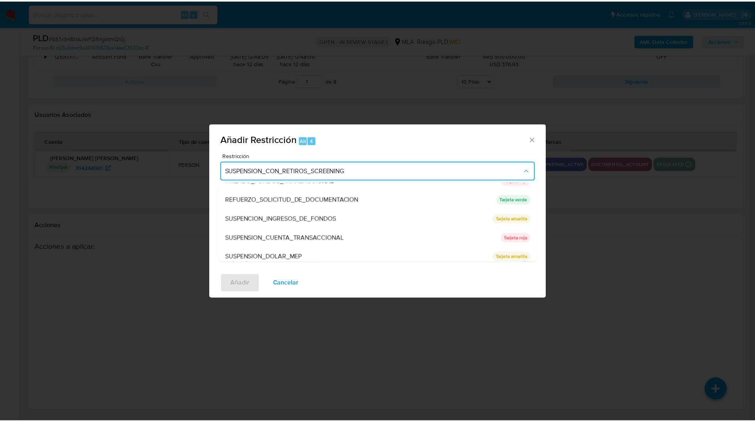
scroll to position [164, 0]
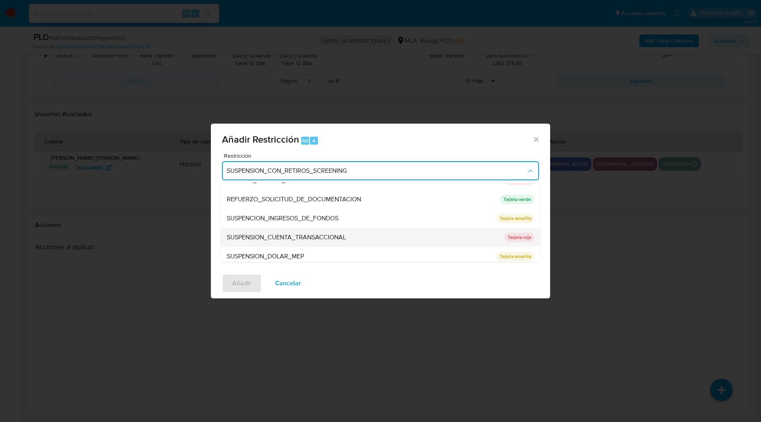
click at [253, 239] on span "SUSPENSION_CUENTA_TRANSACCIONAL" at bounding box center [286, 237] width 119 height 8
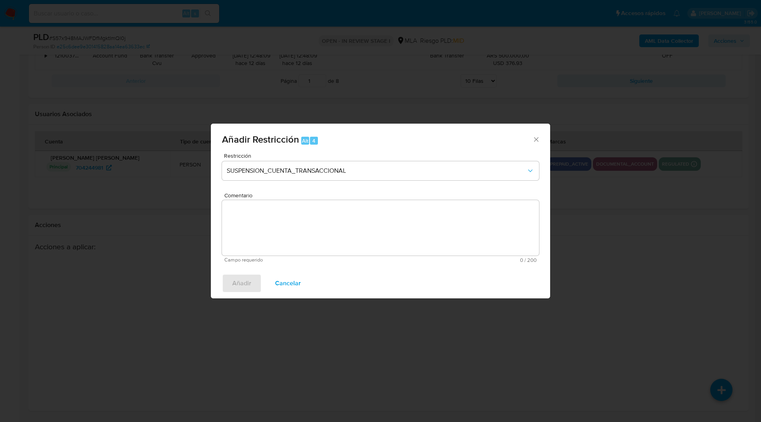
click at [317, 240] on textarea "Comentario" at bounding box center [380, 227] width 317 height 55
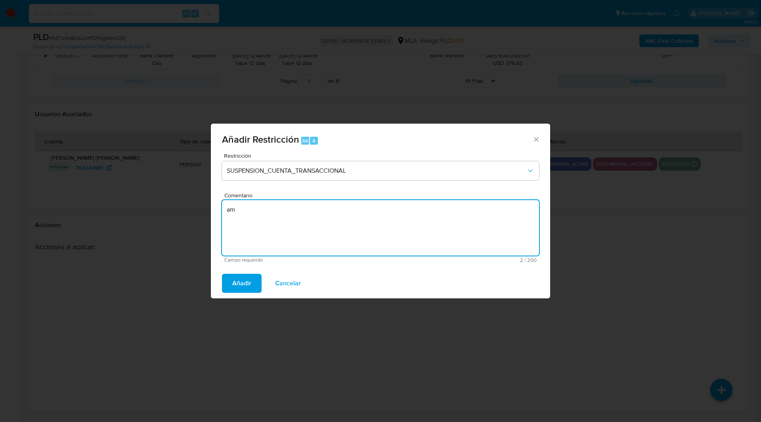
type textarea "a"
type textarea "AML"
click at [238, 281] on span "Añadir" at bounding box center [241, 283] width 19 height 17
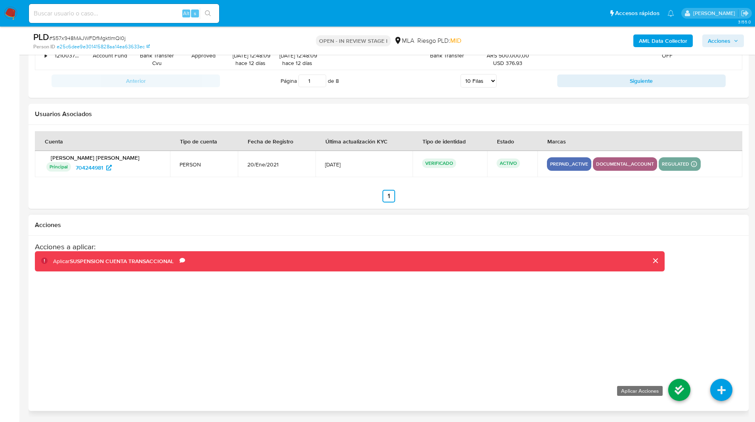
click at [676, 390] on icon at bounding box center [679, 390] width 22 height 22
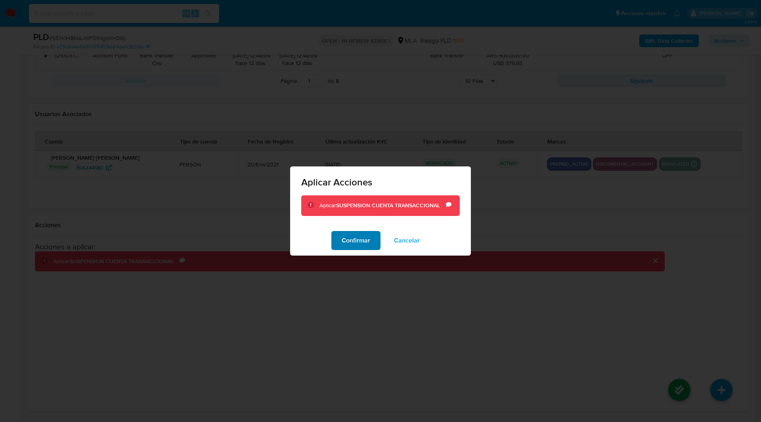
click at [358, 244] on span "Confirmar" at bounding box center [356, 240] width 29 height 17
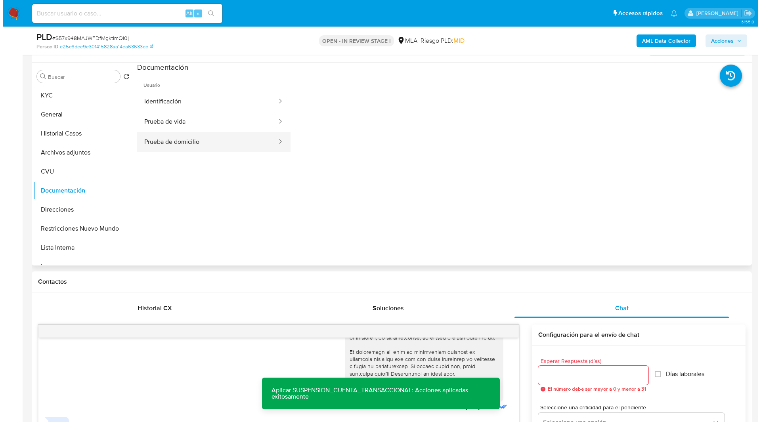
scroll to position [26, 0]
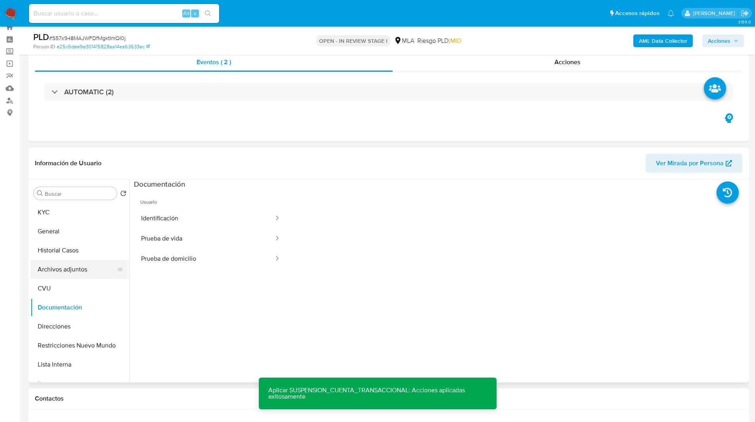
click at [69, 270] on button "Archivos adjuntos" at bounding box center [77, 269] width 93 height 19
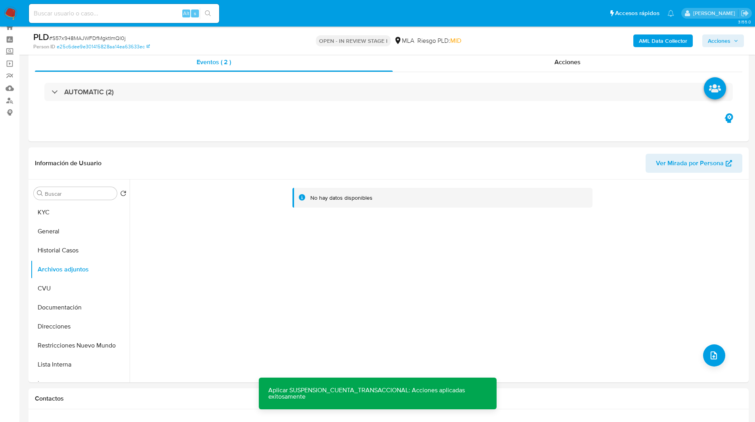
click at [647, 41] on b "AML Data Collector" at bounding box center [663, 40] width 48 height 13
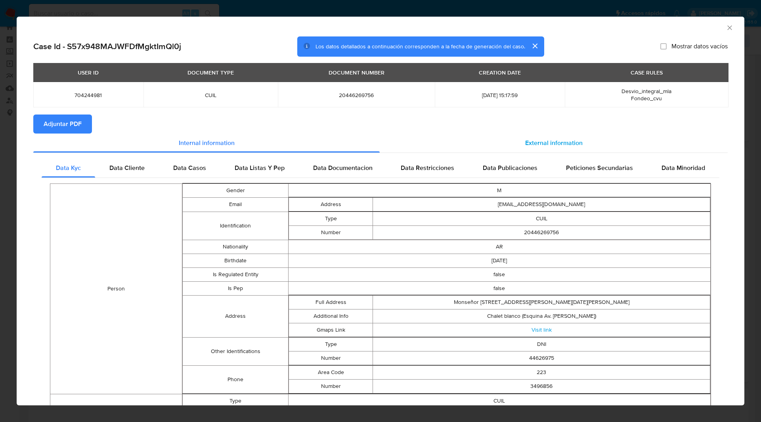
click at [672, 135] on div "External information" at bounding box center [554, 143] width 348 height 19
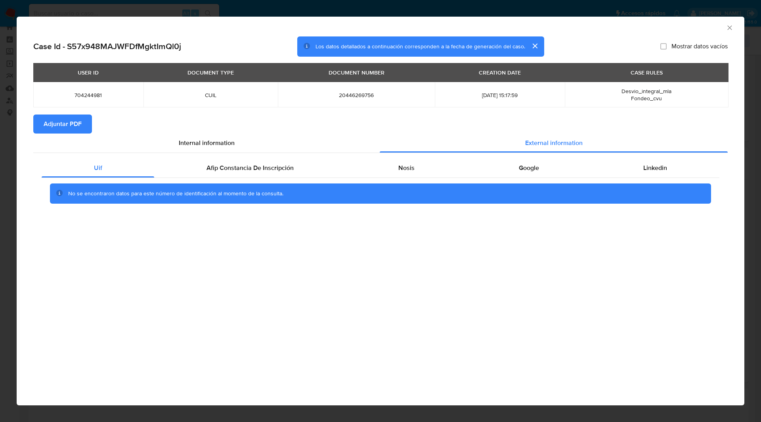
click at [84, 118] on button "Adjuntar PDF" at bounding box center [62, 124] width 59 height 19
click at [567, 29] on div "AML Data Collector" at bounding box center [373, 26] width 703 height 9
click at [730, 32] on div "AML Data Collector" at bounding box center [381, 27] width 728 height 20
click at [728, 26] on icon "Cerrar ventana" at bounding box center [729, 27] width 4 height 4
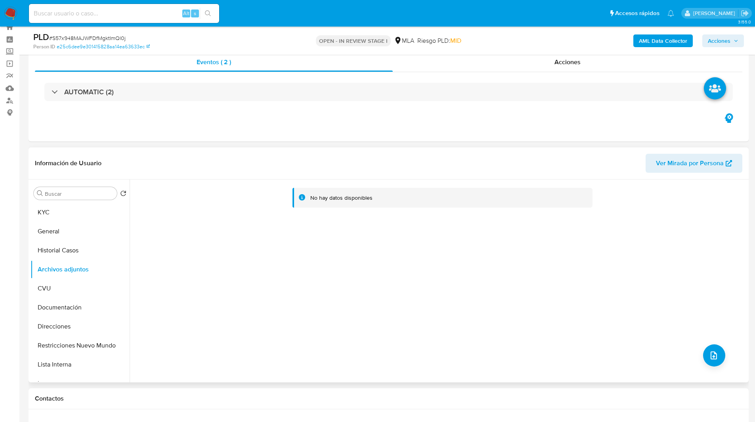
click at [707, 344] on div "No hay datos disponibles" at bounding box center [438, 281] width 617 height 203
click at [715, 349] on button "upload-file" at bounding box center [714, 355] width 22 height 22
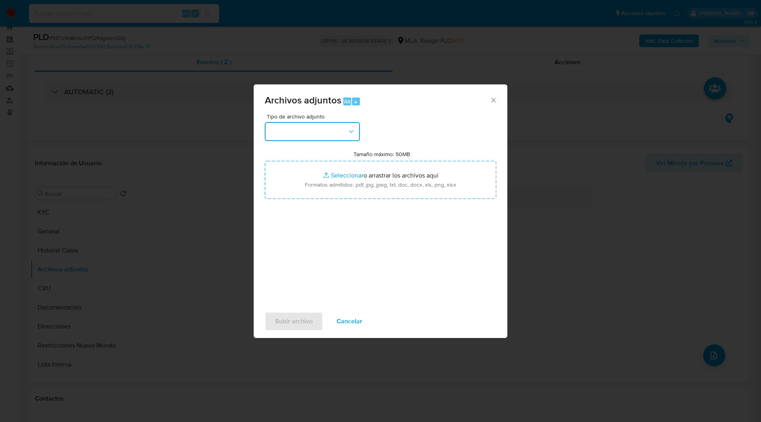
click at [298, 133] on button "button" at bounding box center [312, 131] width 95 height 19
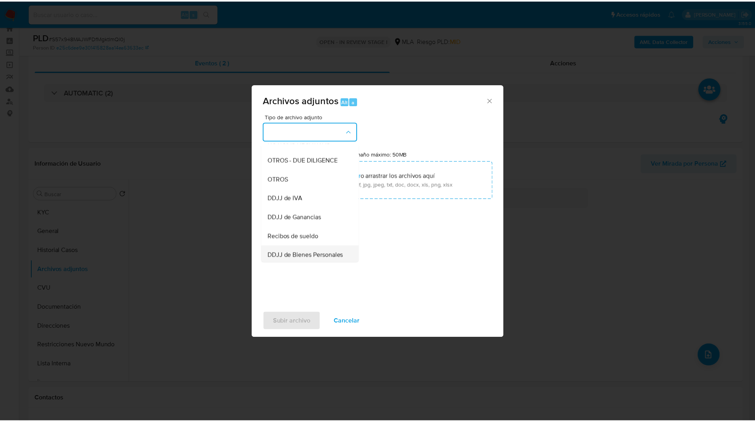
scroll to position [126, 0]
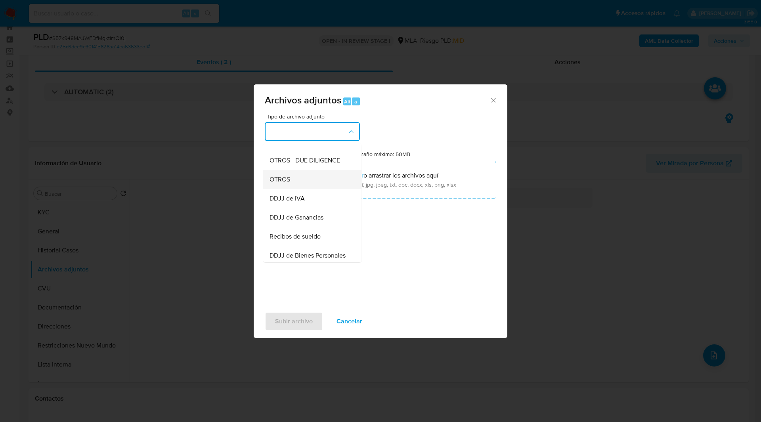
click at [284, 183] on span "OTROS" at bounding box center [279, 180] width 21 height 8
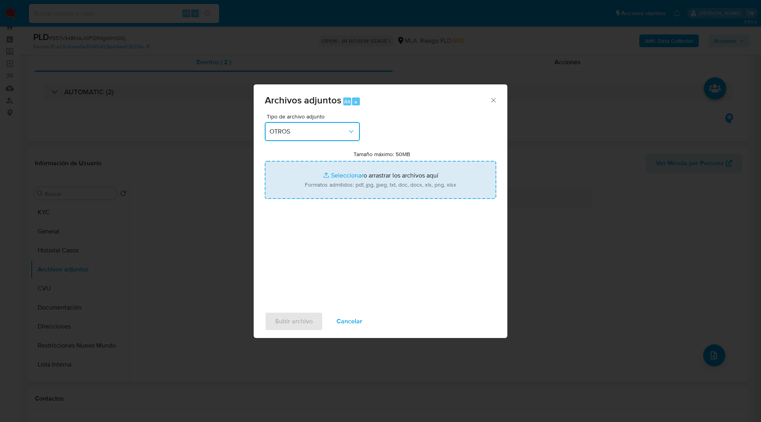
type input "C:\fakepath\Movimientos-704244981.xlsx"
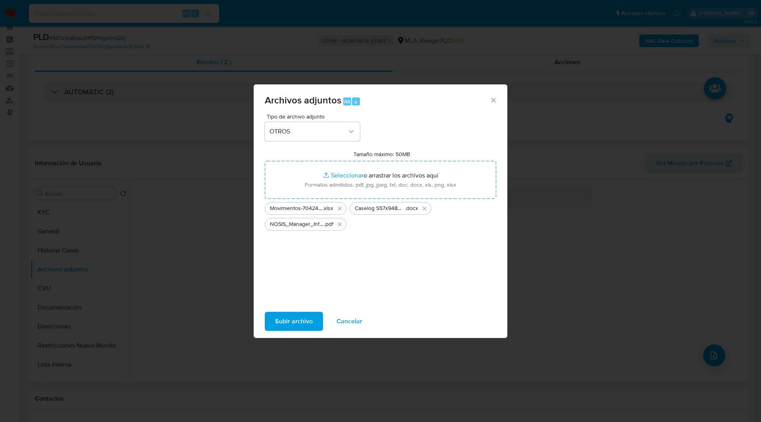
click at [431, 127] on div "Tipo de archivo adjunto OTROS Tamaño máximo: 50MB Seleccionar archivos Seleccio…" at bounding box center [380, 207] width 231 height 187
click at [298, 325] on span "Subir archivo" at bounding box center [294, 321] width 38 height 17
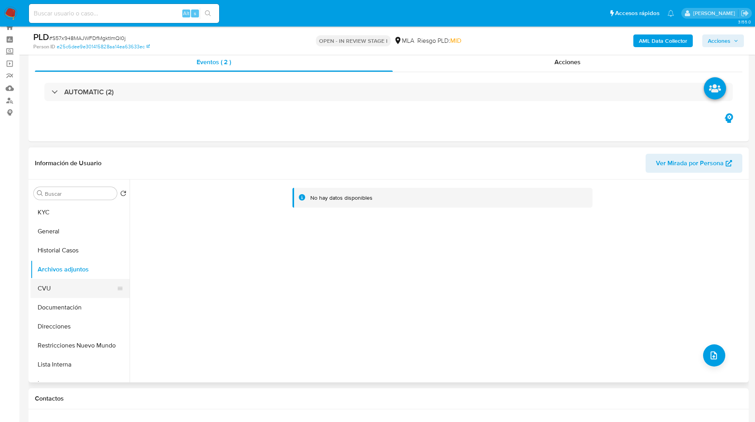
click at [51, 288] on button "CVU" at bounding box center [77, 288] width 93 height 19
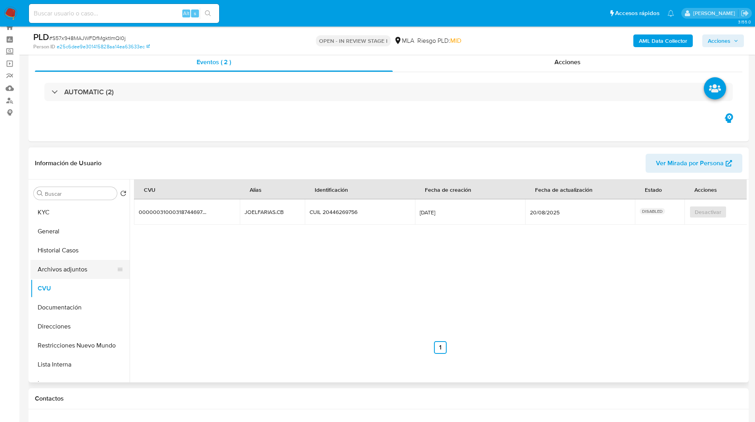
click at [59, 268] on button "Archivos adjuntos" at bounding box center [77, 269] width 93 height 19
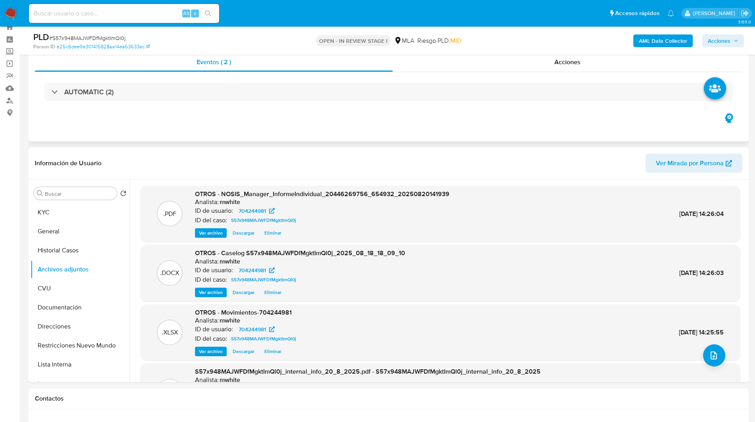
click at [410, 131] on div "Eventos ( 2 ) Acciones AUTOMATIC (2)" at bounding box center [389, 93] width 720 height 95
click at [720, 42] on span "Acciones" at bounding box center [719, 40] width 23 height 13
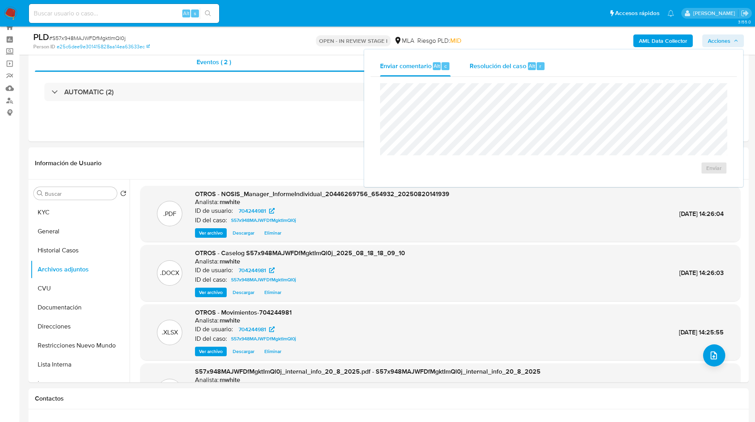
drag, startPoint x: 508, startPoint y: 50, endPoint x: 510, endPoint y: 56, distance: 6.4
click at [508, 50] on div "Enviar comentario Alt c Resolución del caso Alt r Enviar" at bounding box center [553, 118] width 379 height 137
click at [513, 65] on span "Resolución del caso" at bounding box center [498, 65] width 57 height 9
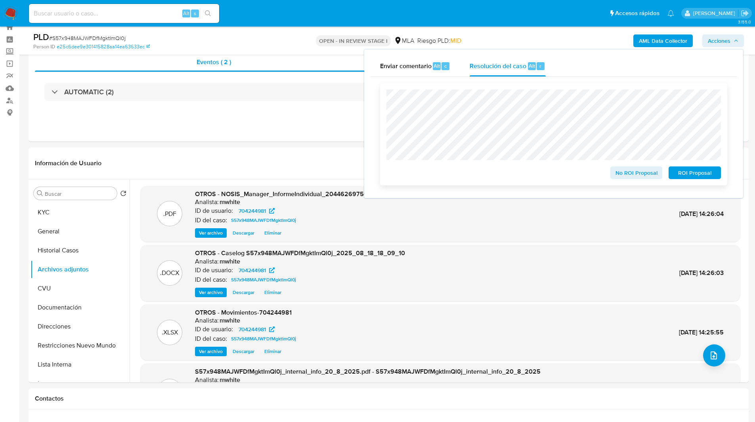
click at [706, 178] on span "ROI Proposal" at bounding box center [694, 172] width 41 height 11
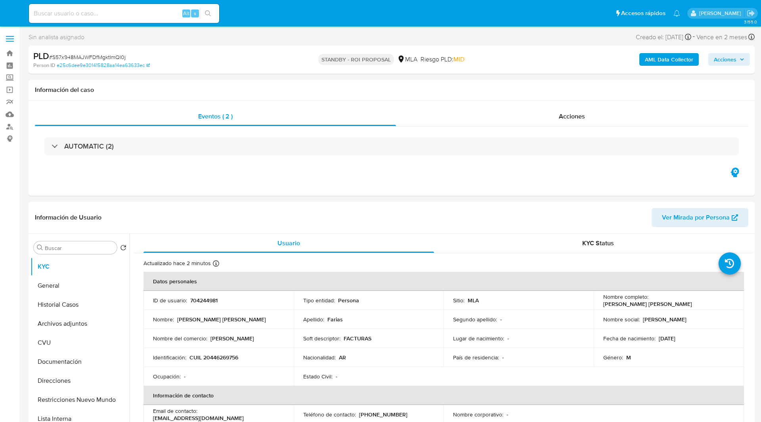
select select "10"
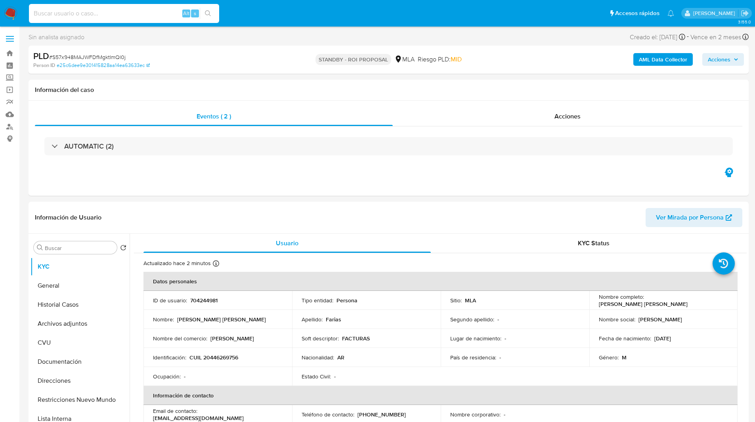
click at [113, 16] on input at bounding box center [124, 13] width 190 height 10
paste input "df31haDZnSUkg41pjBFtpU6J"
type input "df31haDZnSUkg41pjBFtpU6J"
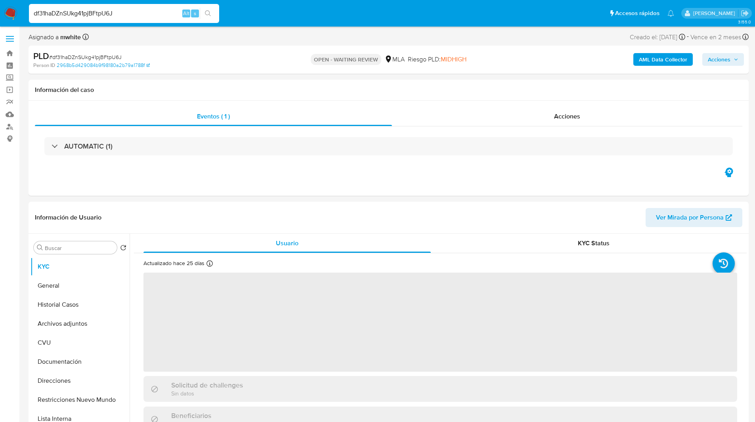
select select "10"
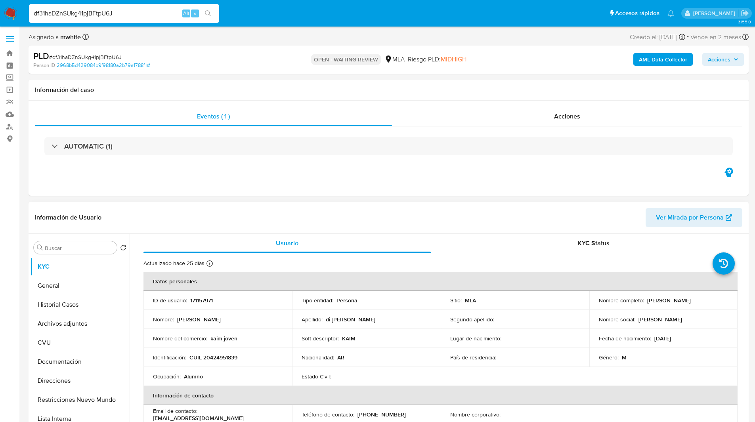
click at [216, 359] on p "CUIL 20424951839" at bounding box center [213, 357] width 48 height 7
copy p "20424951839"
click at [349, 182] on div "Eventos ( 1 ) Acciones AUTOMATIC (1)" at bounding box center [389, 148] width 720 height 95
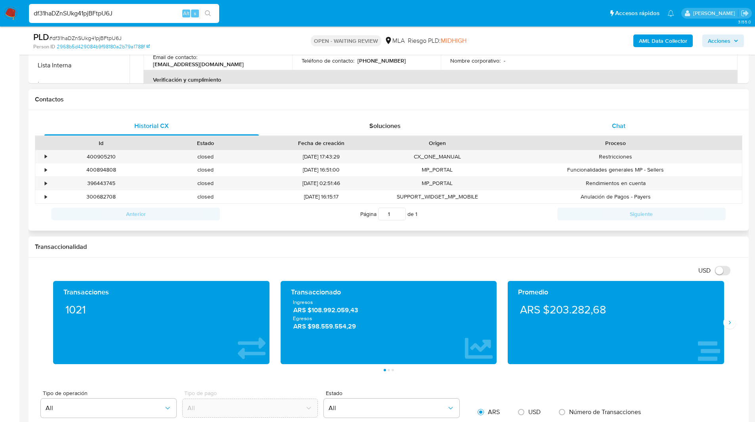
scroll to position [326, 0]
click at [672, 116] on div "Chat" at bounding box center [618, 125] width 214 height 19
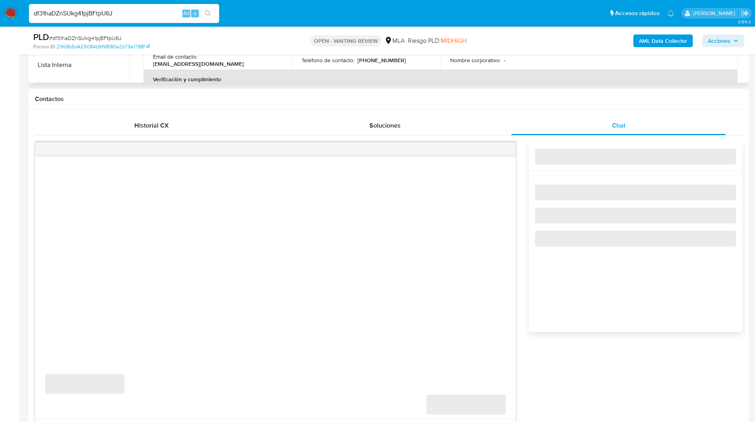
click at [475, 81] on th "Verificación y cumplimiento" at bounding box center [440, 79] width 594 height 19
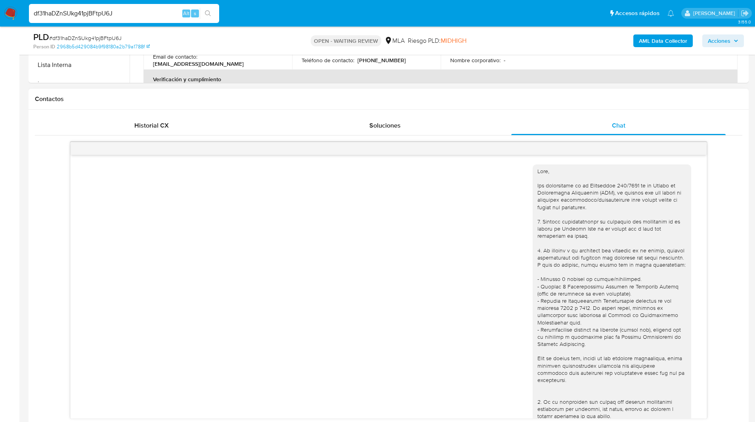
scroll to position [217, 0]
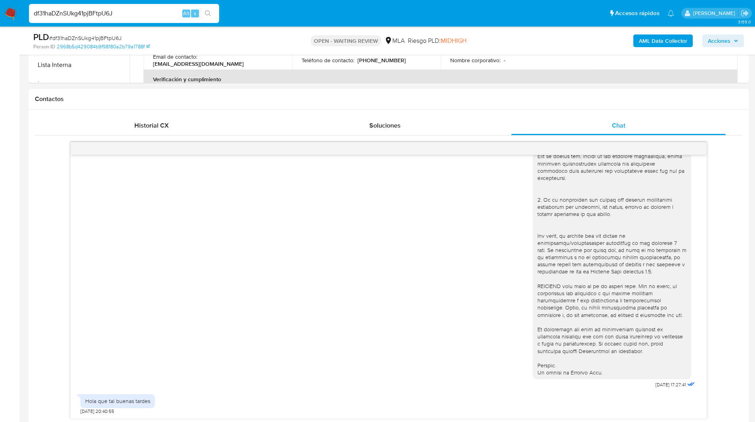
click at [471, 99] on h1 "Contactos" at bounding box center [388, 99] width 707 height 8
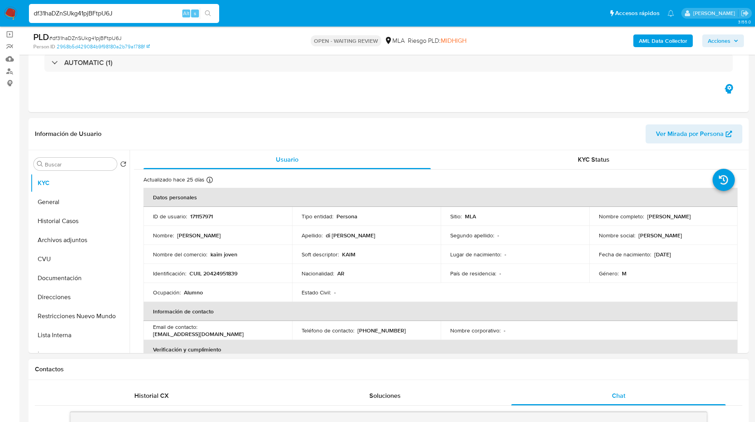
scroll to position [0, 0]
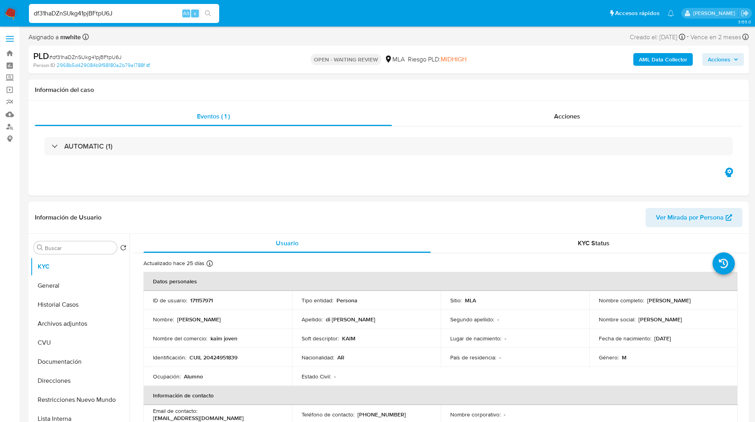
click at [275, 17] on ul "Pausado Ver notificaciones df31haDZnSUkg41pjBFtpU6J Alt s Accesos rápidos Presi…" at bounding box center [351, 13] width 653 height 20
click at [531, 64] on div "AML Data Collector Acciones" at bounding box center [626, 59] width 235 height 19
click at [409, 14] on ul "Pausado Ver notificaciones df31haDZnSUkg41pjBFtpU6J Alt s Accesos rápidos Presi…" at bounding box center [351, 13] width 653 height 20
click at [302, 22] on ul "Pausado Ver notificaciones df31haDZnSUkg41pjBFtpU6J Alt s Accesos rápidos Presi…" at bounding box center [351, 13] width 653 height 20
click at [274, 7] on ul "Pausado Ver notificaciones df31haDZnSUkg41pjBFtpU6J Alt s Accesos rápidos Presi…" at bounding box center [351, 13] width 653 height 20
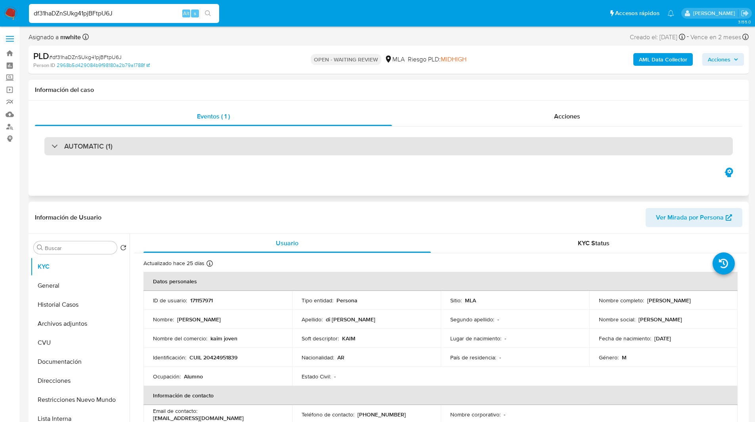
click at [462, 146] on div "AUTOMATIC (1)" at bounding box center [388, 146] width 688 height 18
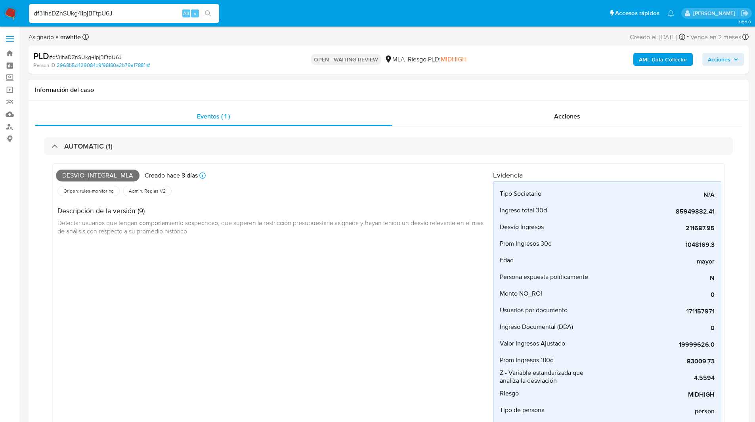
click at [435, 136] on div "AUTOMATIC (1) Desvio_integral_mla Creado hace 8 días Creado: 12/08/2025 12:23:0…" at bounding box center [388, 312] width 707 height 372
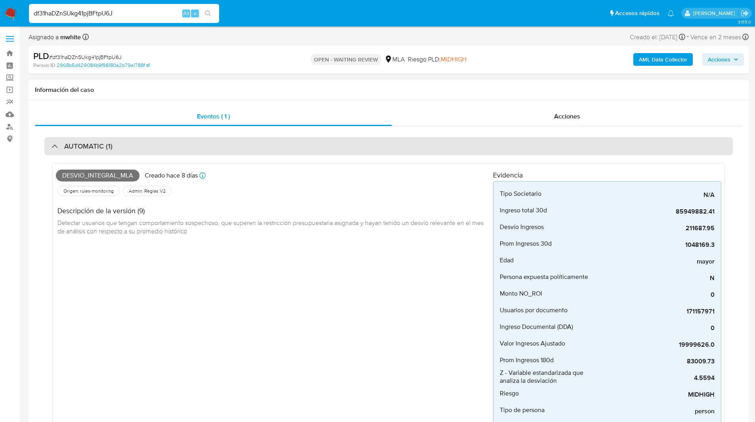
click at [419, 149] on div "AUTOMATIC (1)" at bounding box center [388, 146] width 688 height 18
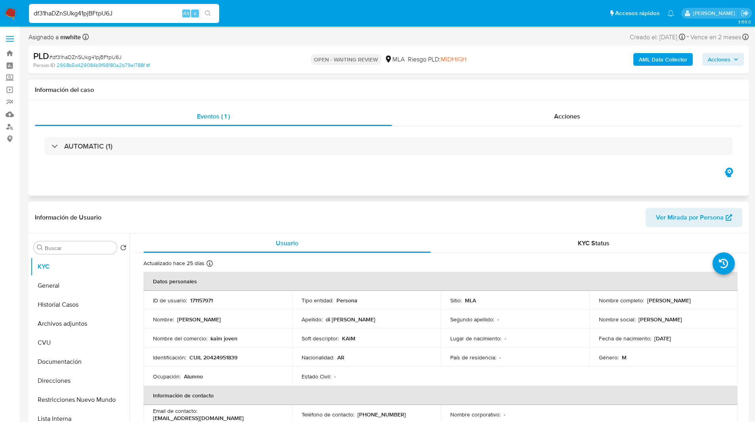
click at [418, 178] on div "Eventos ( 1 ) Acciones AUTOMATIC (1)" at bounding box center [389, 148] width 720 height 95
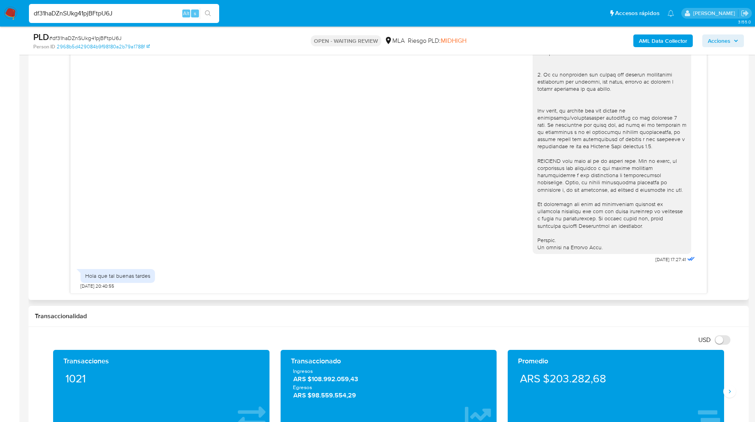
scroll to position [451, 0]
click at [736, 238] on div "18/08/2025 17:27:41 Hola que tal buenas tardes 18/08/2025 20:40:55" at bounding box center [388, 154] width 707 height 277
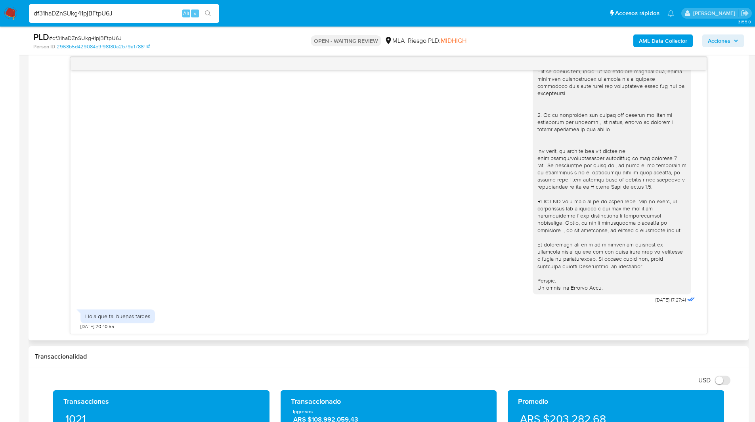
scroll to position [413, 0]
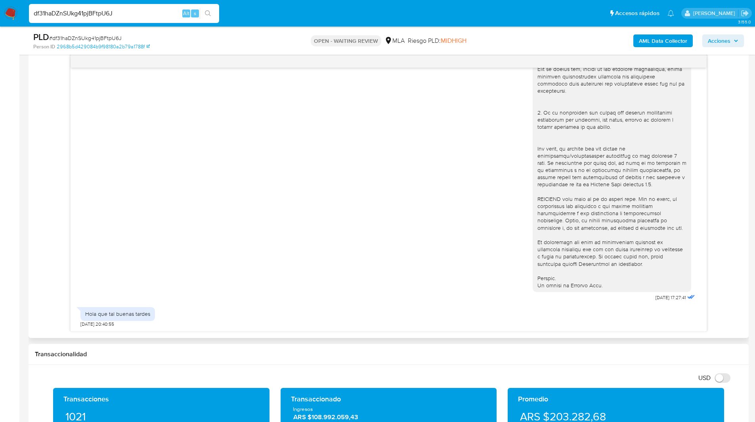
click at [732, 191] on div "18/08/2025 17:27:41 Hola que tal buenas tardes 18/08/2025 20:40:55" at bounding box center [388, 193] width 707 height 277
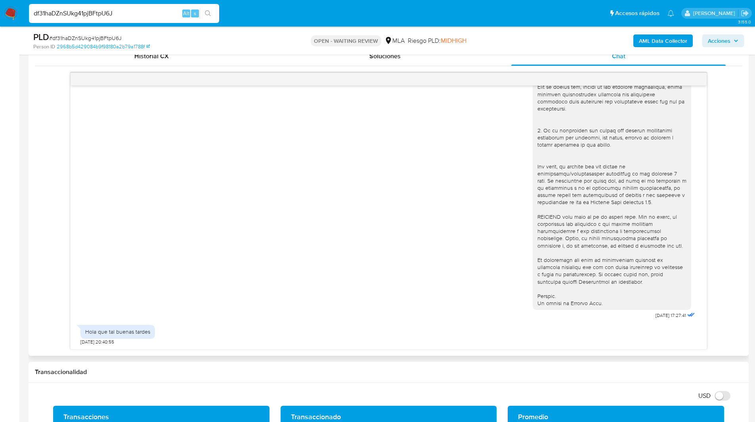
scroll to position [395, 0]
click at [377, 5] on ul "Pausado Ver notificaciones df31haDZnSUkg41pjBFtpU6J Alt s Accesos rápidos Presi…" at bounding box center [351, 13] width 653 height 20
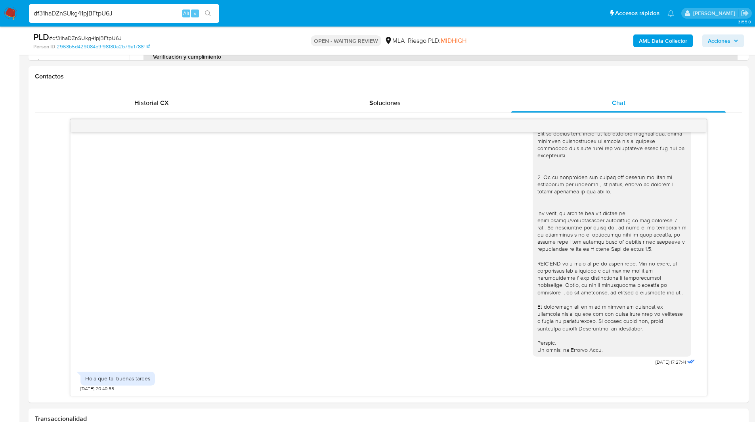
scroll to position [348, 0]
click at [287, 8] on ul "Pausado Ver notificaciones df31haDZnSUkg41pjBFtpU6J Alt s Accesos rápidos Presi…" at bounding box center [351, 13] width 653 height 20
click at [449, 28] on div "PLD # df31haDZnSUkg41pjBFtpU6J Person ID 2968b5d429084b9f98180a2b79a1788f OPEN …" at bounding box center [389, 41] width 720 height 28
click at [492, 11] on ul "Pausado Ver notificaciones df31haDZnSUkg41pjBFtpU6J Alt s Accesos rápidos Presi…" at bounding box center [351, 13] width 653 height 20
click at [661, 41] on b "AML Data Collector" at bounding box center [663, 40] width 48 height 13
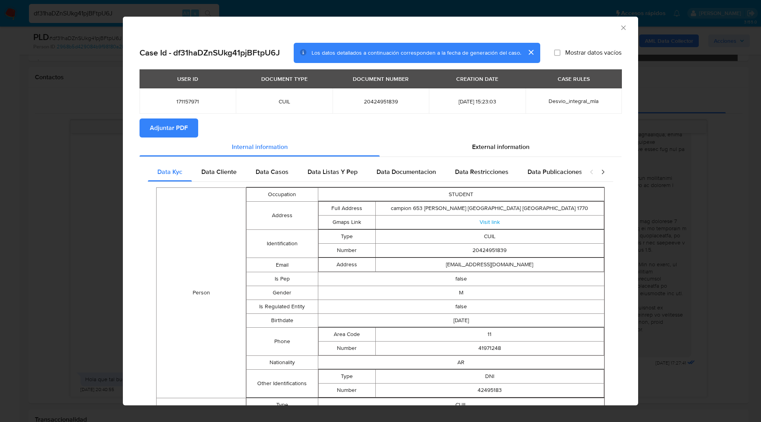
click at [181, 122] on span "Adjuntar PDF" at bounding box center [169, 127] width 38 height 17
click at [619, 27] on icon "Cerrar ventana" at bounding box center [623, 28] width 8 height 8
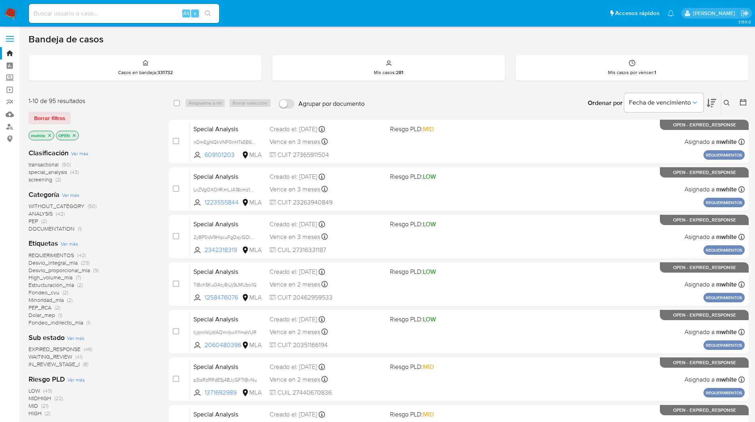
click at [720, 101] on div "Ordenar por Fecha de vencimiento" at bounding box center [650, 103] width 139 height 25
click at [724, 101] on icon at bounding box center [727, 103] width 6 height 6
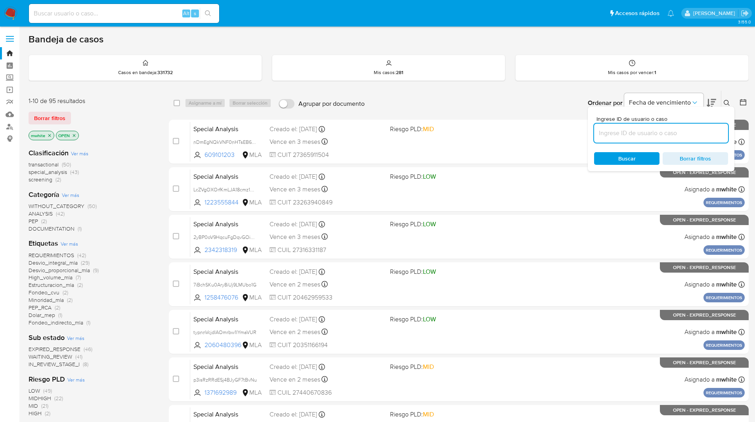
click at [631, 131] on input at bounding box center [661, 133] width 134 height 10
type input "df31haDZnSUkg41pjBFtpU6J"
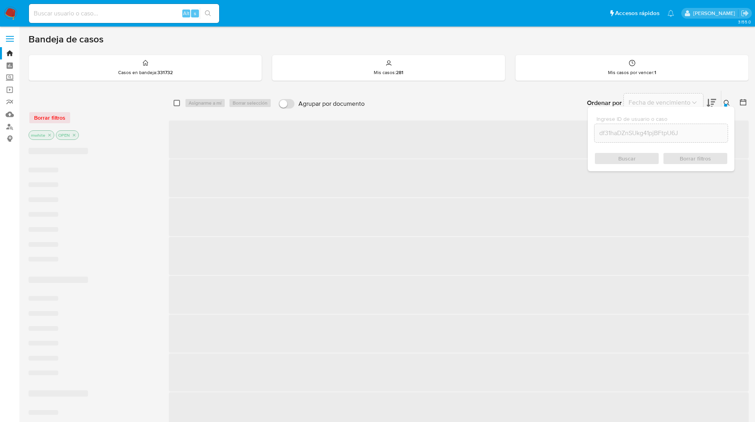
click at [174, 105] on input "checkbox" at bounding box center [177, 103] width 6 height 6
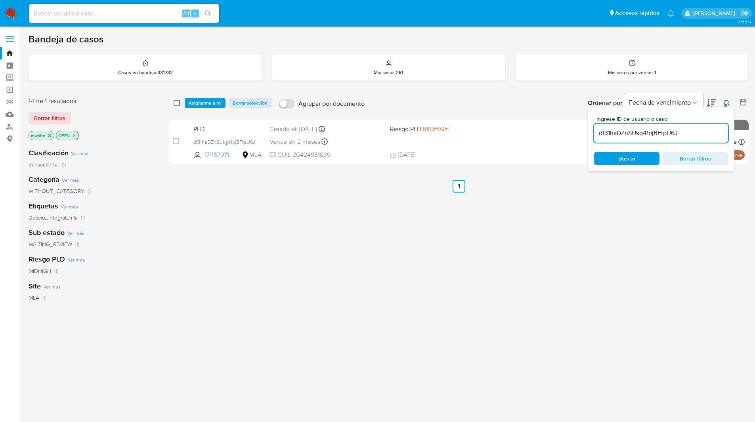
click at [174, 104] on input "checkbox" at bounding box center [177, 103] width 6 height 6
checkbox input "true"
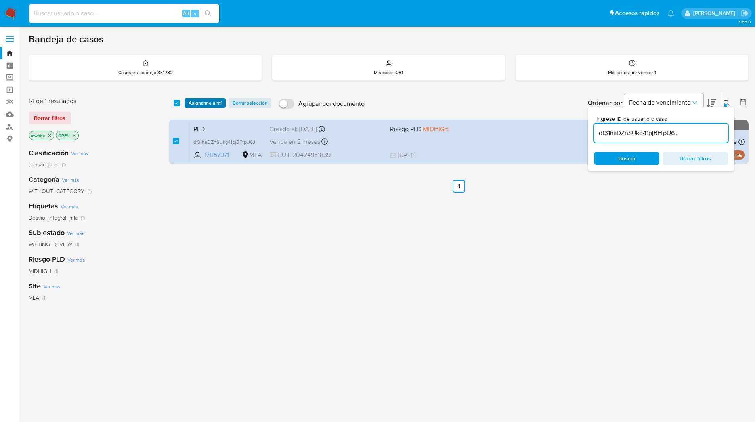
click at [197, 102] on span "Asignarme a mí" at bounding box center [205, 103] width 33 height 8
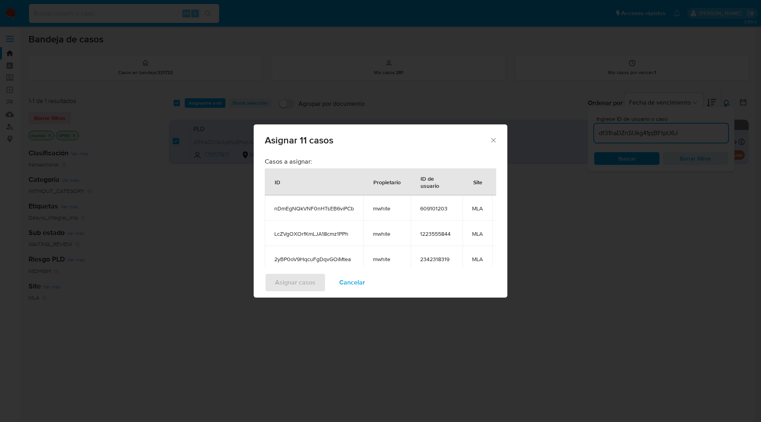
click at [359, 284] on span "Cancelar" at bounding box center [352, 282] width 26 height 17
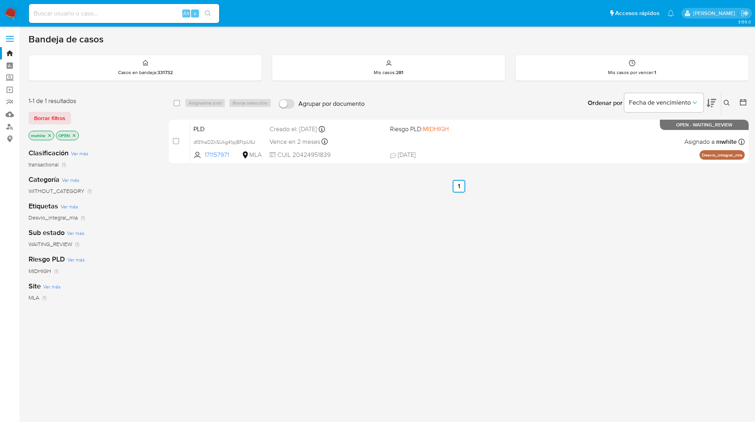
click at [726, 102] on icon at bounding box center [727, 103] width 6 height 6
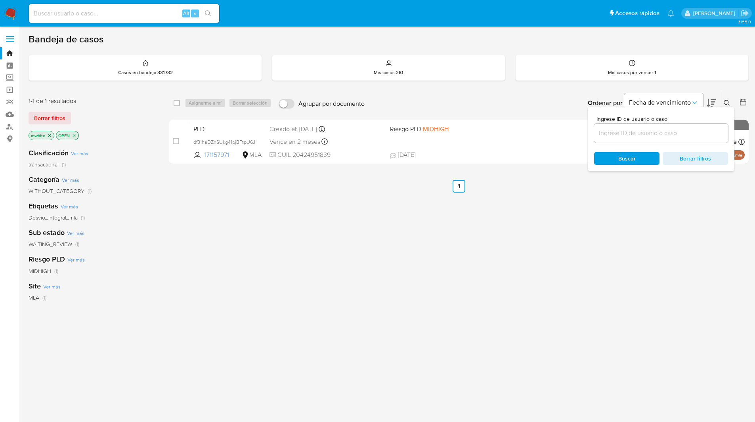
click at [642, 130] on input at bounding box center [661, 133] width 134 height 10
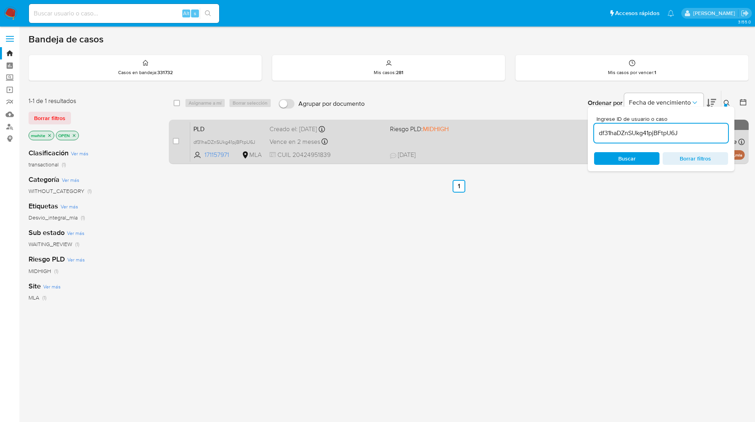
type input "df31haDZnSUkg41pjBFtpU6J"
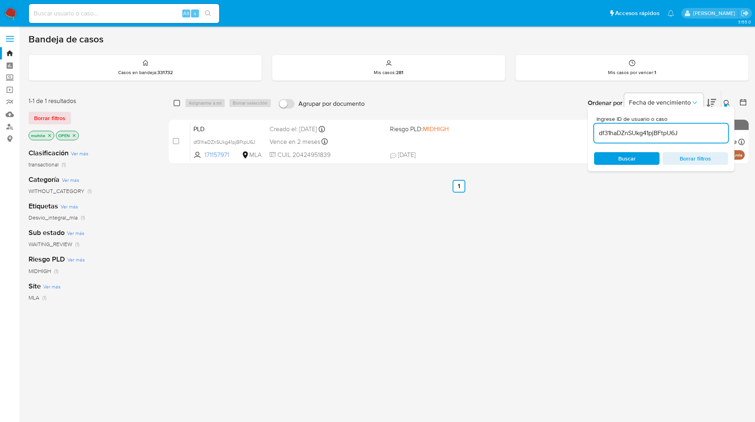
click at [176, 103] on input "checkbox" at bounding box center [177, 103] width 6 height 6
checkbox input "true"
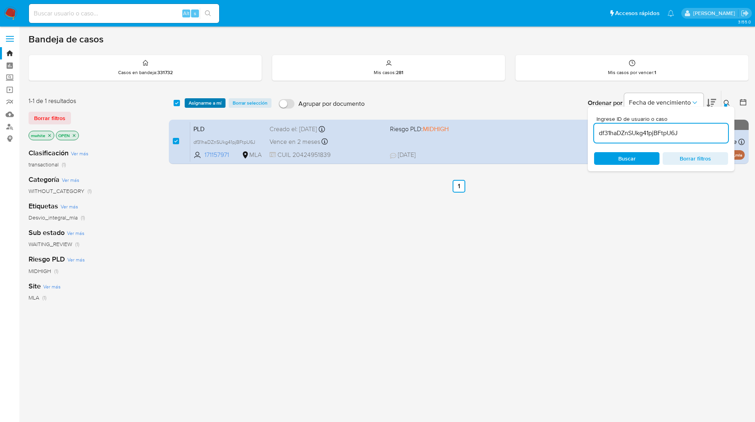
click at [193, 102] on span "Asignarme a mí" at bounding box center [205, 103] width 33 height 8
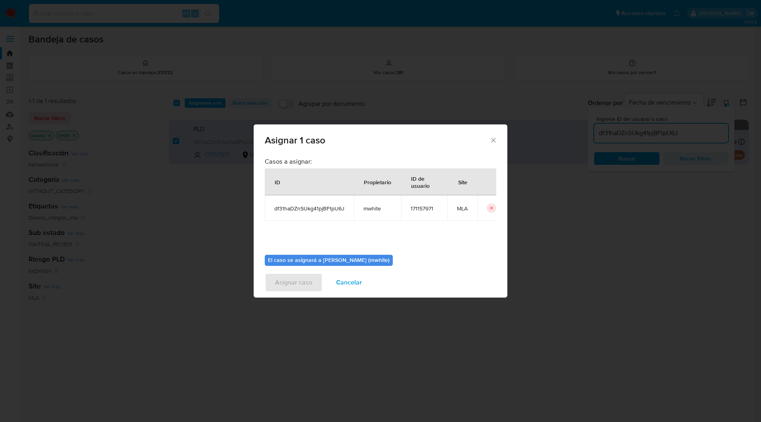
click at [365, 206] on span "mwhite" at bounding box center [377, 208] width 28 height 7
copy span "mwhite"
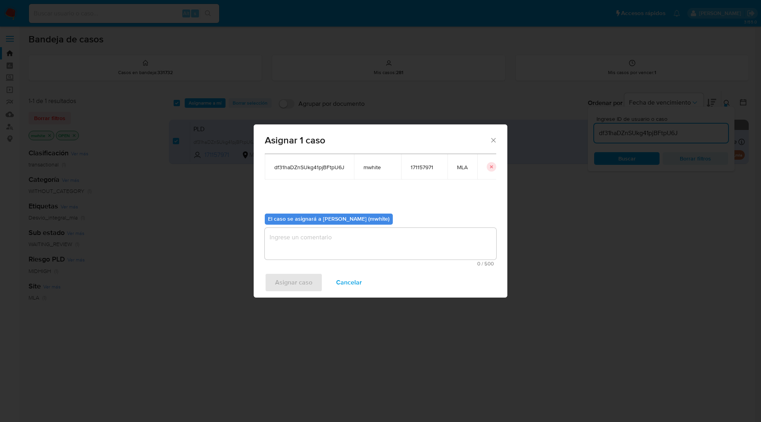
click at [303, 238] on textarea "assign-modal" at bounding box center [380, 244] width 231 height 32
paste textarea "mwhite"
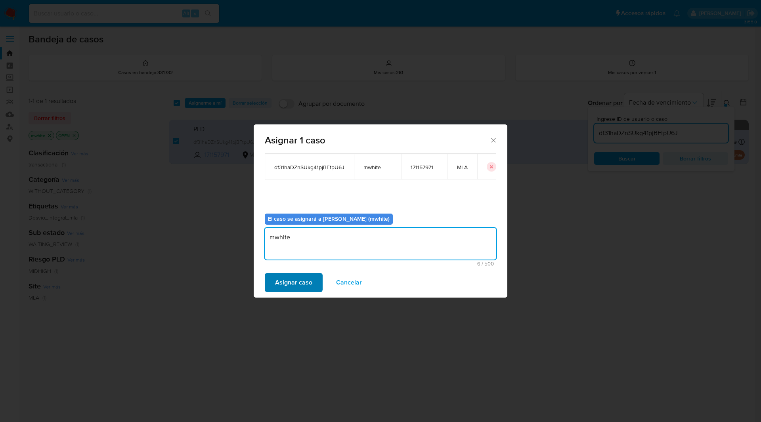
type textarea "mwhite"
click at [304, 287] on span "Asignar caso" at bounding box center [293, 282] width 37 height 17
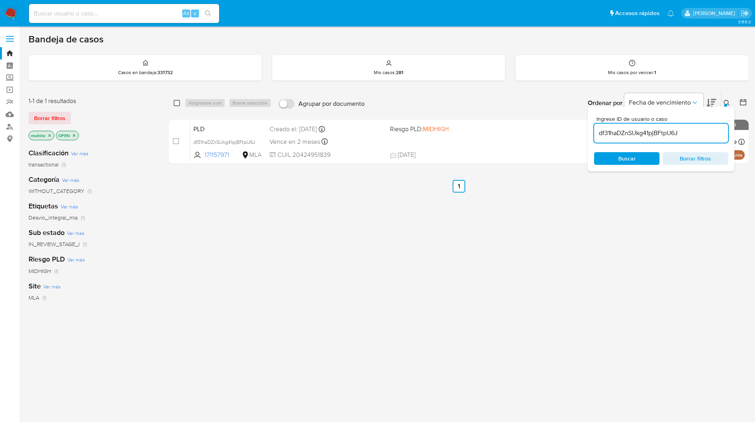
click at [176, 104] on input "checkbox" at bounding box center [177, 103] width 6 height 6
checkbox input "true"
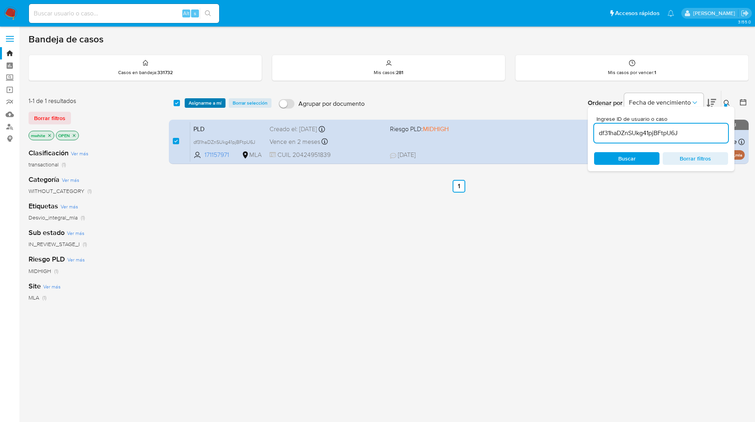
click at [196, 105] on span "Asignarme a mí" at bounding box center [205, 103] width 33 height 8
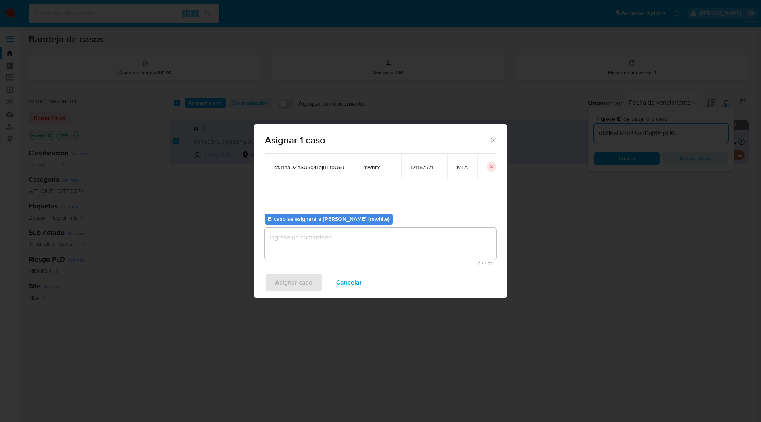
click at [351, 239] on textarea "assign-modal" at bounding box center [380, 244] width 231 height 32
paste textarea "Hola XXX, Muchas gracias por tu respuesta. Analizamos tu caso y verificamos que…"
type textarea "Hola XXX, Muchas gracias por tu respuesta. Analizamos tu caso y verificamos que…"
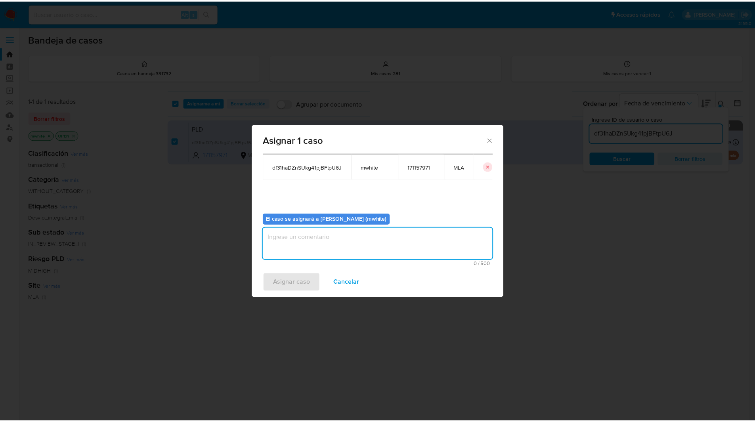
scroll to position [0, 0]
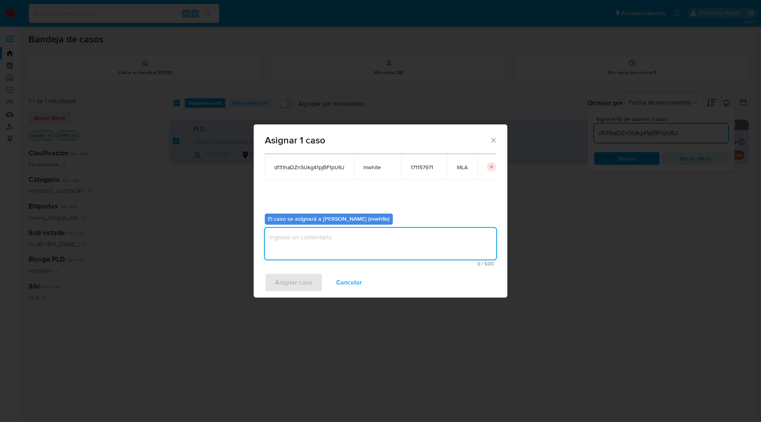
click at [371, 168] on span "mwhite" at bounding box center [377, 167] width 28 height 7
copy span "mwhite"
click at [310, 239] on textarea "assign-modal" at bounding box center [380, 244] width 231 height 32
paste textarea "mwhite"
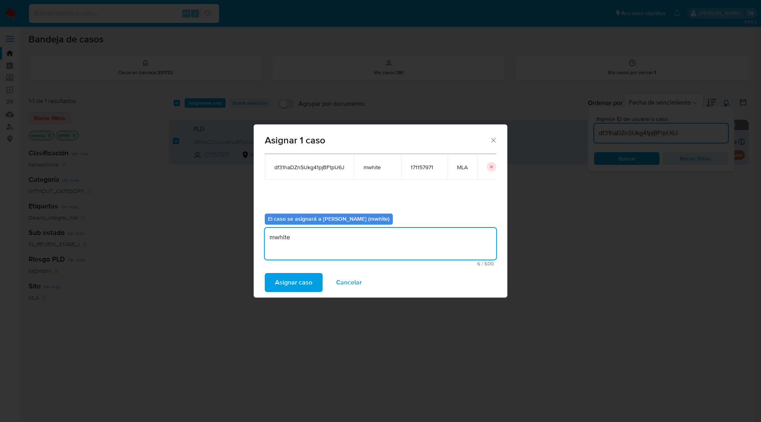
type textarea "mwhite"
click at [294, 282] on span "Asignar caso" at bounding box center [293, 282] width 37 height 17
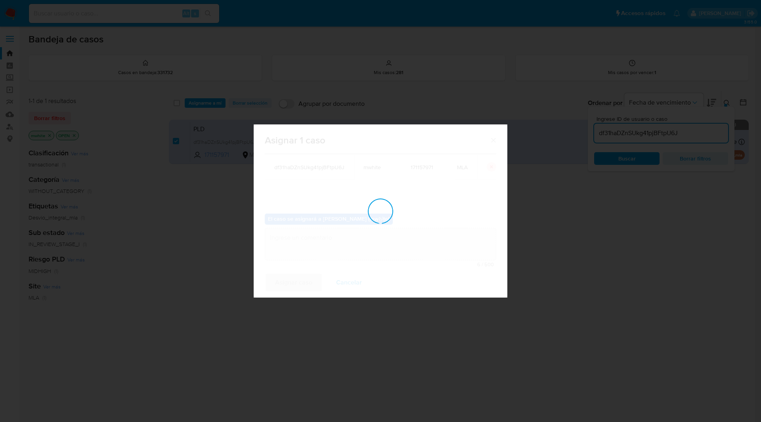
checkbox input "false"
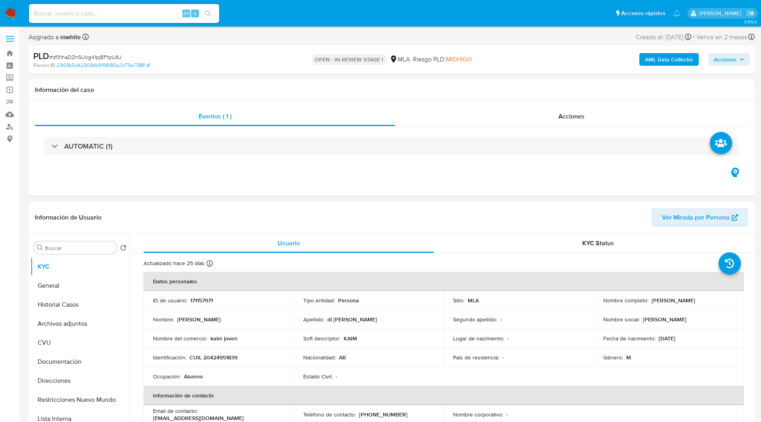
select select "10"
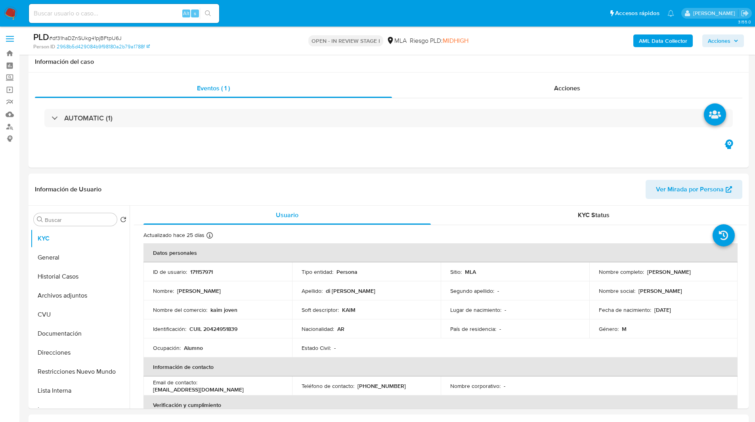
scroll to position [114, 0]
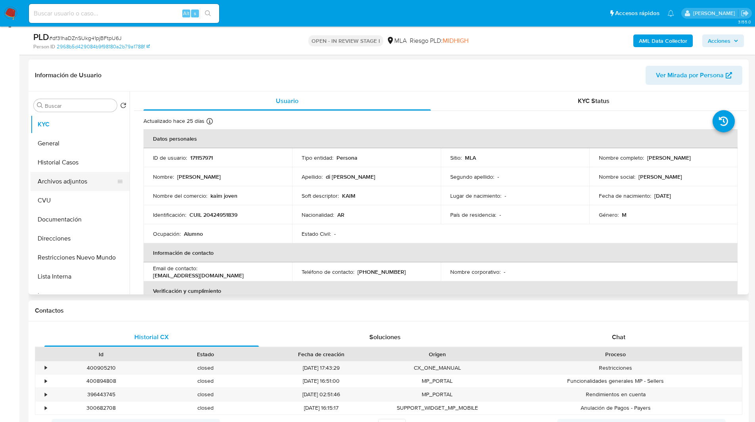
click at [73, 190] on button "Archivos adjuntos" at bounding box center [77, 181] width 93 height 19
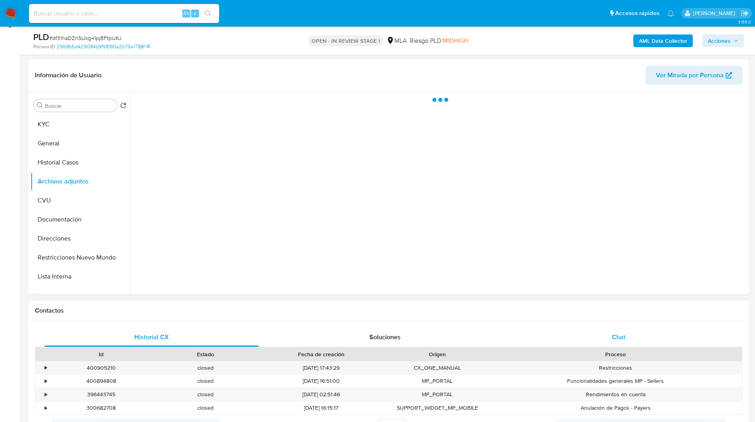
click at [633, 342] on div "Chat" at bounding box center [618, 337] width 214 height 19
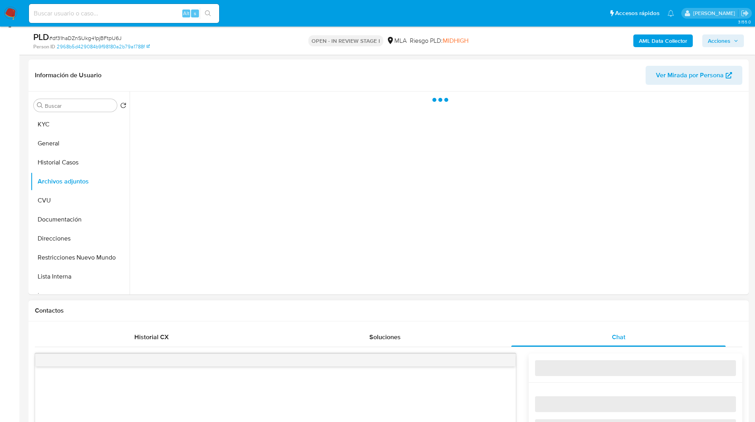
click at [554, 313] on h1 "Contactos" at bounding box center [388, 311] width 707 height 8
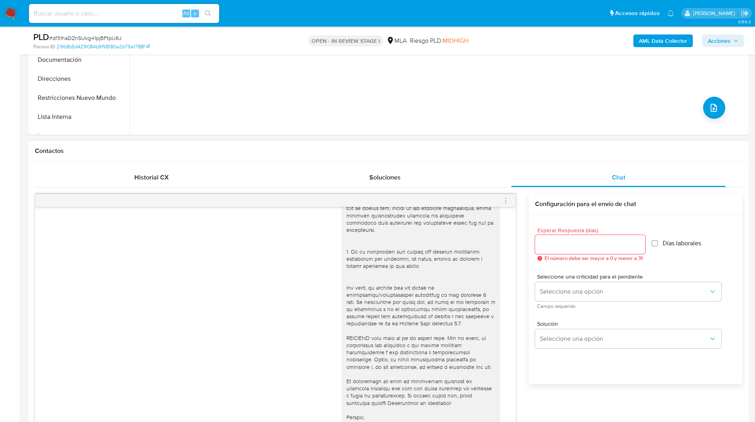
scroll to position [283, 0]
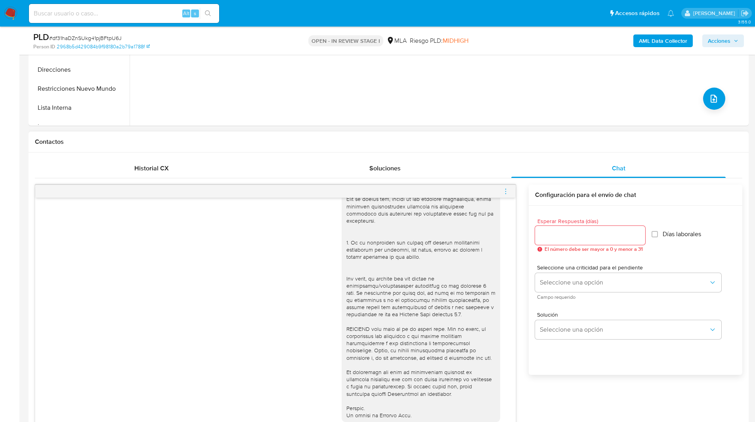
click at [563, 235] on input "Esperar Respuesta (días)" at bounding box center [590, 235] width 110 height 10
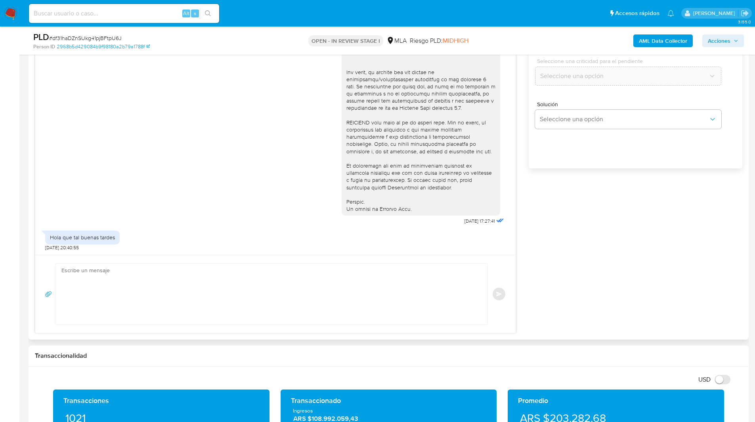
scroll to position [490, 0]
type input "0"
click at [321, 303] on textarea at bounding box center [269, 293] width 416 height 61
paste textarea "Hola XXX, Muchas gracias por tu respuesta. Analizamos tu caso y verificamos que…"
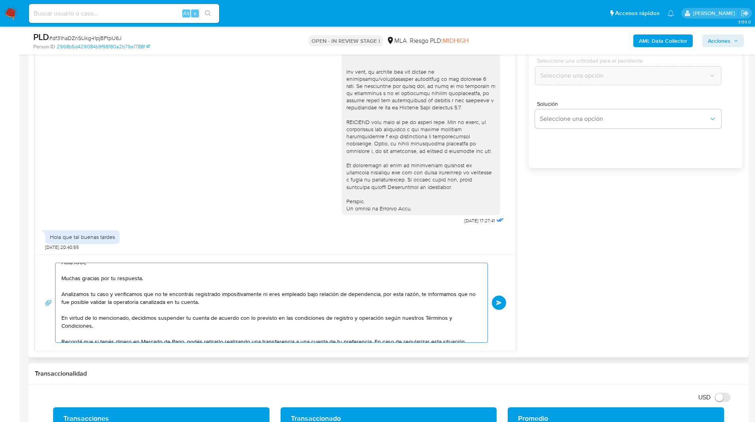
scroll to position [0, 0]
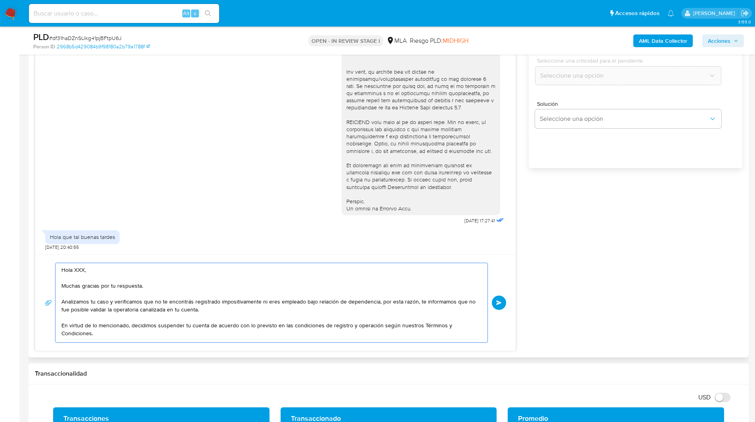
click at [80, 271] on textarea "Hola XXX, Muchas gracias por tu respuesta. Analizamos tu caso y verificamos que…" at bounding box center [269, 302] width 416 height 79
type textarea "Hola, Muchas gracias por tu respuesta. Analizamos tu caso y verificamos que no …"
click at [498, 301] on span "Enviar" at bounding box center [499, 302] width 6 height 5
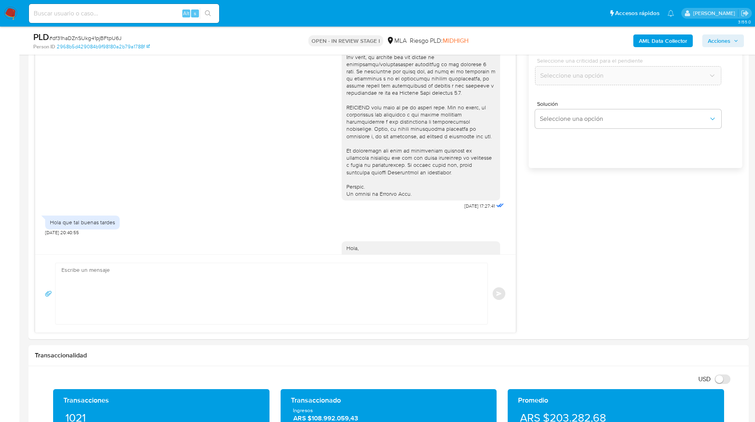
scroll to position [376, 0]
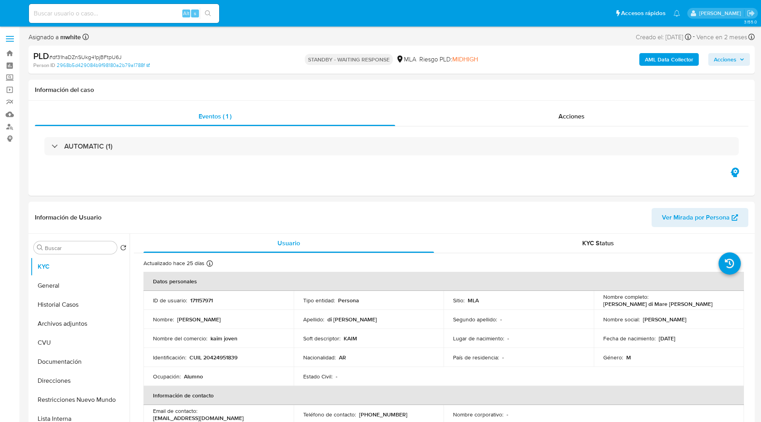
select select "10"
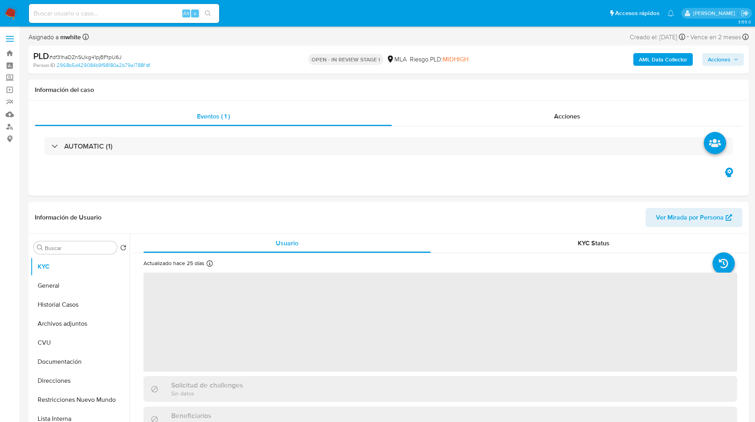
select select "10"
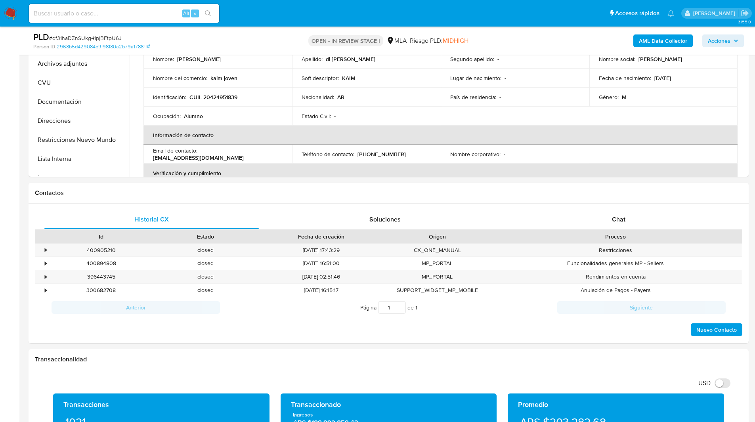
scroll to position [232, 0]
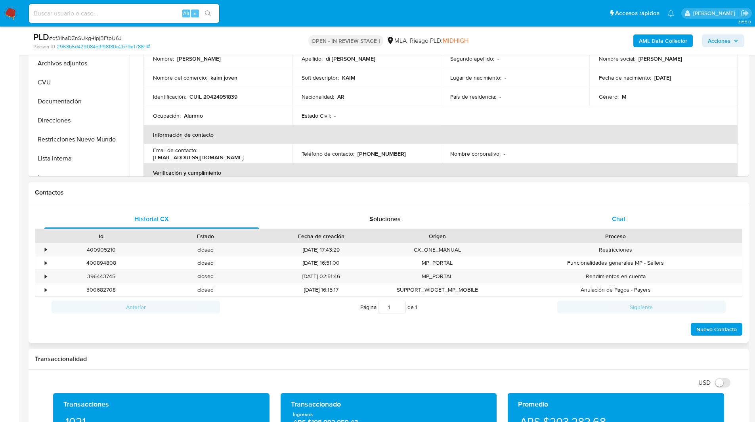
click at [609, 225] on div "Chat" at bounding box center [618, 219] width 214 height 19
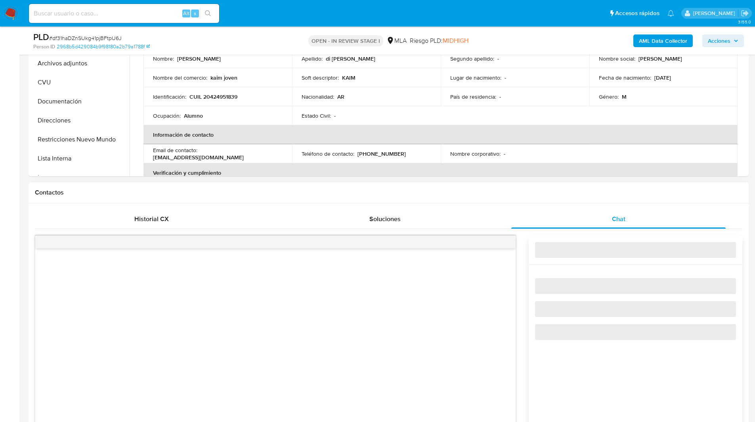
click at [552, 196] on h1 "Contactos" at bounding box center [388, 193] width 707 height 8
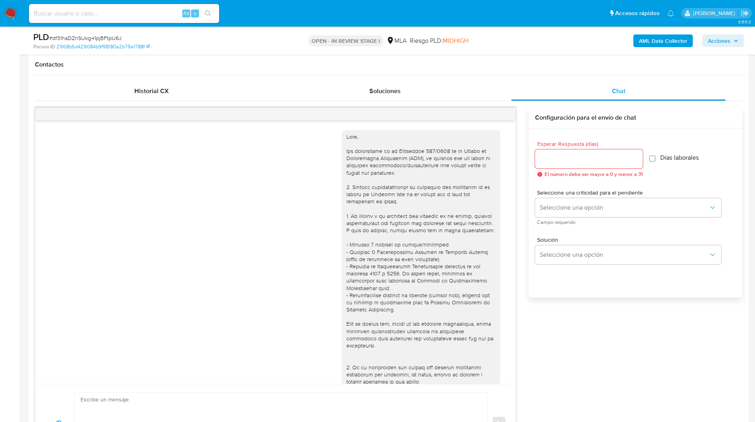
scroll to position [376, 0]
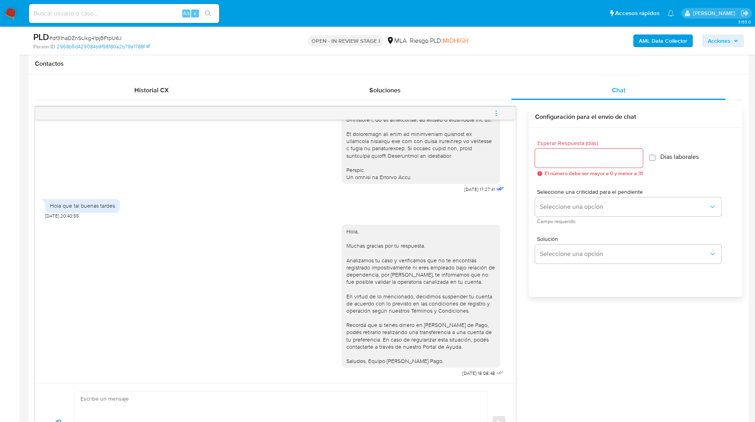
click at [491, 116] on button "menu-action" at bounding box center [496, 113] width 26 height 19
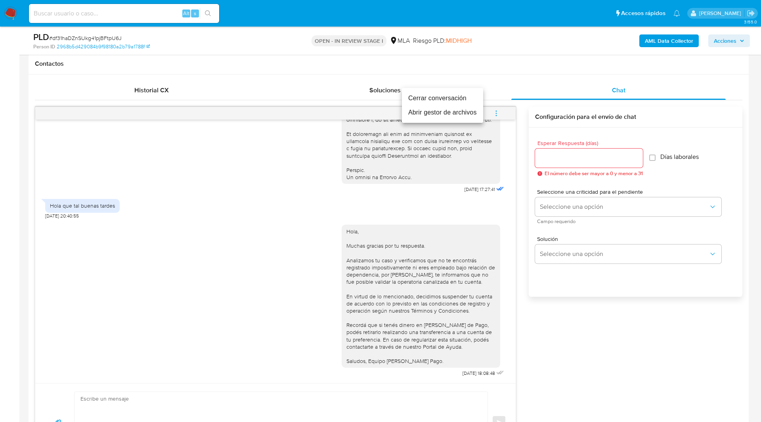
click at [437, 102] on li "Cerrar conversación" at bounding box center [442, 98] width 81 height 14
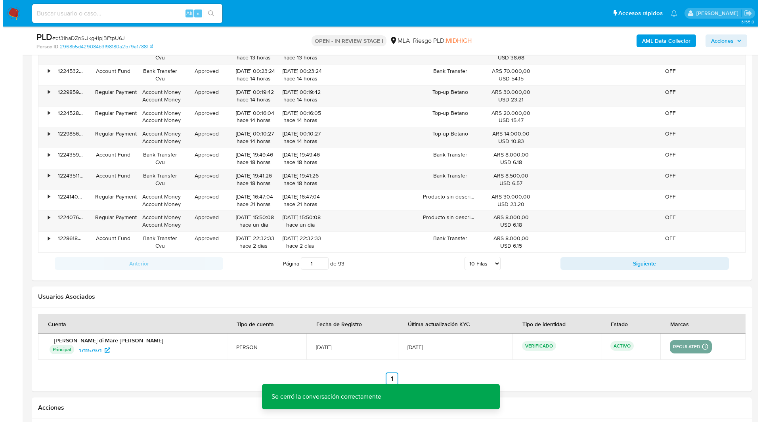
scroll to position [1394, 0]
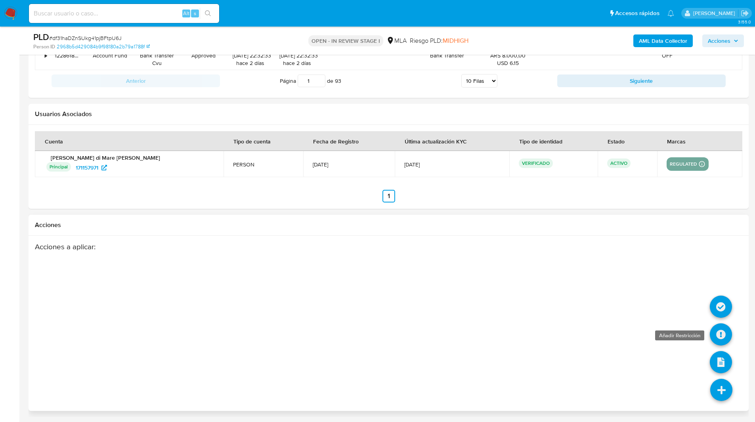
click at [718, 344] on icon at bounding box center [721, 334] width 22 height 22
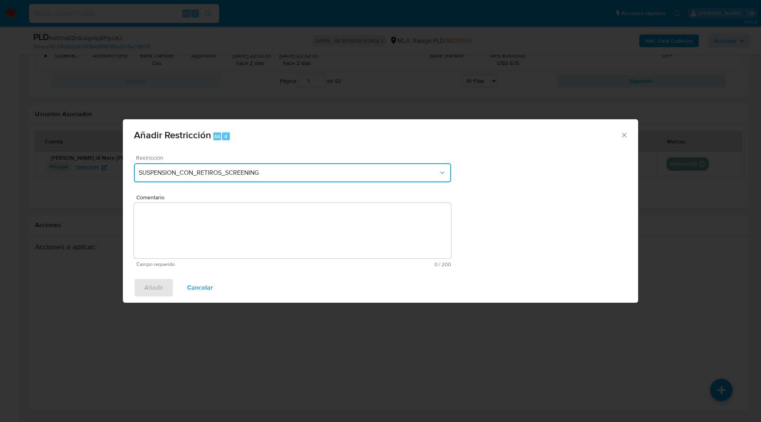
click at [238, 171] on span "SUSPENSION_CON_RETIROS_SCREENING" at bounding box center [289, 173] width 300 height 8
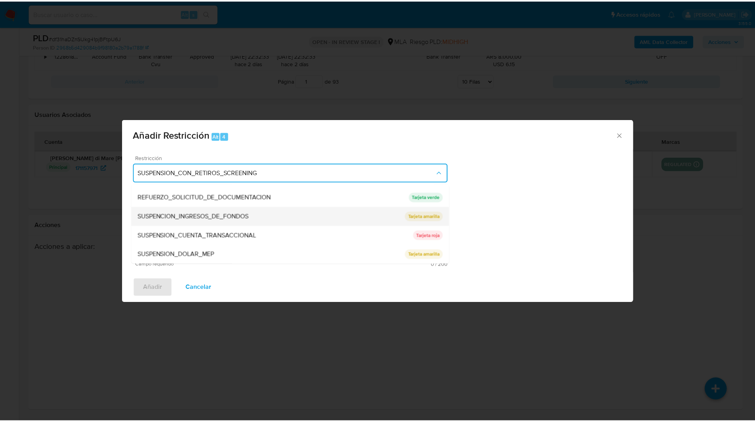
scroll to position [167, 0]
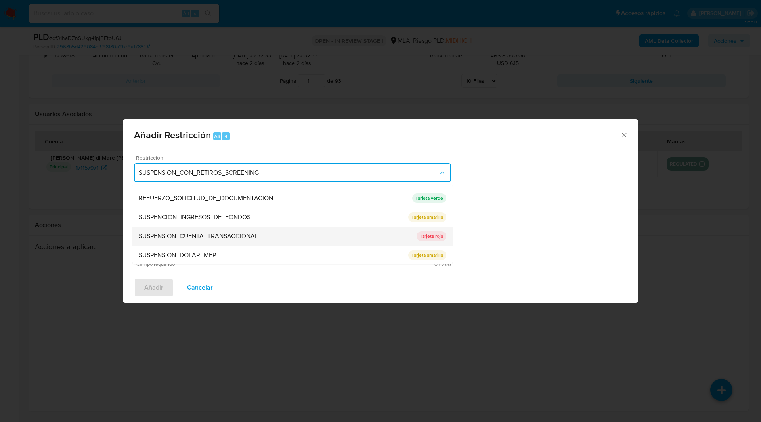
click at [170, 244] on div "SUSPENSION_CUENTA_TRANSACCIONAL" at bounding box center [278, 236] width 278 height 19
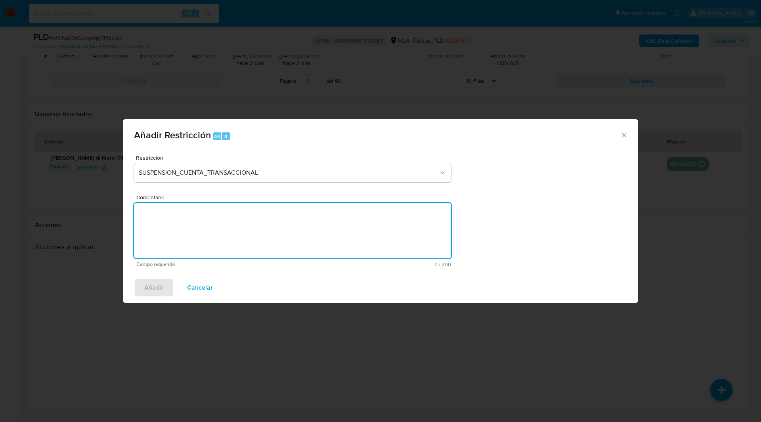
click at [238, 235] on textarea "Comentario" at bounding box center [292, 230] width 317 height 55
type textarea "AML"
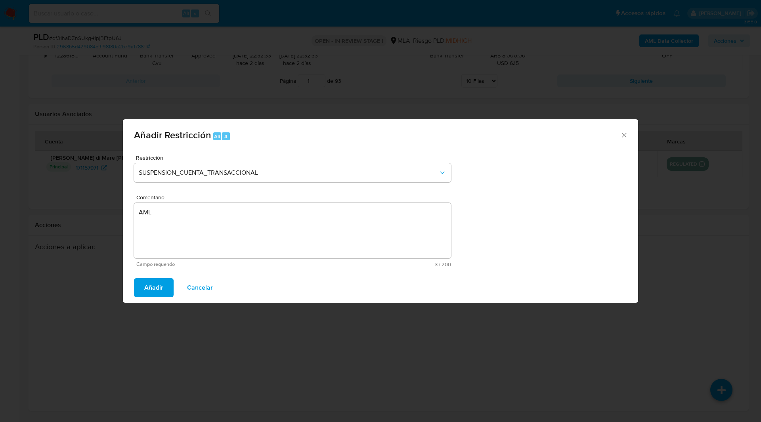
click at [144, 285] on span "Añadir" at bounding box center [153, 287] width 19 height 17
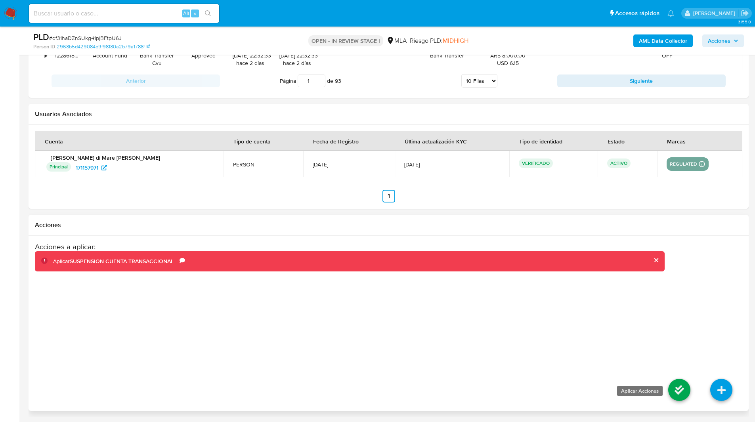
click at [676, 393] on icon at bounding box center [679, 390] width 22 height 22
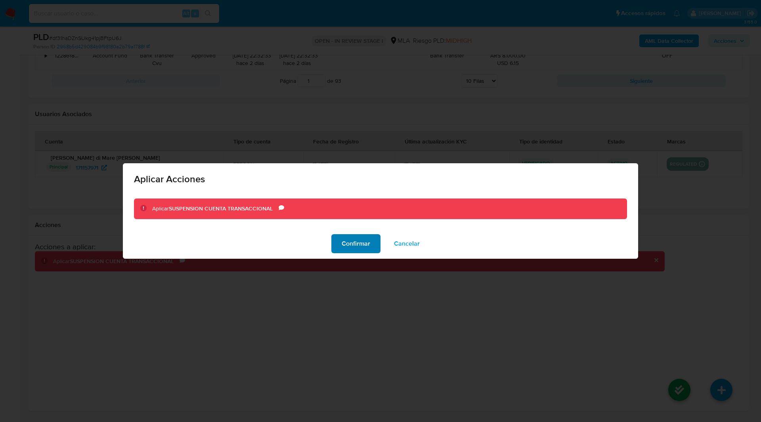
click at [359, 247] on span "Confirmar" at bounding box center [356, 243] width 29 height 17
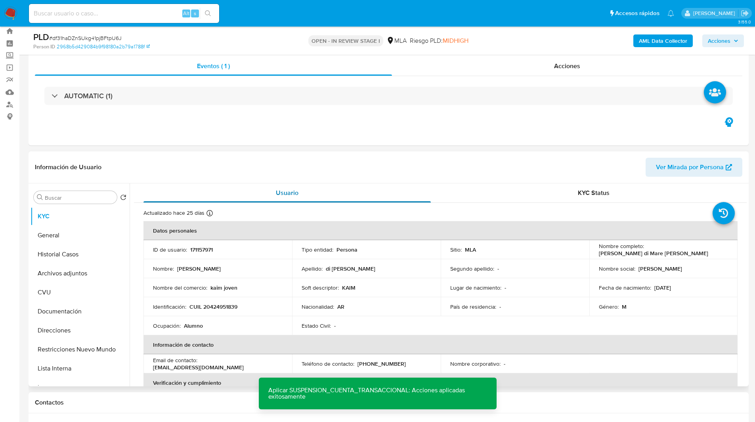
scroll to position [0, 0]
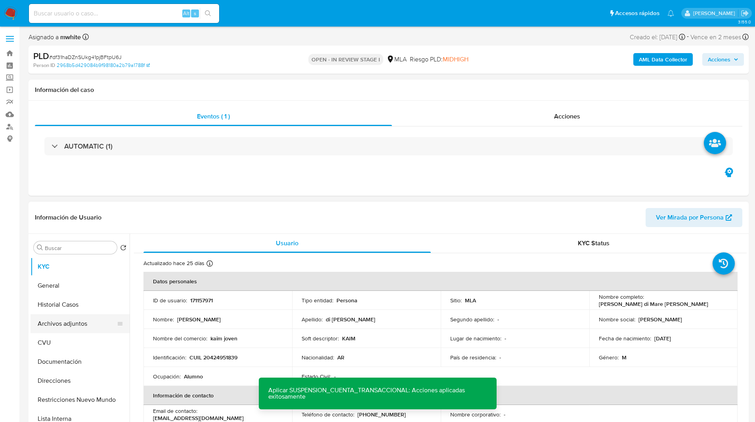
click at [70, 321] on button "Archivos adjuntos" at bounding box center [77, 323] width 93 height 19
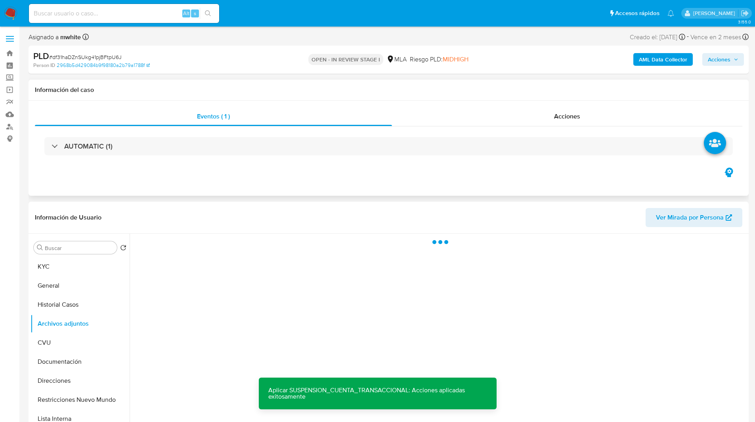
click at [488, 180] on div "Eventos ( 1 ) Acciones AUTOMATIC (1)" at bounding box center [389, 148] width 720 height 95
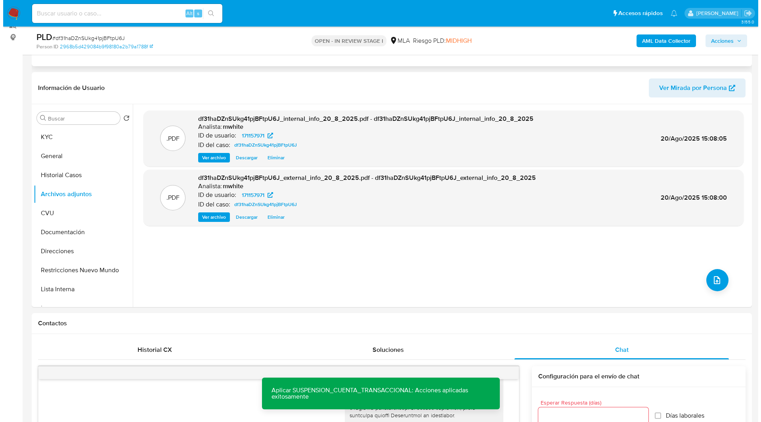
scroll to position [102, 0]
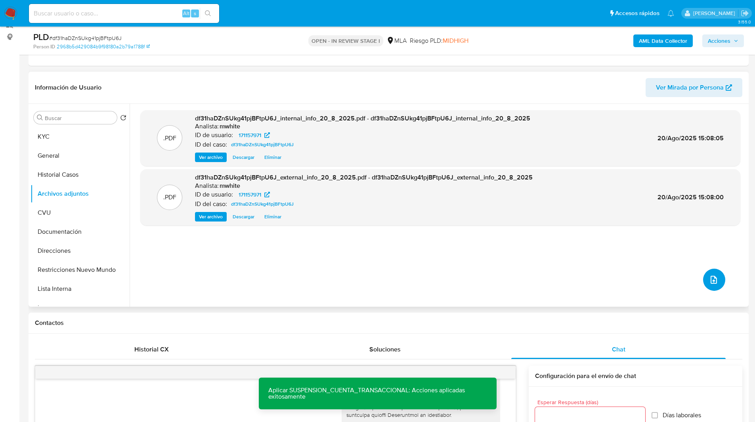
click at [709, 275] on span "upload-file" at bounding box center [714, 280] width 10 height 10
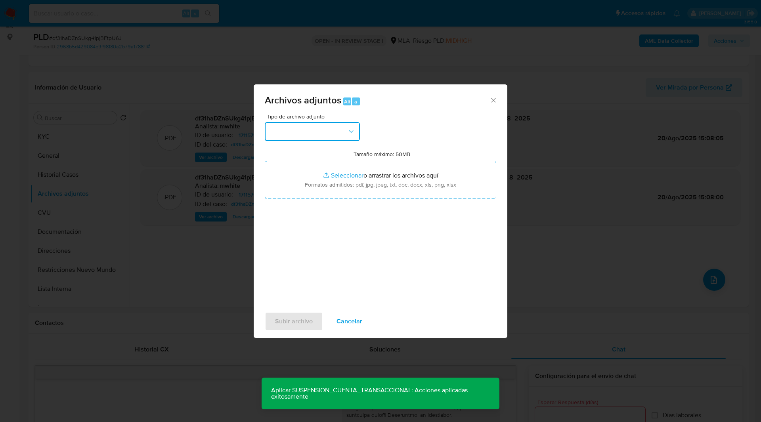
click at [323, 128] on button "button" at bounding box center [312, 131] width 95 height 19
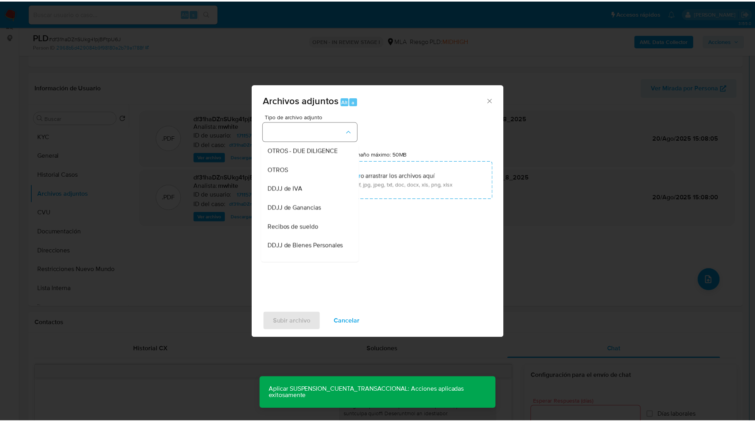
scroll to position [137, 0]
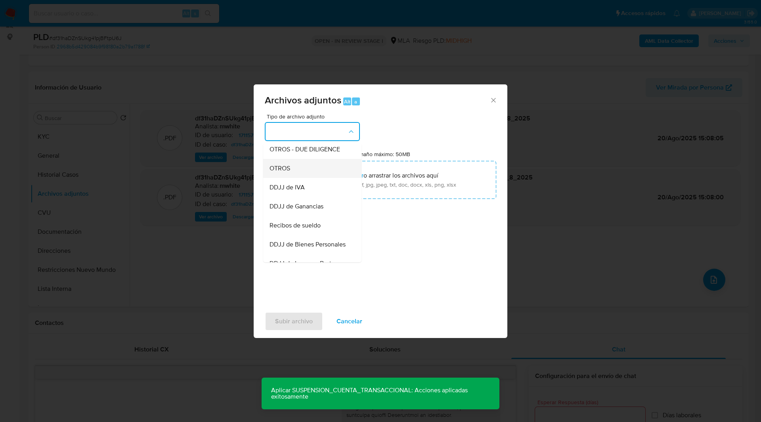
click at [288, 171] on div "OTROS" at bounding box center [309, 168] width 81 height 19
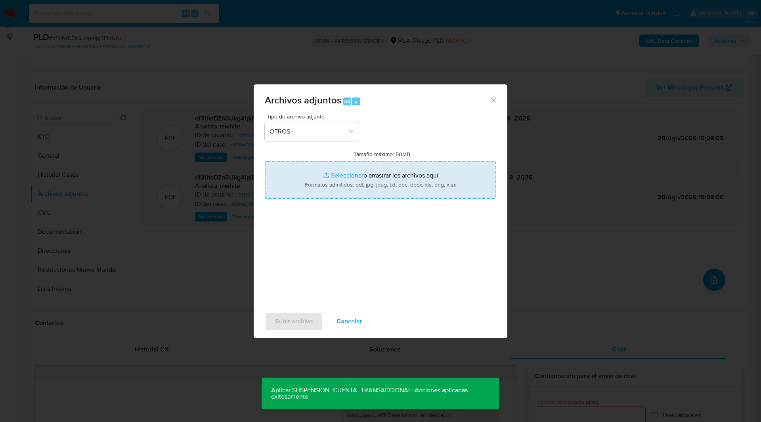
type input "C:\fakepath\NOSIS_Manager_InformeIndividual_20424951839_654932_20250820143015.p…"
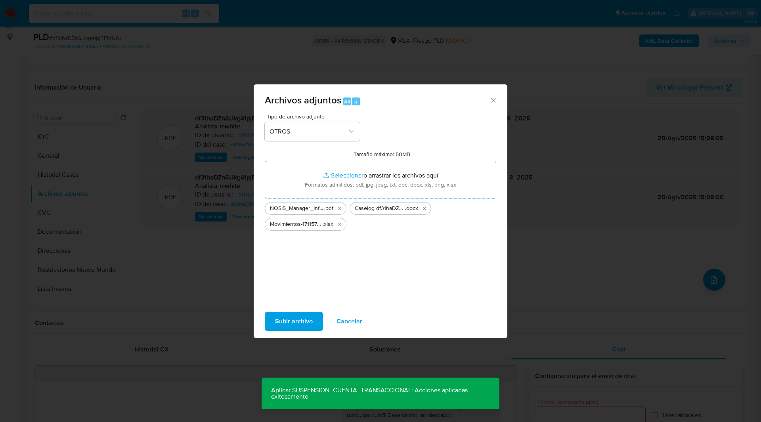
click at [440, 145] on div "Tipo de archivo adjunto OTROS Tamaño máximo: 50MB Seleccionar archivos Seleccio…" at bounding box center [380, 207] width 231 height 187
click at [295, 324] on span "Subir archivo" at bounding box center [294, 321] width 38 height 17
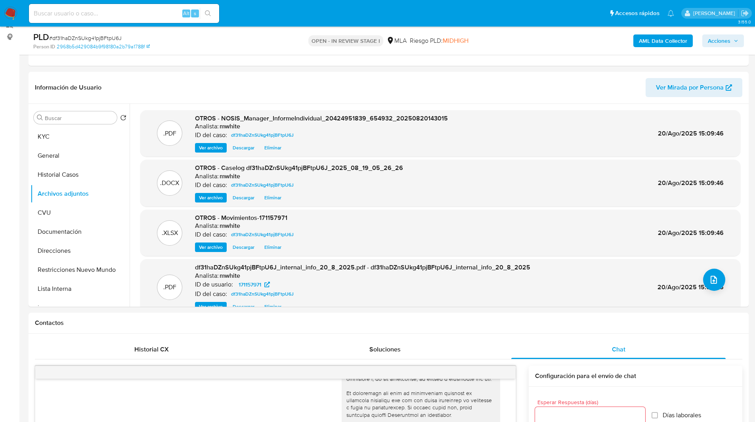
click at [243, 36] on div "PLD # df31haDZnSUkg41pjBFtpU6J" at bounding box center [150, 37] width 234 height 12
click at [246, 38] on div "PLD # df31haDZnSUkg41pjBFtpU6J" at bounding box center [150, 37] width 234 height 12
click at [297, 39] on div "OPEN - IN REVIEW STAGE I MLA Riesgo PLD: MIDHIGH" at bounding box center [388, 40] width 235 height 19
click at [340, 24] on nav "Pausado Ver notificaciones Alt s Accesos rápidos Presiona las siguientes teclas…" at bounding box center [377, 13] width 755 height 27
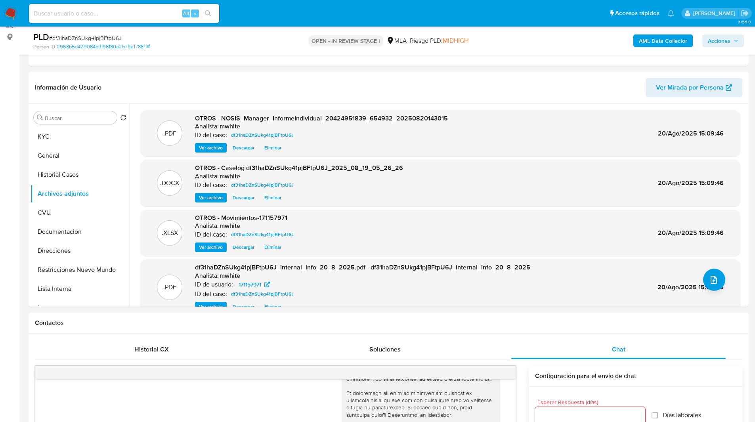
click at [393, 22] on ul "Pausado Ver notificaciones Alt s Accesos rápidos Presiona las siguientes teclas…" at bounding box center [351, 13] width 653 height 20
click at [316, 11] on ul "Pausado Ver notificaciones Alt s Accesos rápidos Presiona las siguientes teclas…" at bounding box center [351, 13] width 653 height 20
click at [596, 55] on div "Eventos ( 1 ) Acciones AUTOMATIC (1)" at bounding box center [389, 18] width 720 height 95
click at [734, 46] on span "Acciones" at bounding box center [723, 40] width 31 height 11
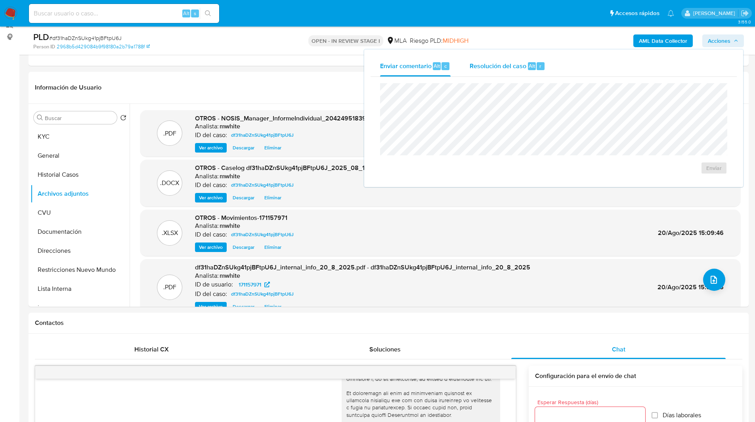
click at [518, 74] on div "Resolución del caso Alt r" at bounding box center [508, 66] width 76 height 21
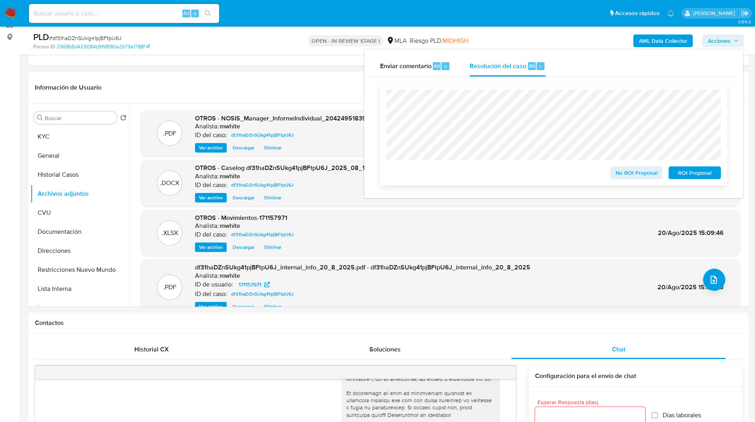
click at [682, 174] on span "ROI Proposal" at bounding box center [694, 172] width 41 height 11
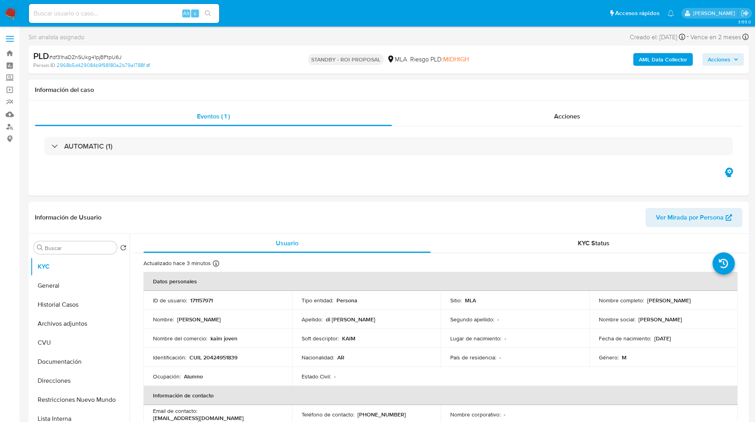
select select "10"
click at [149, 16] on input at bounding box center [124, 13] width 190 height 10
paste input "8go4cvqg2BxuLJBheVJ8DI7Y"
type input "8go4cvqg2BxuLJBheVJ8DI7Y"
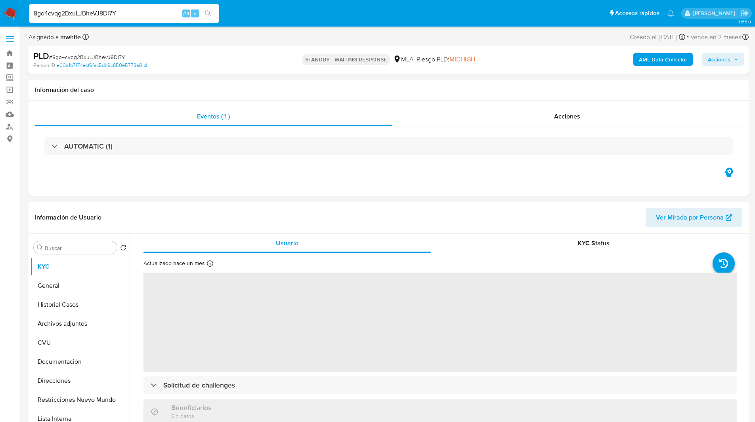
select select "10"
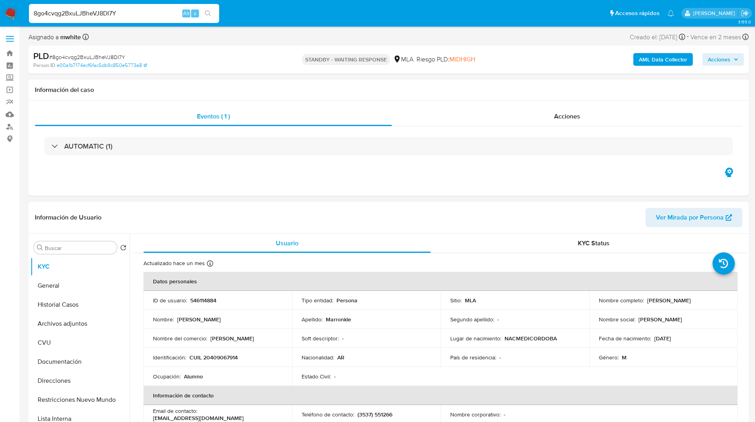
click at [203, 298] on p "546114884" at bounding box center [203, 300] width 26 height 7
copy p "546114884"
click at [410, 9] on ul "Pausado Ver notificaciones 8go4cvqg2BxuLJBheVJ8DI7Y Alt s Accesos rápidos Presi…" at bounding box center [351, 13] width 653 height 20
click at [455, 35] on div "Asignado a mwhite Asignado el: [DATE] 14:13:34 Creado el: [DATE] Creado el: [DA…" at bounding box center [389, 39] width 720 height 14
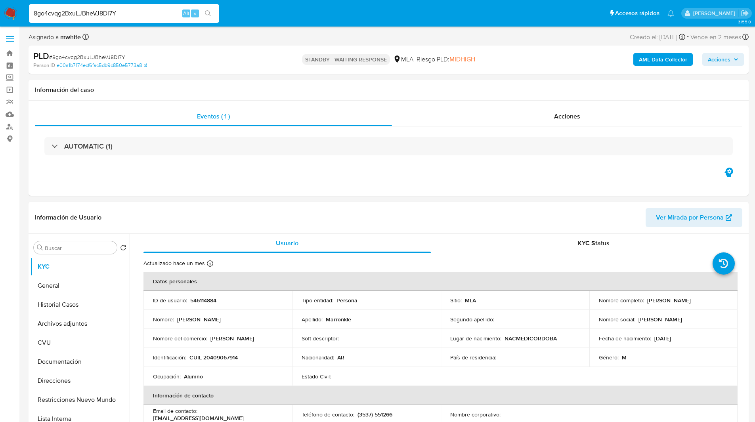
click at [308, 19] on ul "Pausado Ver notificaciones 8go4cvqg2BxuLJBheVJ8DI7Y Alt s Accesos rápidos Presi…" at bounding box center [351, 13] width 653 height 20
click at [247, 12] on ul "Pausado Ver notificaciones 8go4cvqg2BxuLJBheVJ8DI7Y Alt s Accesos rápidos Presi…" at bounding box center [351, 13] width 653 height 20
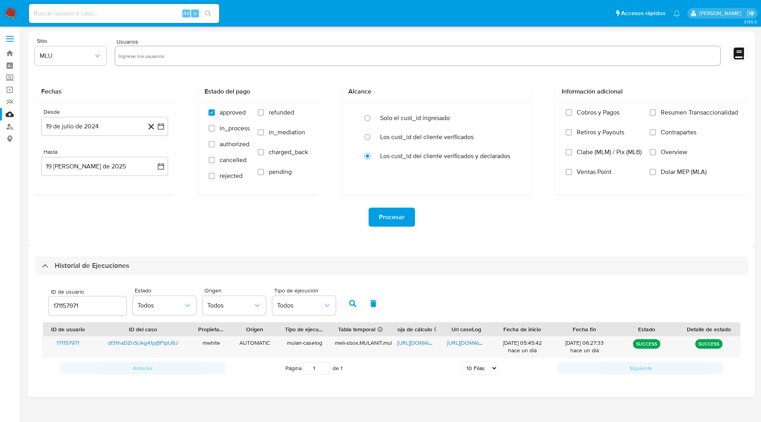
select select "10"
click at [71, 304] on input "171157971" at bounding box center [88, 306] width 78 height 10
type input "546114884"
click at [349, 307] on icon "button" at bounding box center [352, 303] width 7 height 7
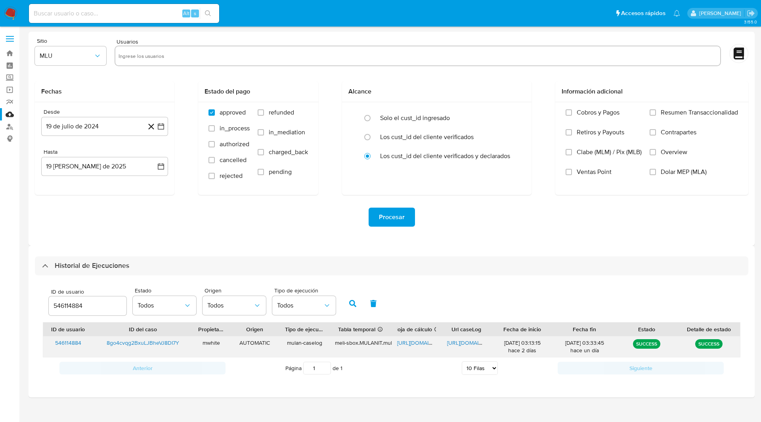
click at [412, 342] on span "[URL][DOMAIN_NAME]" at bounding box center [424, 343] width 55 height 8
click at [476, 343] on span "[URL][DOMAIN_NAME]" at bounding box center [474, 343] width 55 height 8
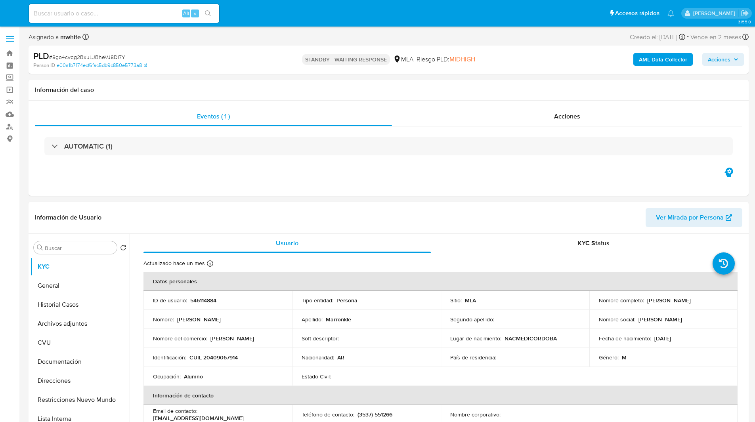
select select "10"
click at [246, 10] on ul "Pausado Ver notificaciones Alt s Accesos rápidos Presiona las siguientes teclas…" at bounding box center [351, 13] width 653 height 20
click at [252, 13] on ul "Pausado Ver notificaciones Alt s Accesos rápidos Presiona las siguientes teclas…" at bounding box center [351, 13] width 653 height 20
click at [290, 13] on ul "Pausado Ver notificaciones Alt s Accesos rápidos Presiona las siguientes teclas…" at bounding box center [351, 13] width 653 height 20
click at [287, 36] on div "Asignado a mwhite Asignado el: 18/08/2025 14:13:34 Creado el: 12/08/2025 Creado…" at bounding box center [389, 39] width 720 height 14
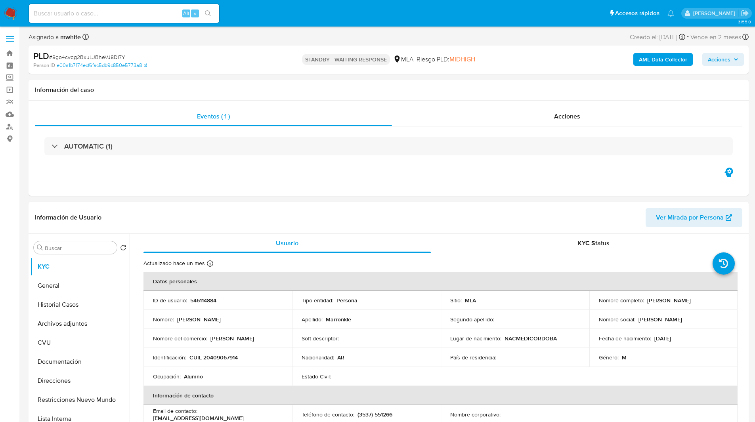
click at [297, 14] on ul "Pausado Ver notificaciones Alt s Accesos rápidos Presiona las siguientes teclas…" at bounding box center [351, 13] width 653 height 20
click at [218, 355] on p "CUIL 20409067914" at bounding box center [213, 357] width 48 height 7
copy p "20409067914"
click at [478, 54] on div "STANDBY - WAITING RESPONSE MLA Riesgo PLD: MIDHIGH" at bounding box center [388, 59] width 235 height 19
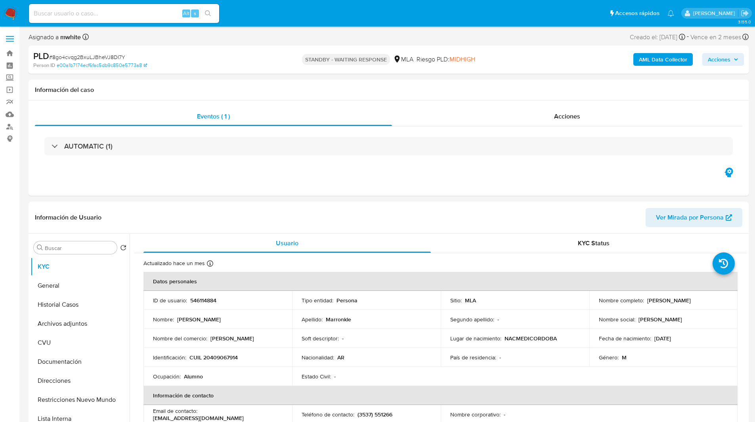
click at [503, 23] on ul "Pausado Ver notificaciones Alt s Accesos rápidos Presiona las siguientes teclas…" at bounding box center [351, 13] width 653 height 20
click at [69, 329] on button "Archivos adjuntos" at bounding box center [77, 323] width 93 height 19
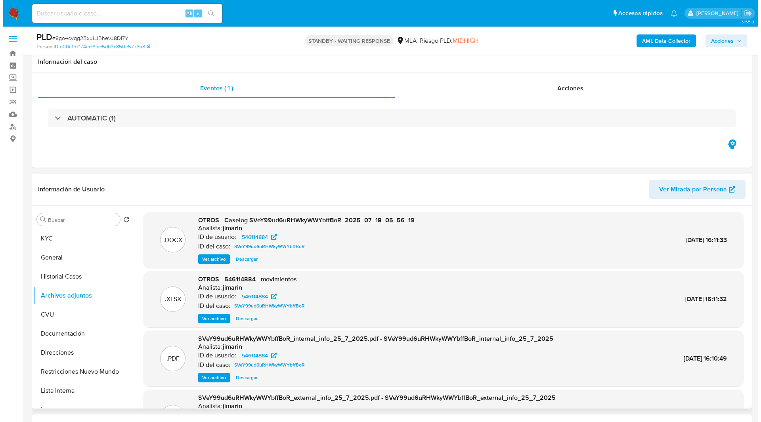
scroll to position [120, 0]
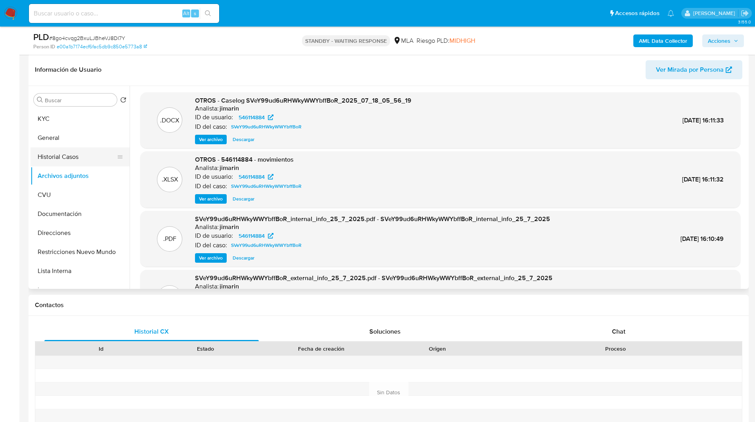
click at [63, 163] on button "Historial Casos" at bounding box center [77, 156] width 93 height 19
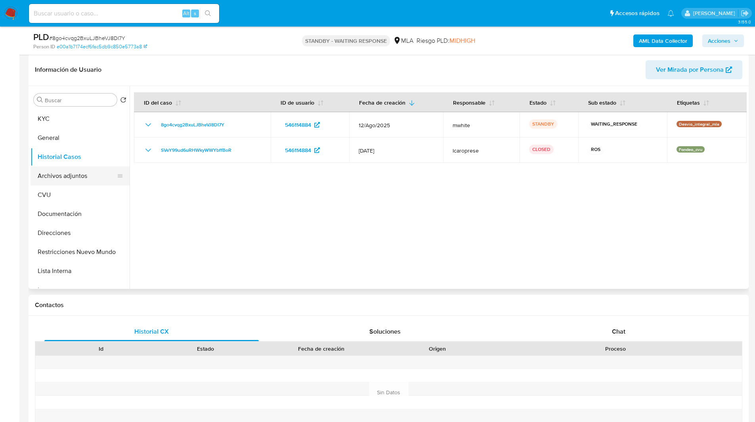
click at [57, 181] on button "Archivos adjuntos" at bounding box center [77, 175] width 93 height 19
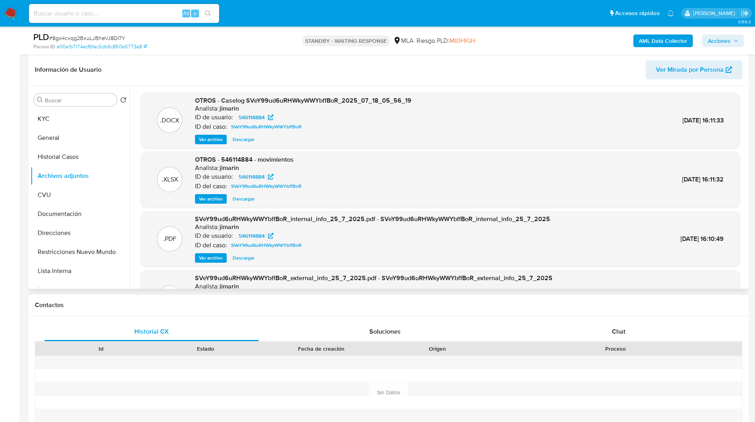
click at [210, 139] on span "Ver archivo" at bounding box center [211, 140] width 24 height 8
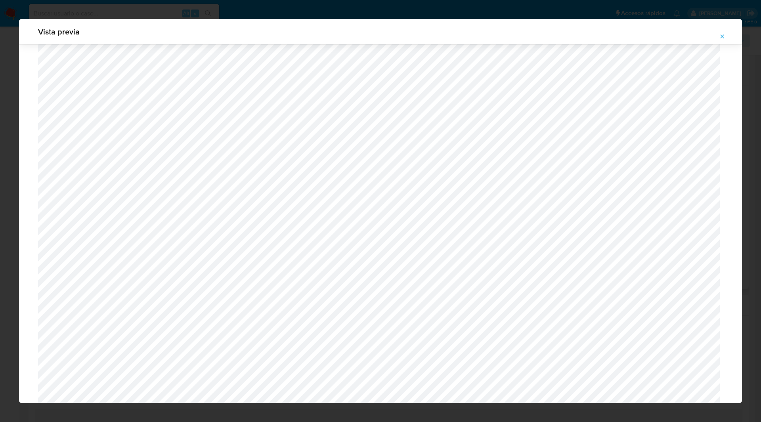
scroll to position [241, 0]
click at [722, 37] on icon "Attachment preview" at bounding box center [722, 36] width 4 height 4
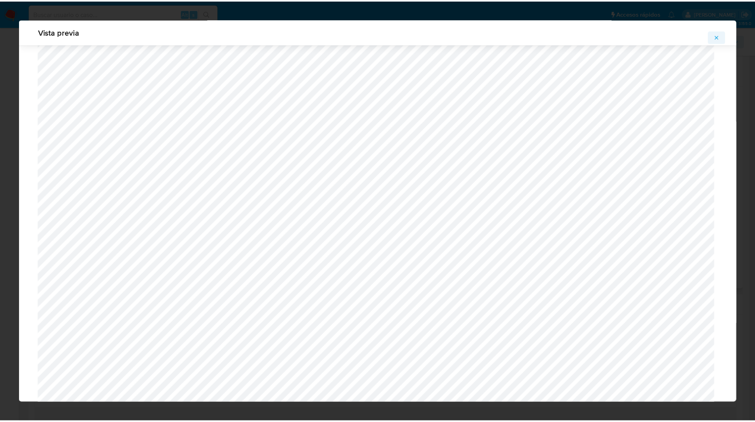
scroll to position [0, 0]
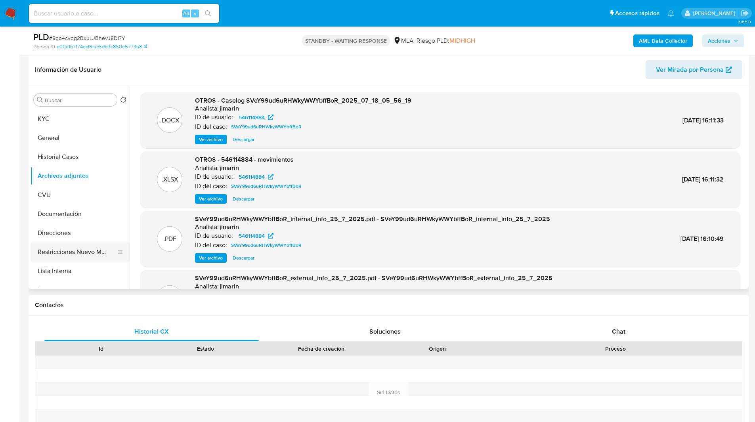
click at [80, 254] on button "Restricciones Nuevo Mundo" at bounding box center [77, 252] width 93 height 19
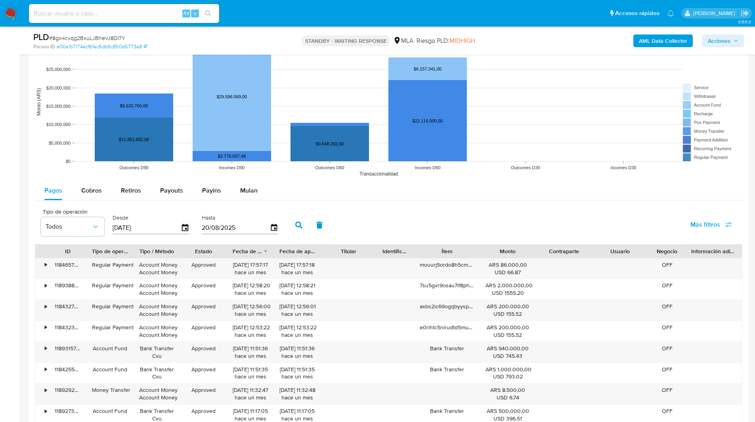
scroll to position [737, 0]
click at [255, 192] on span "Mulan" at bounding box center [248, 190] width 17 height 9
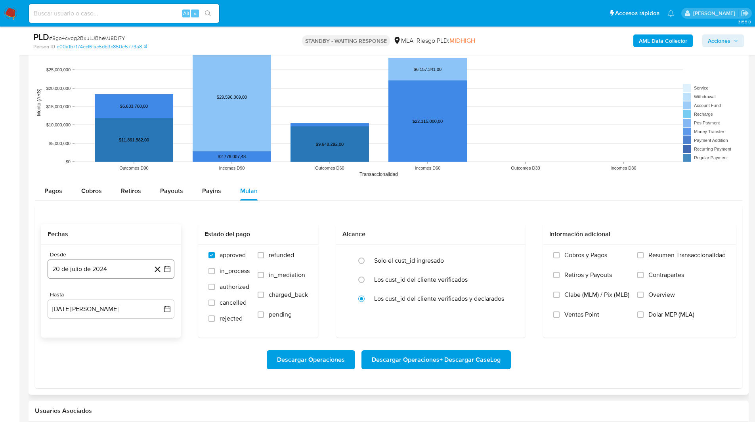
click at [105, 261] on button "20 de julio de 2024" at bounding box center [111, 269] width 127 height 19
click at [115, 301] on span "julio 2024" at bounding box center [107, 298] width 30 height 8
click at [156, 298] on icon "Año siguiente" at bounding box center [159, 298] width 10 height 10
click at [77, 367] on button "jul" at bounding box center [76, 371] width 22 height 13
click at [78, 327] on button "1" at bounding box center [79, 327] width 13 height 13
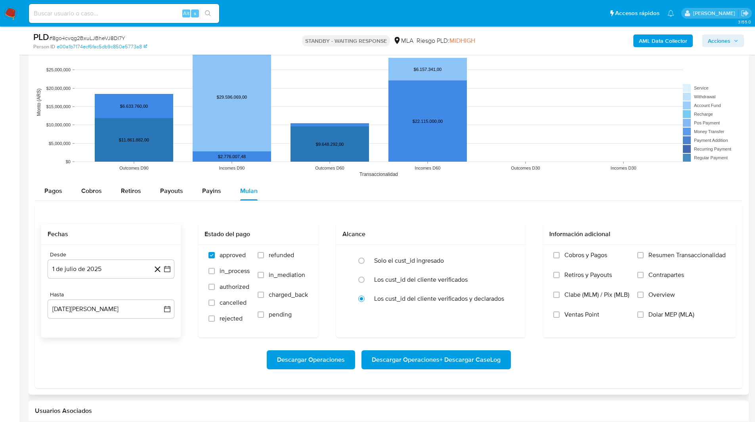
click at [93, 326] on div "Desde 1 de julio de 2025 1-07-2025 Hasta 20 de agosto de 2025 20-08-2025" at bounding box center [110, 291] width 139 height 93
click at [93, 315] on button "20 de agosto de 2025" at bounding box center [111, 309] width 127 height 19
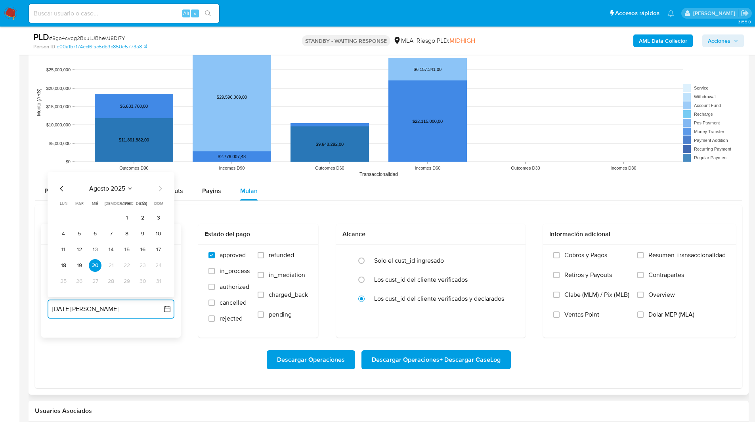
click at [59, 185] on icon "Mes anterior" at bounding box center [62, 189] width 10 height 10
click at [127, 264] on button "25" at bounding box center [126, 265] width 13 height 13
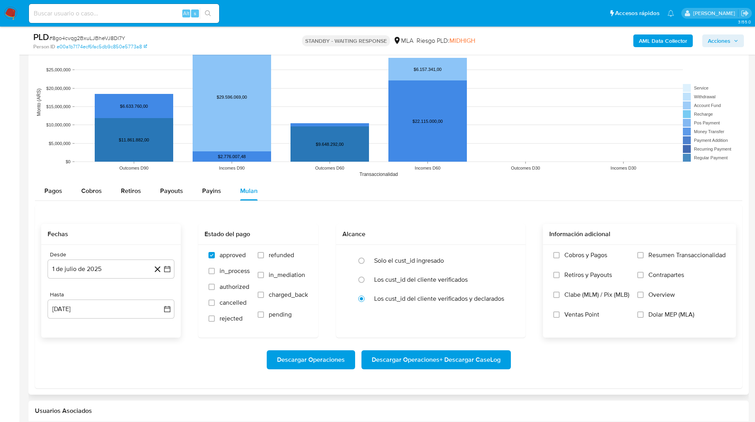
click at [653, 315] on span "Dolar MEP (MLA)" at bounding box center [671, 315] width 46 height 8
click at [644, 315] on input "Dolar MEP (MLA)" at bounding box center [640, 314] width 6 height 6
click at [420, 354] on span "Descargar Operaciones + Descargar CaseLog" at bounding box center [436, 359] width 129 height 17
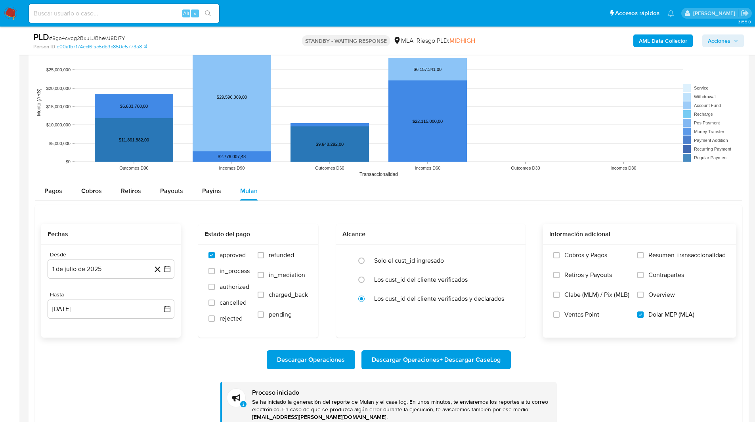
click at [473, 22] on ul "Pausado Ver notificaciones Alt s Accesos rápidos Presiona las siguientes teclas…" at bounding box center [351, 13] width 653 height 20
click at [99, 10] on input at bounding box center [124, 13] width 190 height 10
paste input "2wQBzkhDLmu9GsGKHEVuR5ZE"
type input "2wQBzkhDLmu9GsGKHEVuR5ZE"
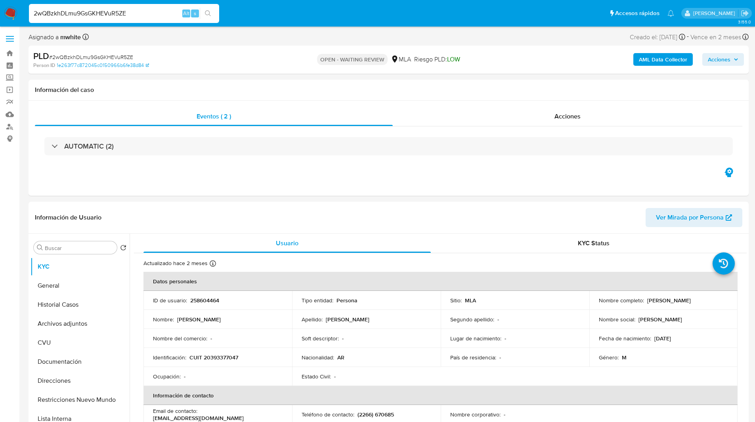
select select "10"
click at [200, 299] on p "258604464" at bounding box center [204, 300] width 29 height 7
copy p "258604464"
click at [227, 356] on p "CUIT 20393377047" at bounding box center [213, 357] width 49 height 7
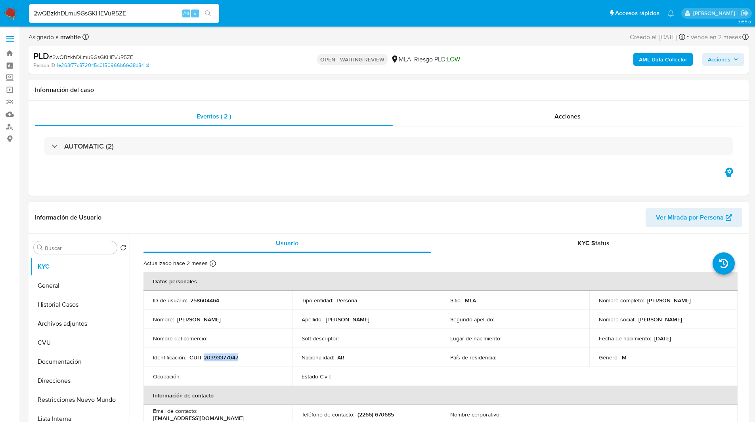
click at [227, 356] on p "CUIT 20393377047" at bounding box center [213, 357] width 49 height 7
copy p "20393377047"
click at [220, 361] on p "CUIT 20393377047" at bounding box center [213, 357] width 49 height 7
click at [292, 24] on nav "Pausado Ver notificaciones 2wQBzkhDLmu9GsGKHEVuR5ZE Alt s Accesos rápidos Presi…" at bounding box center [377, 13] width 755 height 27
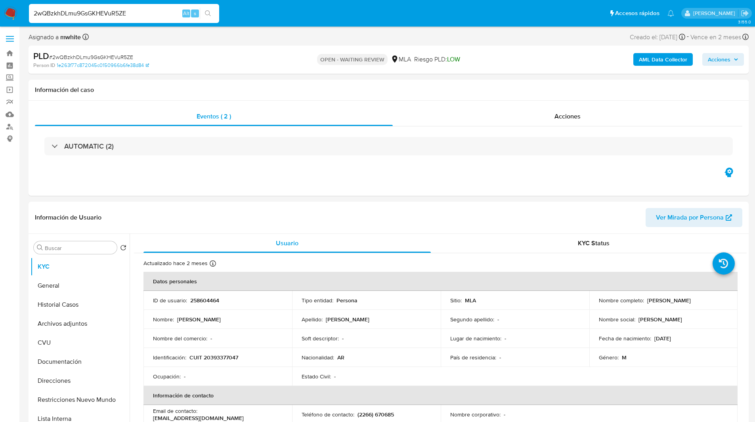
click at [330, 40] on div "Asignado a mwhite Asignado el: 18/08/2025 14:13:44 Creado el: 12/08/2025 Creado…" at bounding box center [389, 39] width 720 height 14
click at [289, 9] on ul "Pausado Ver notificaciones 2wQBzkhDLmu9GsGKHEVuR5ZE Alt s Accesos rápidos Presi…" at bounding box center [351, 13] width 653 height 20
click at [244, 7] on ul "Pausado Ver notificaciones 2wQBzkhDLmu9GsGKHEVuR5ZE Alt s Accesos rápidos Presi…" at bounding box center [351, 13] width 653 height 20
click at [249, 14] on ul "Pausado Ver notificaciones 2wQBzkhDLmu9GsGKHEVuR5ZE Alt s Accesos rápidos Presi…" at bounding box center [351, 13] width 653 height 20
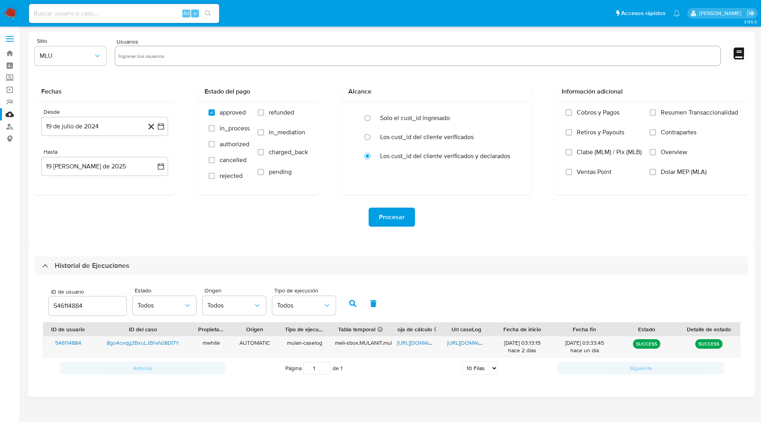
select select "10"
click at [72, 302] on input "546114884" at bounding box center [88, 306] width 78 height 10
type input "258604464"
click at [353, 303] on icon "button" at bounding box center [352, 303] width 7 height 7
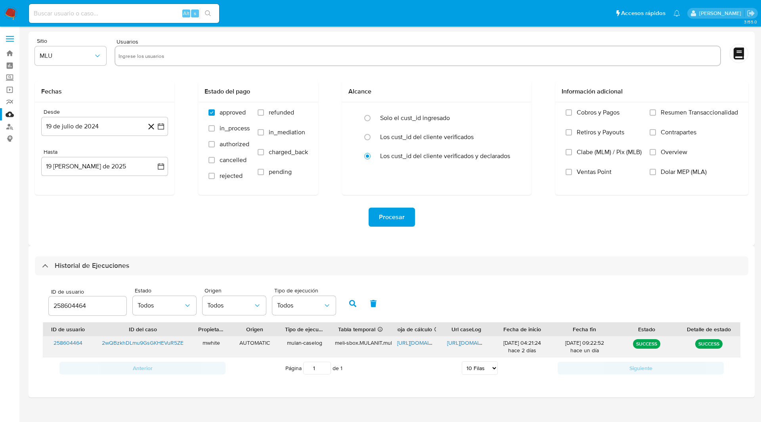
click at [418, 344] on span "[URL][DOMAIN_NAME]" at bounding box center [424, 343] width 55 height 8
click at [467, 342] on span "[URL][DOMAIN_NAME]" at bounding box center [474, 343] width 55 height 8
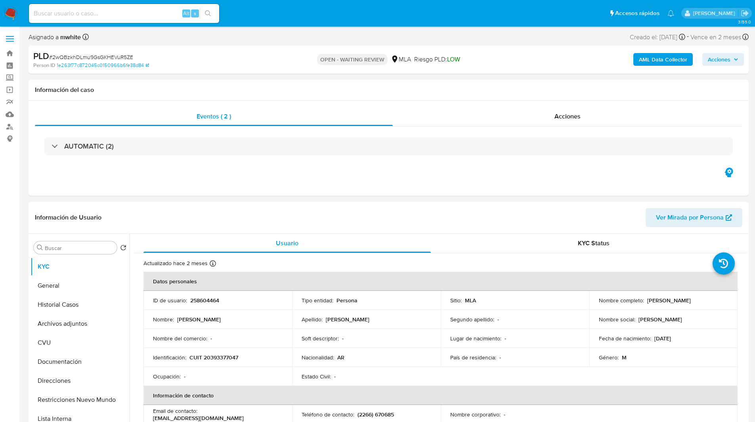
select select "10"
